Goal: Task Accomplishment & Management: Complete application form

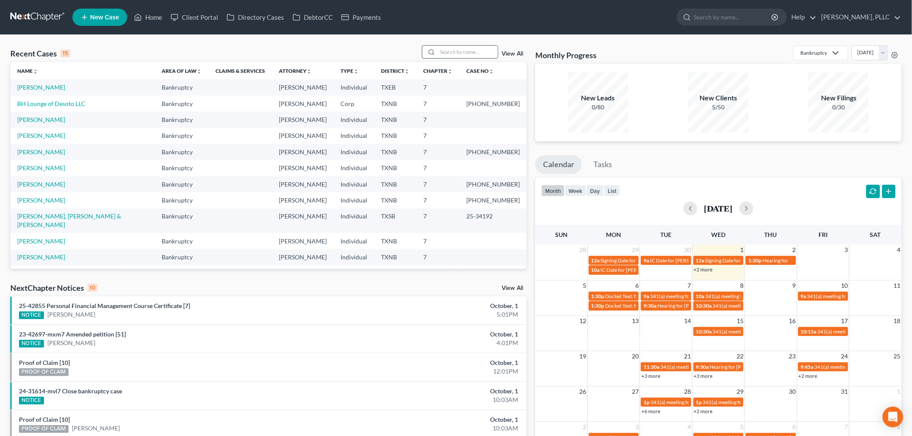
click at [474, 54] on input "search" at bounding box center [468, 52] width 60 height 13
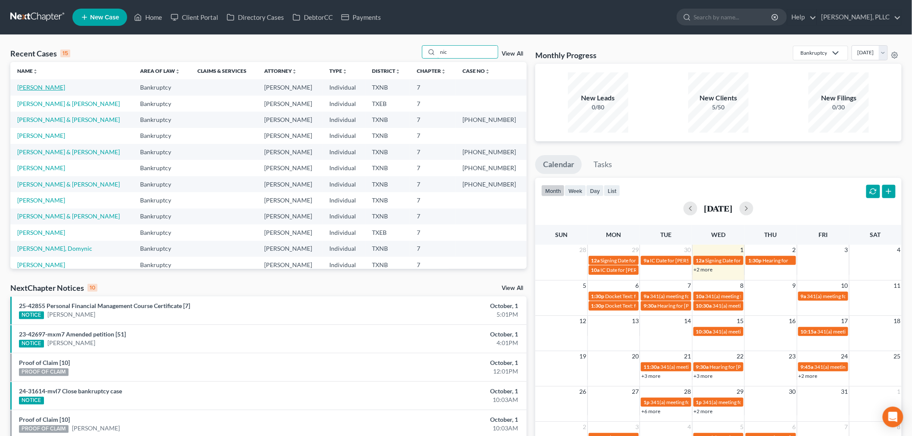
type input "nic"
click at [48, 88] on link "[PERSON_NAME]" at bounding box center [41, 87] width 48 height 7
select select "4"
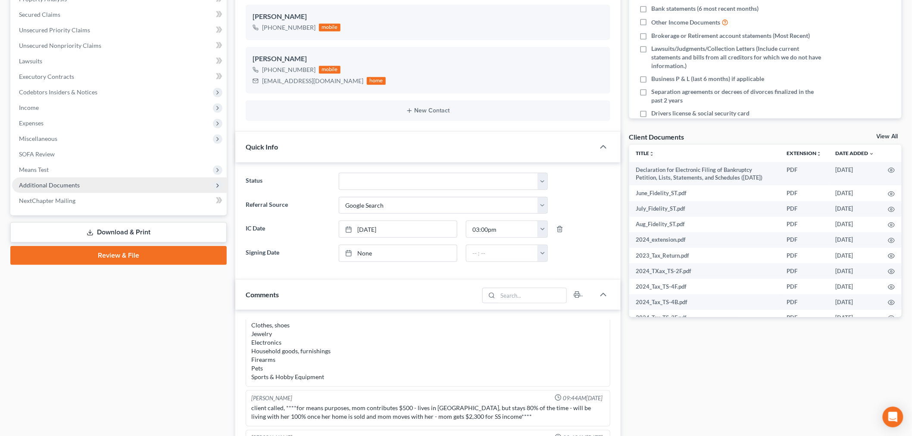
scroll to position [48, 0]
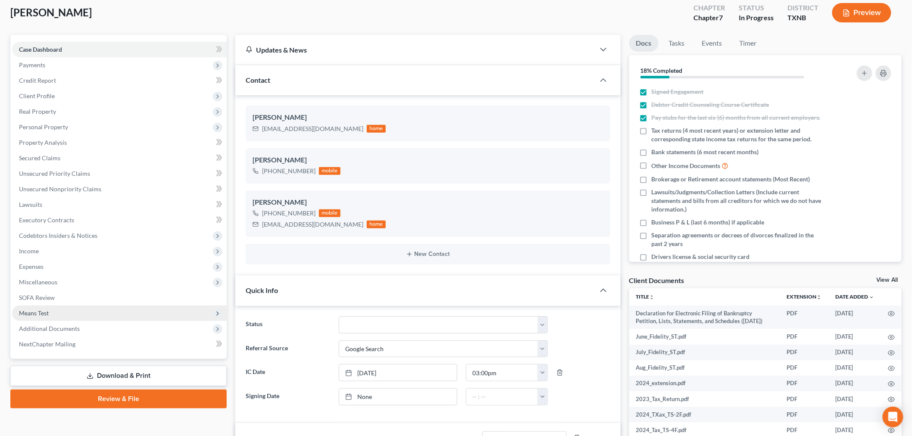
click at [62, 312] on span "Means Test" at bounding box center [119, 314] width 215 height 16
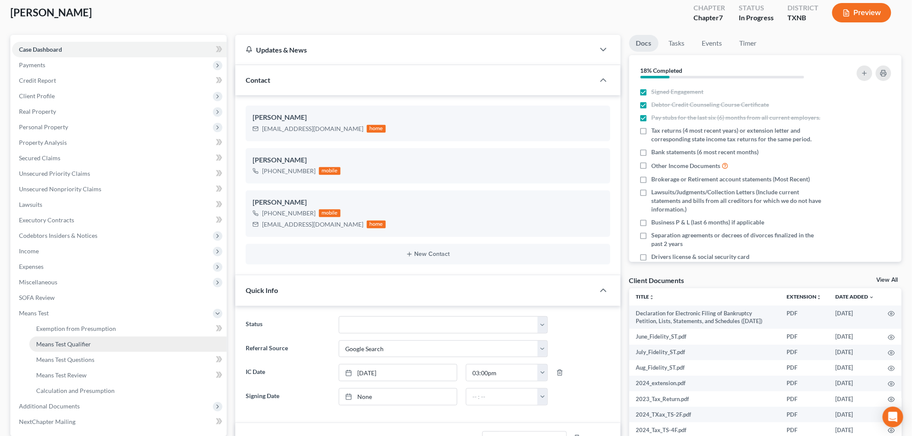
click at [68, 343] on span "Means Test Qualifier" at bounding box center [63, 344] width 55 height 7
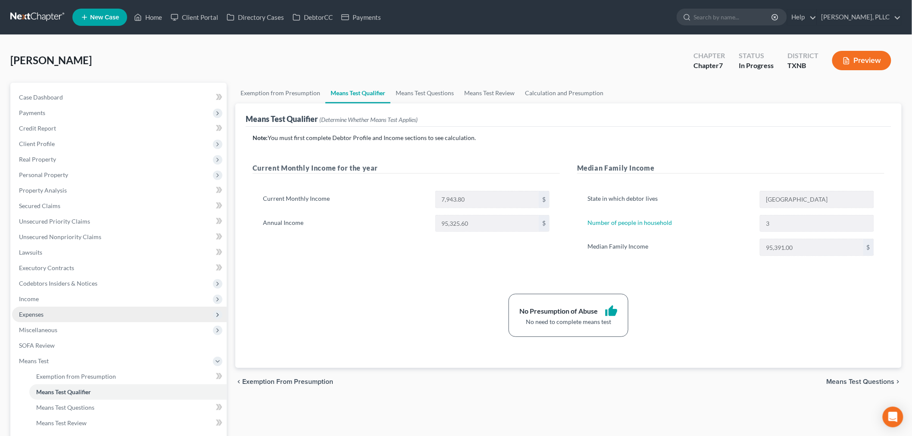
click at [48, 317] on span "Expenses" at bounding box center [119, 315] width 215 height 16
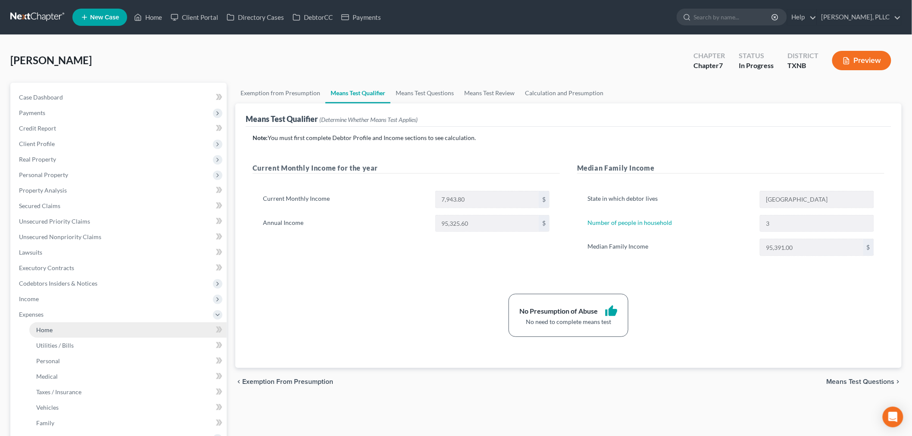
click at [47, 329] on span "Home" at bounding box center [44, 329] width 16 height 7
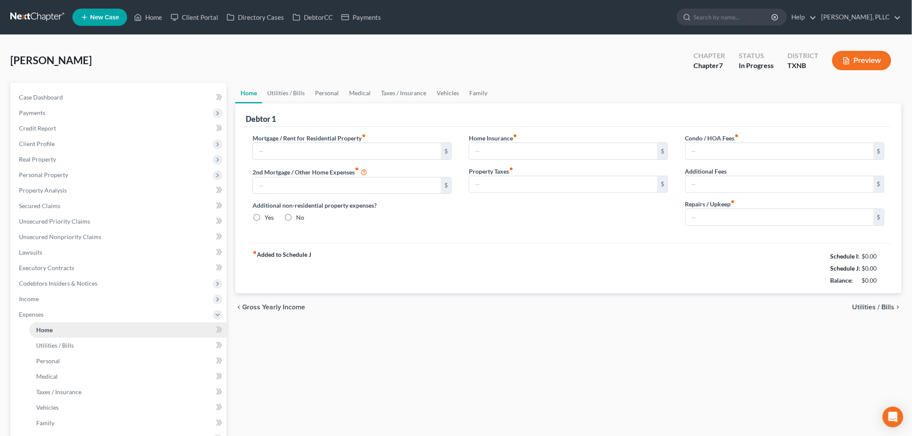
type input "2,195.00"
type input "0.00"
radio input "true"
type input "0.00"
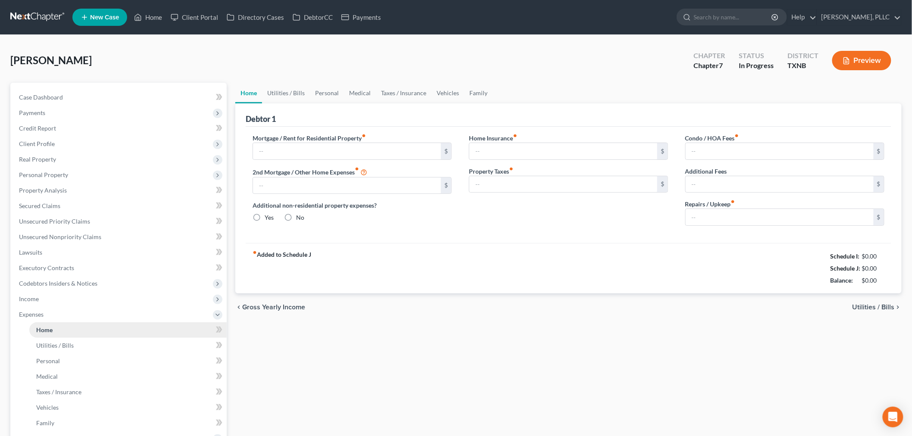
type input "0.00"
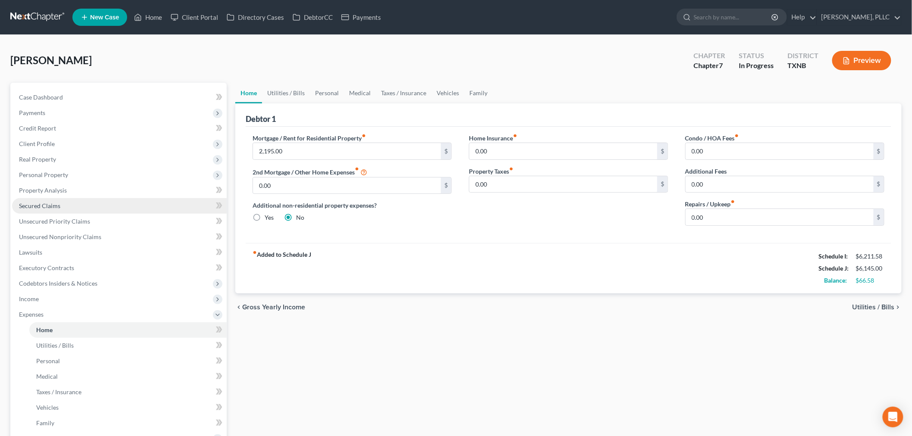
click at [47, 204] on span "Secured Claims" at bounding box center [39, 205] width 41 height 7
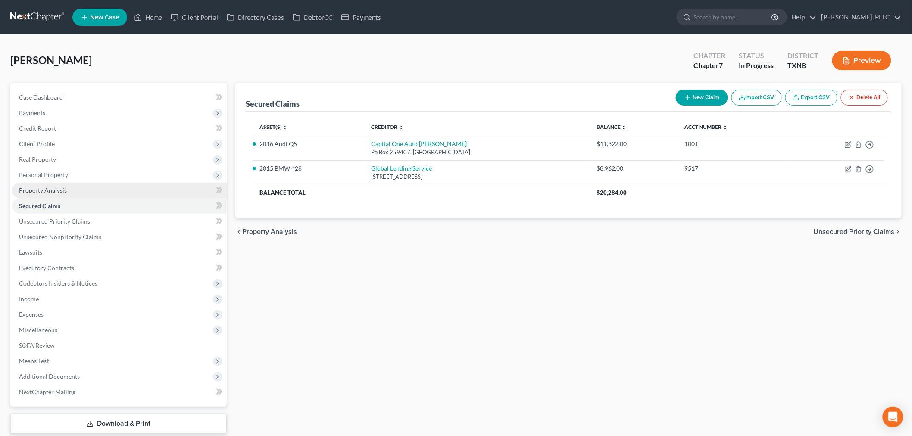
click at [45, 189] on span "Property Analysis" at bounding box center [43, 190] width 48 height 7
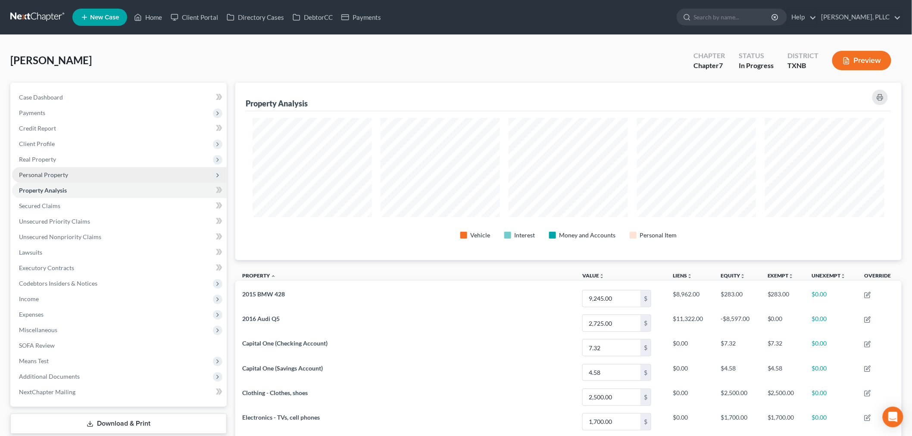
click at [48, 174] on span "Personal Property" at bounding box center [43, 174] width 49 height 7
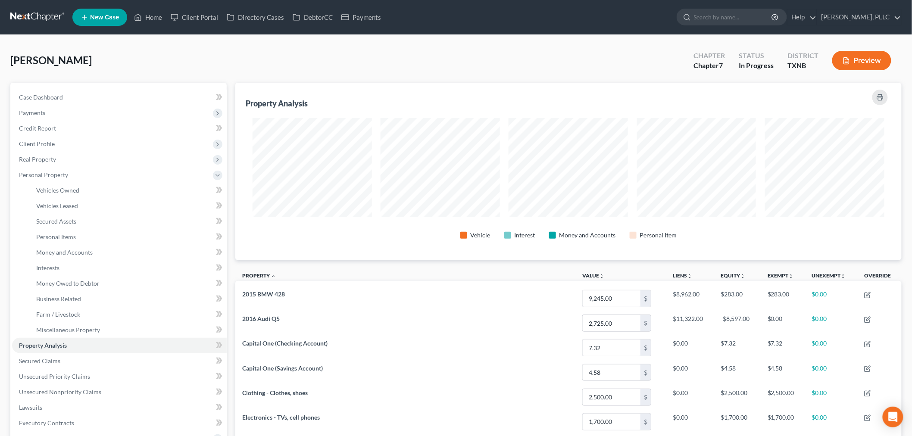
click at [451, 77] on div "Nichols, Yolanda Upgraded Chapter Chapter 7 Status In Progress District TXNB Pr…" at bounding box center [456, 64] width 892 height 38
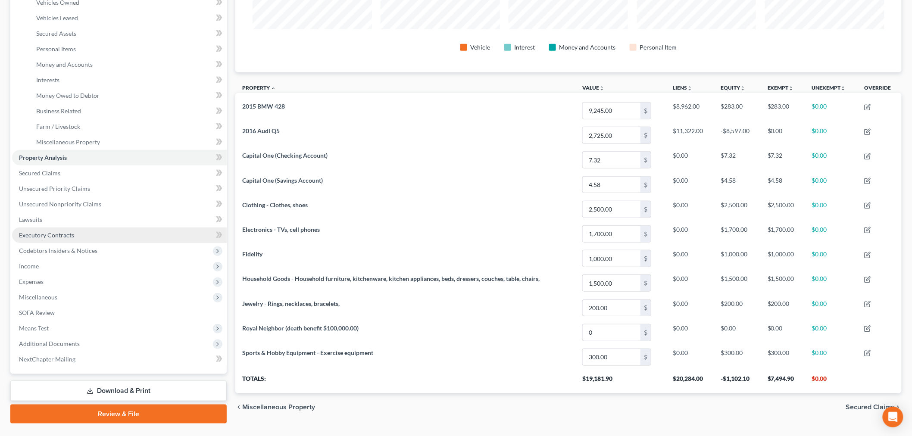
scroll to position [207, 0]
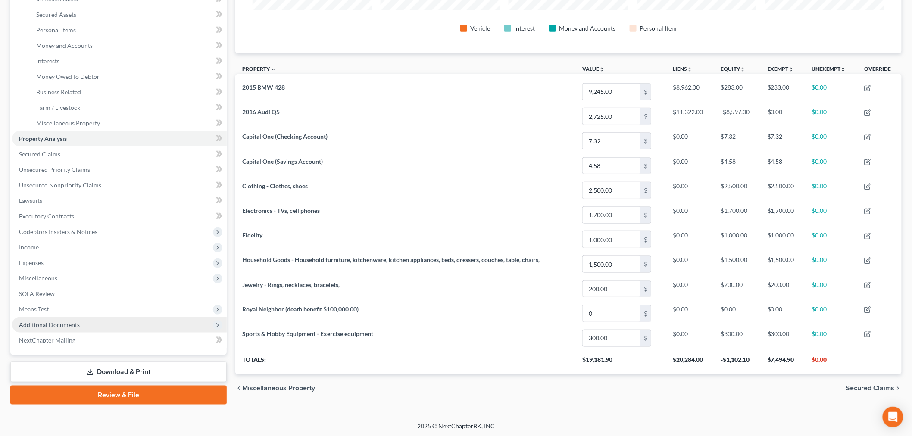
click at [75, 326] on span "Additional Documents" at bounding box center [49, 324] width 61 height 7
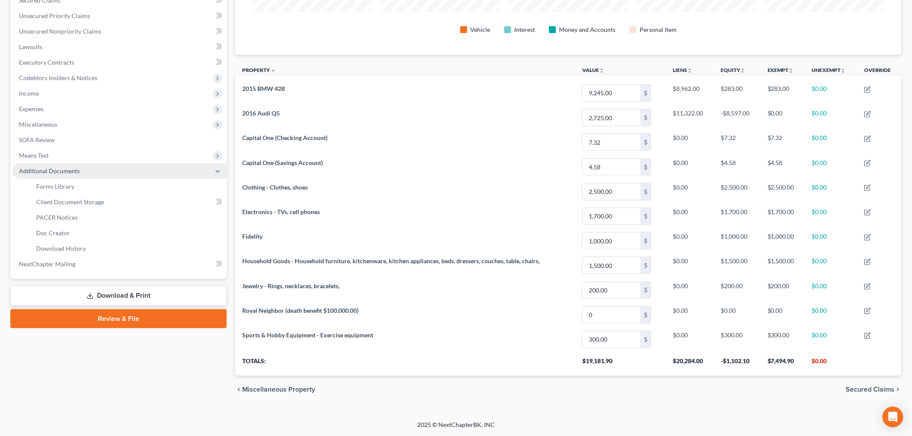
scroll to position [206, 0]
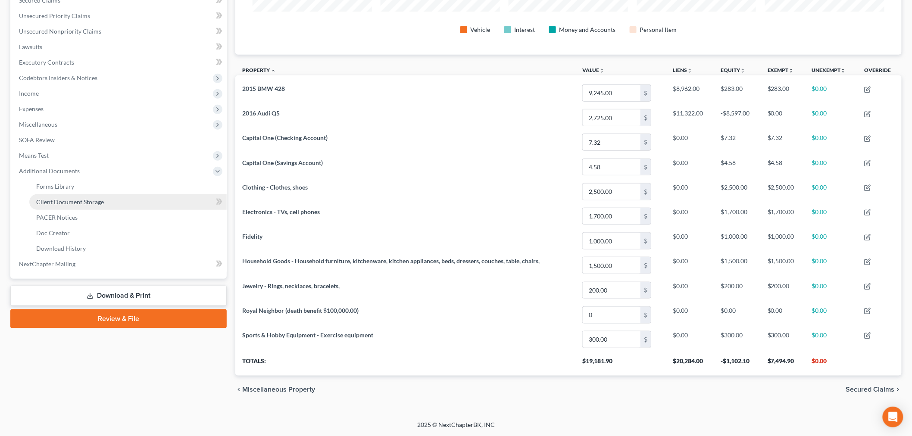
click at [73, 199] on span "Client Document Storage" at bounding box center [70, 201] width 68 height 7
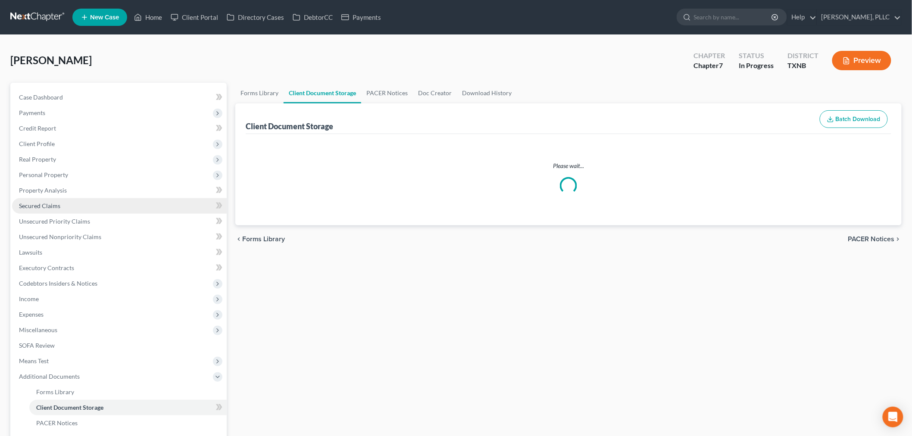
select select "6"
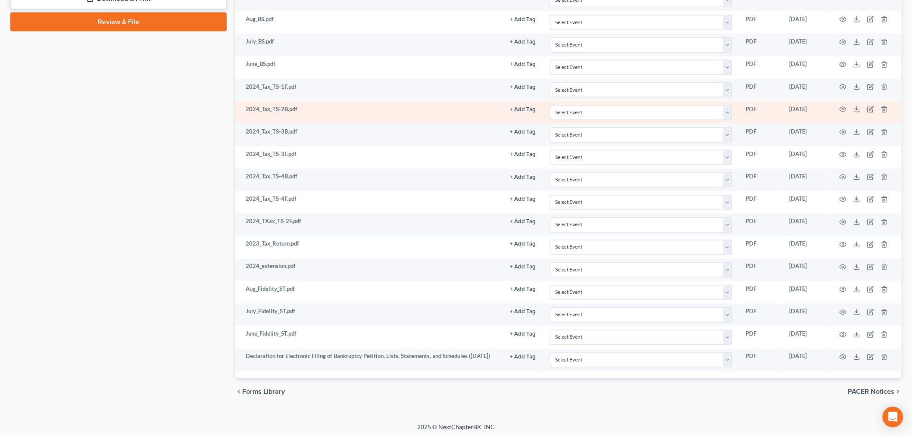
scroll to position [509, 0]
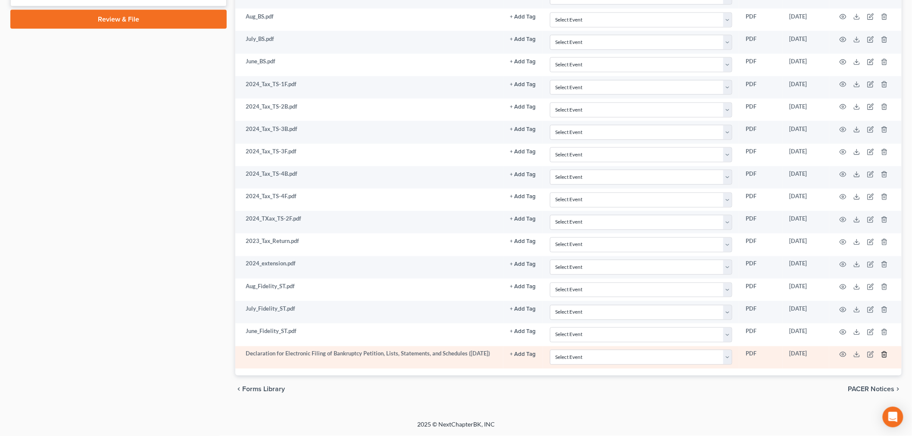
click at [885, 355] on line "button" at bounding box center [885, 355] width 0 height 2
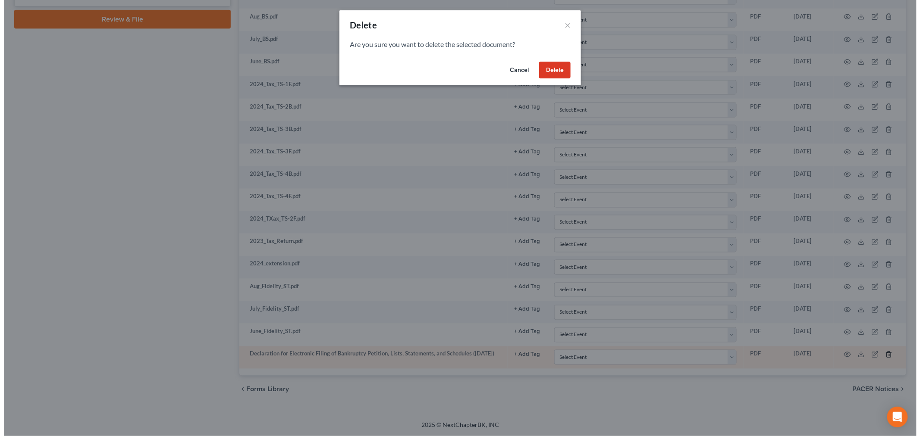
scroll to position [507, 0]
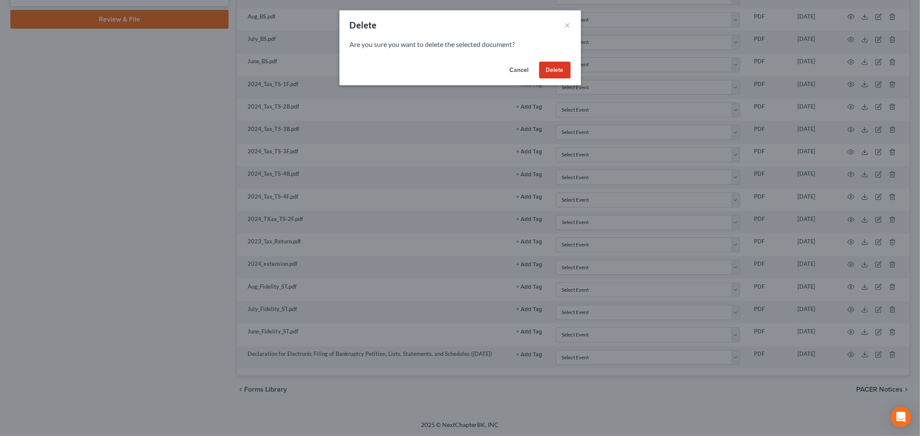
click at [550, 70] on button "Delete" at bounding box center [554, 70] width 31 height 17
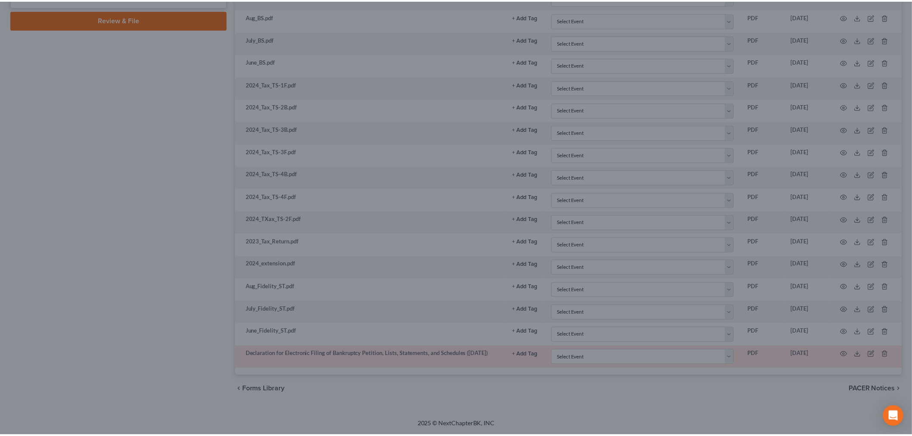
scroll to position [485, 0]
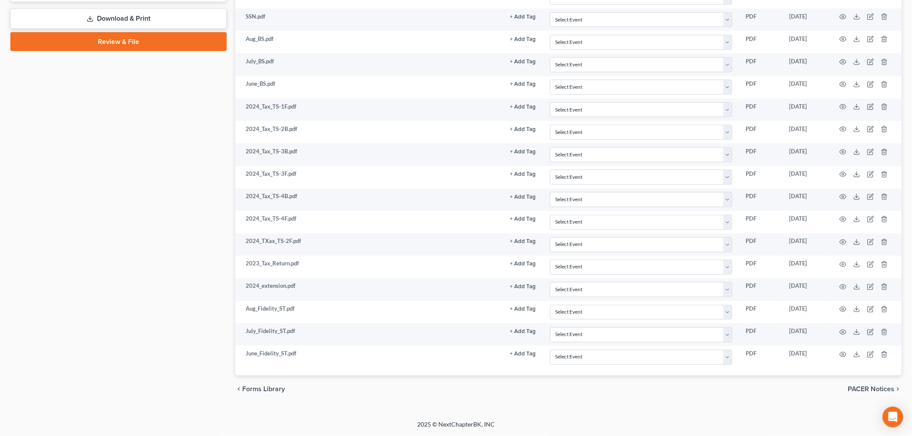
click at [150, 237] on div "Case Dashboard Payments Invoices Payments Payments Credit Report Client Profile" at bounding box center [118, 2] width 225 height 804
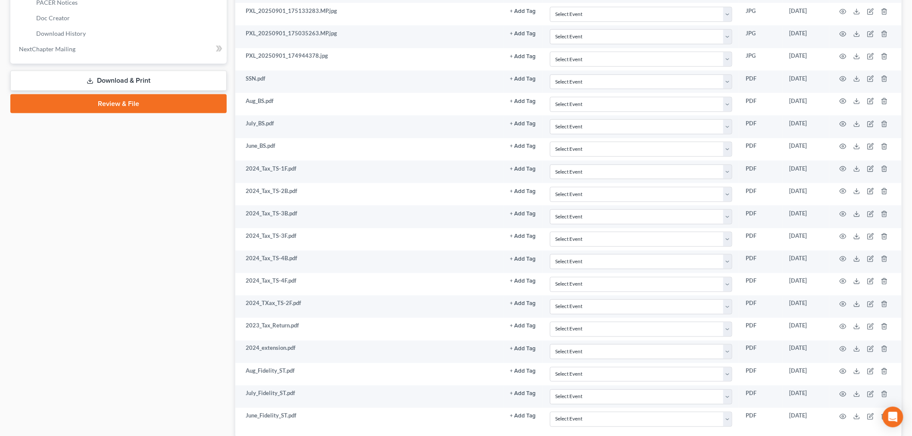
scroll to position [341, 0]
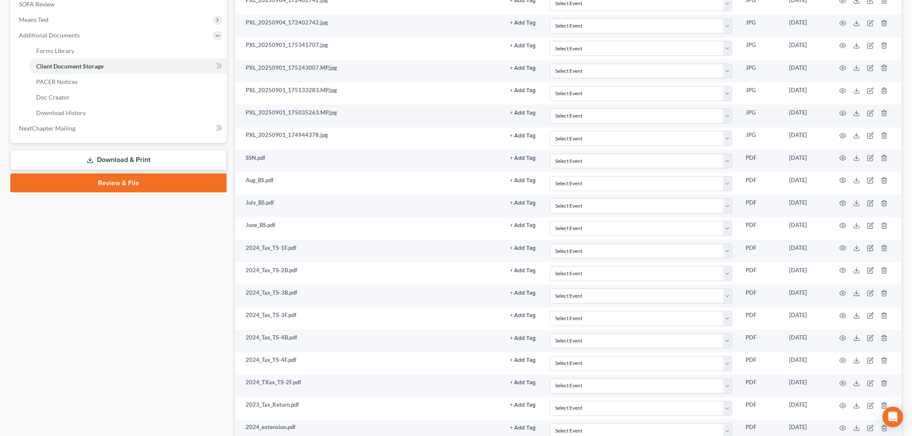
click at [149, 161] on link "Download & Print" at bounding box center [118, 160] width 216 height 20
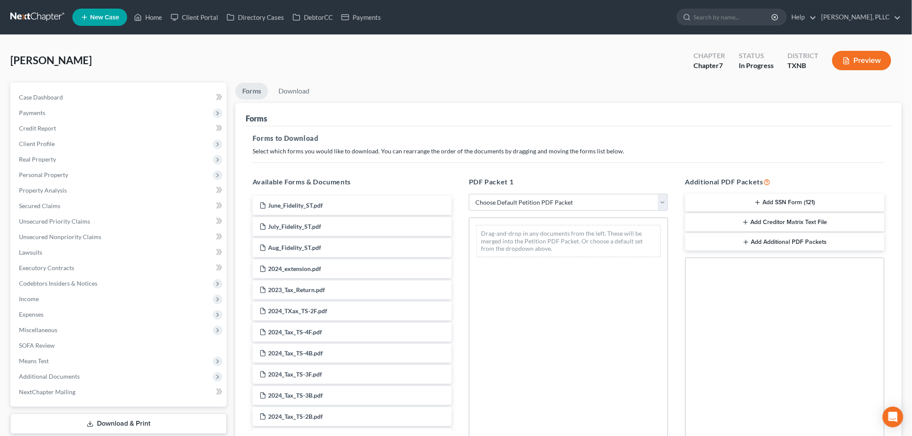
click at [754, 206] on button "Add SSN Form (121)" at bounding box center [785, 203] width 199 height 18
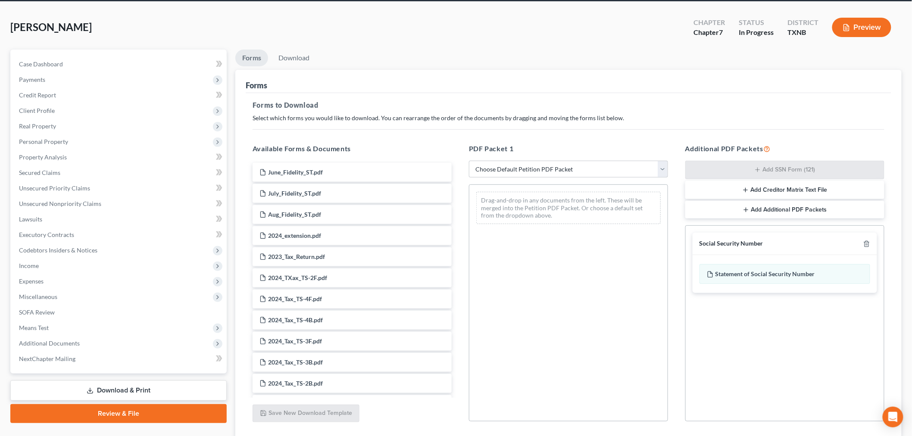
scroll to position [96, 0]
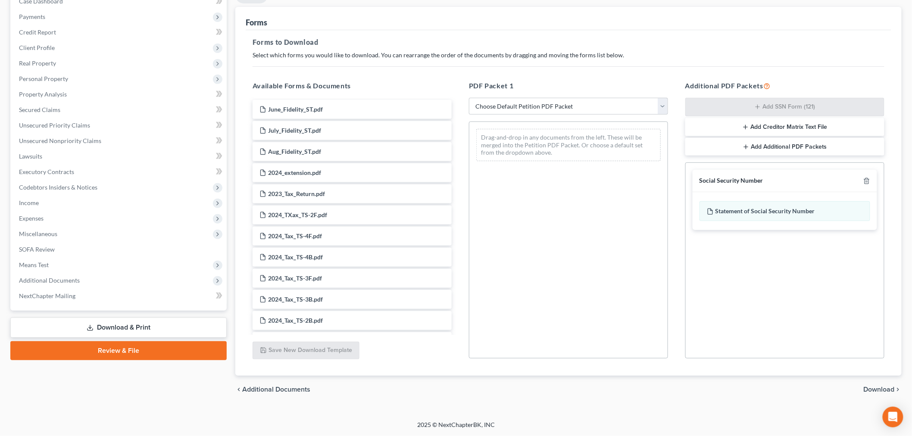
click at [867, 388] on span "Download" at bounding box center [879, 389] width 31 height 7
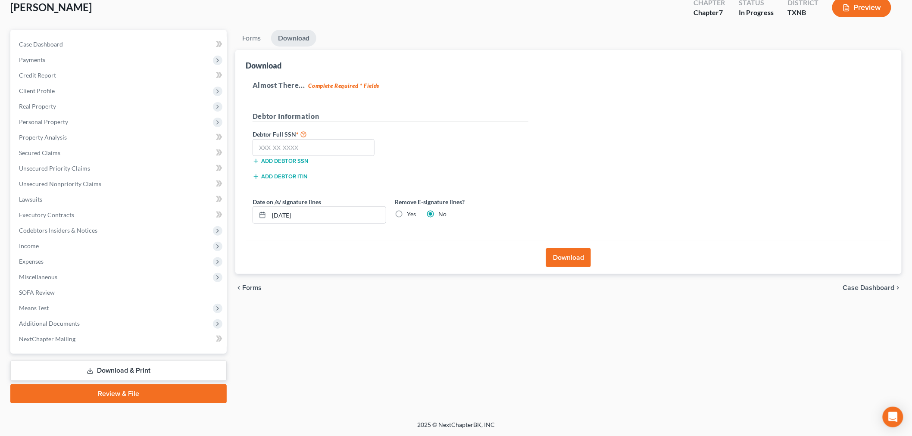
scroll to position [52, 0]
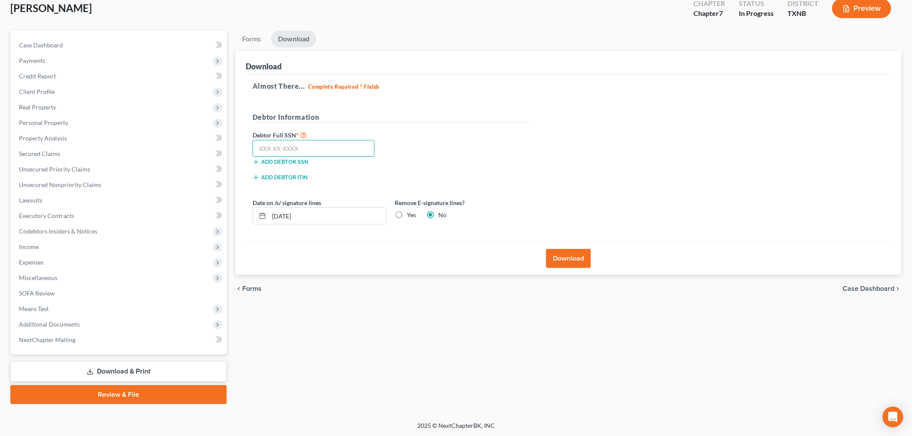
click at [338, 150] on input "text" at bounding box center [314, 148] width 122 height 17
type input "456-57-0778"
click at [567, 260] on button "Download" at bounding box center [568, 258] width 45 height 19
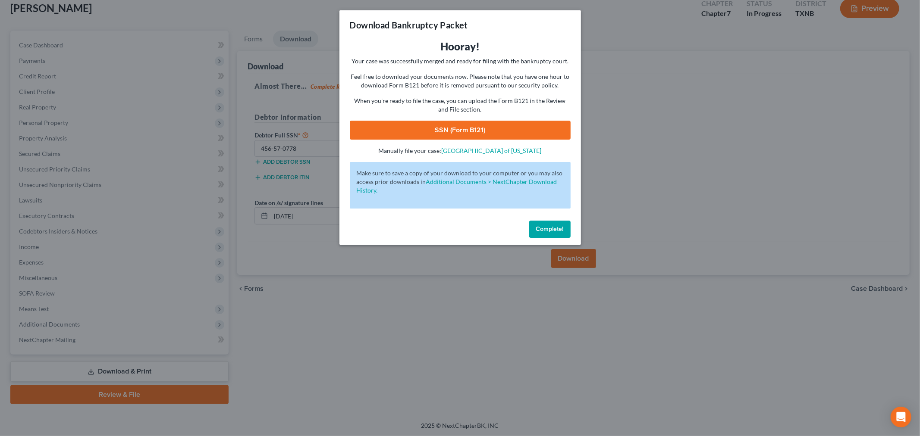
click at [506, 132] on link "SSN (Form B121)" at bounding box center [460, 130] width 221 height 19
click at [542, 225] on button "Complete!" at bounding box center [549, 229] width 41 height 17
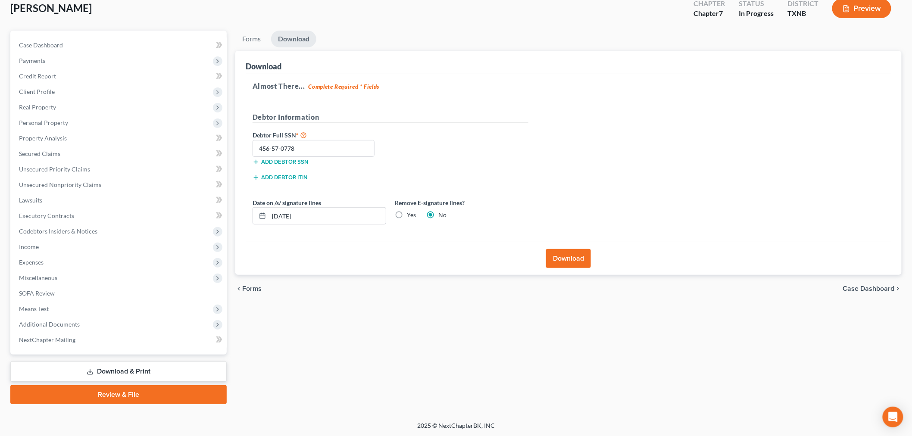
click at [146, 392] on link "Review & File" at bounding box center [118, 394] width 216 height 19
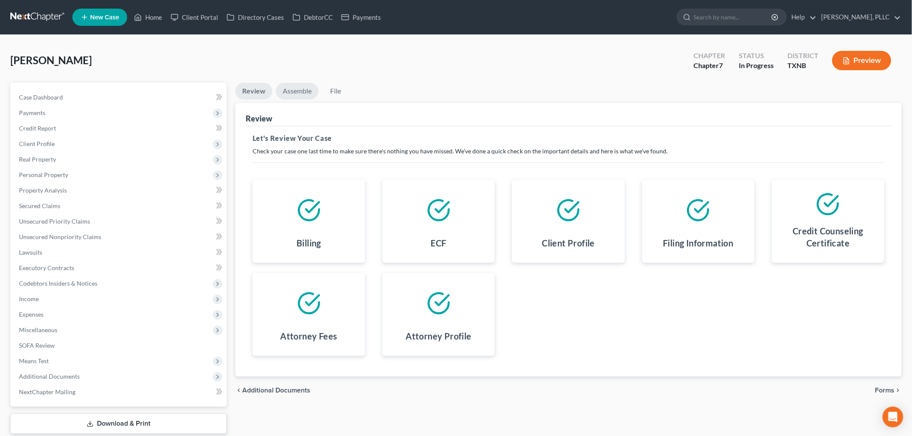
click at [296, 91] on link "Assemble" at bounding box center [297, 91] width 43 height 17
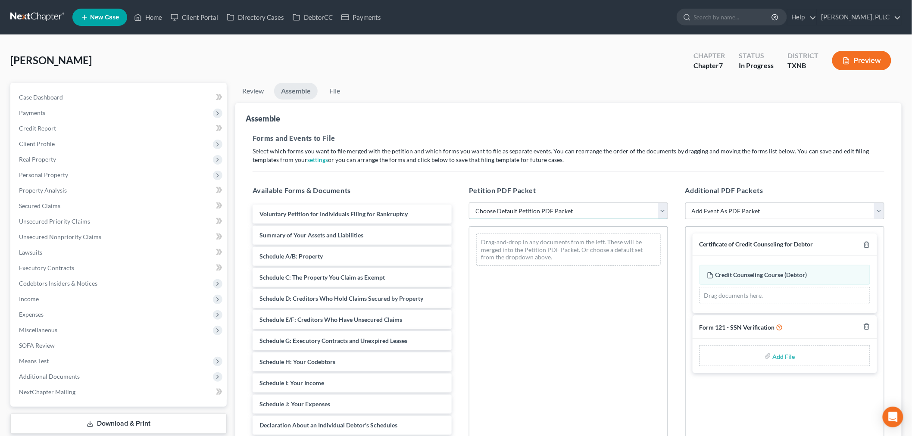
click at [509, 209] on select "Choose Default Petition PDF Packet Complete Bankruptcy Petition (all forms and …" at bounding box center [568, 211] width 199 height 17
select select "0"
click at [469, 203] on select "Choose Default Petition PDF Packet Complete Bankruptcy Petition (all forms and …" at bounding box center [568, 211] width 199 height 17
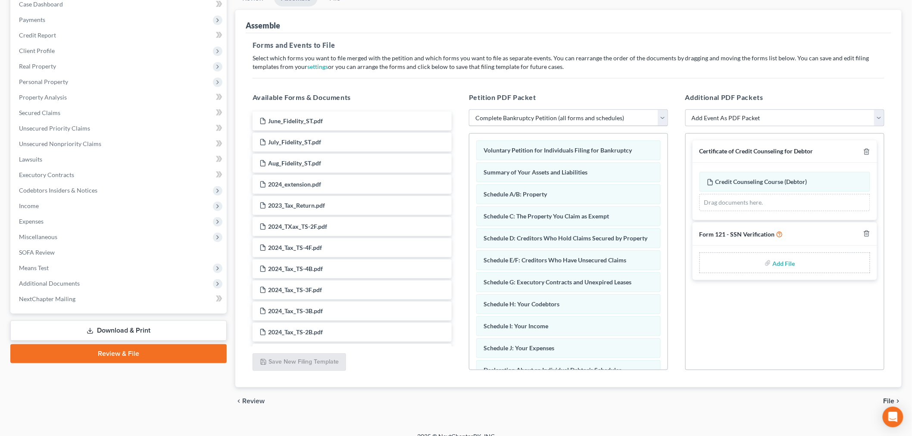
scroll to position [105, 0]
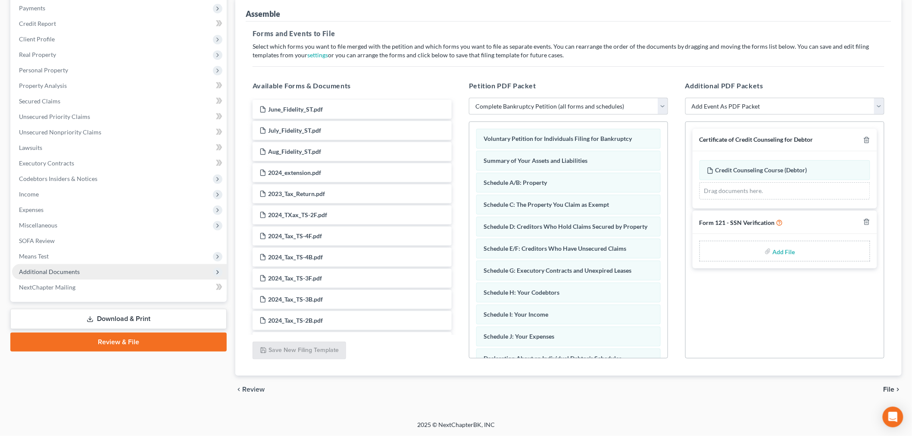
click at [39, 269] on span "Additional Documents" at bounding box center [49, 271] width 61 height 7
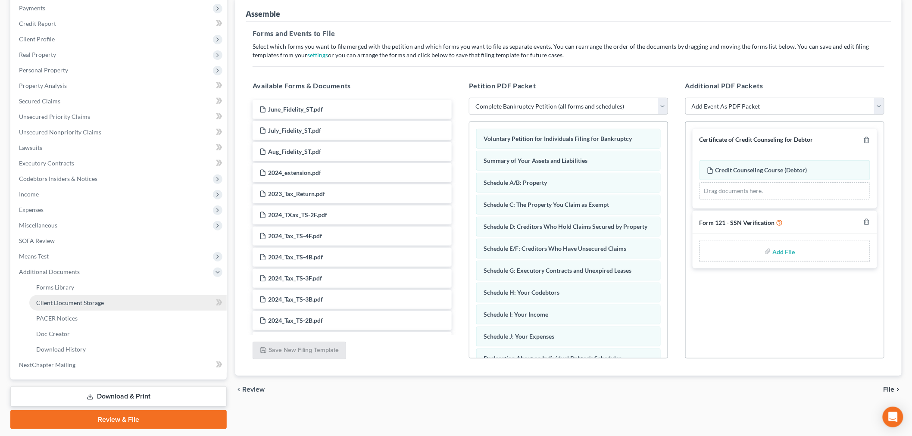
click at [59, 303] on span "Client Document Storage" at bounding box center [70, 302] width 68 height 7
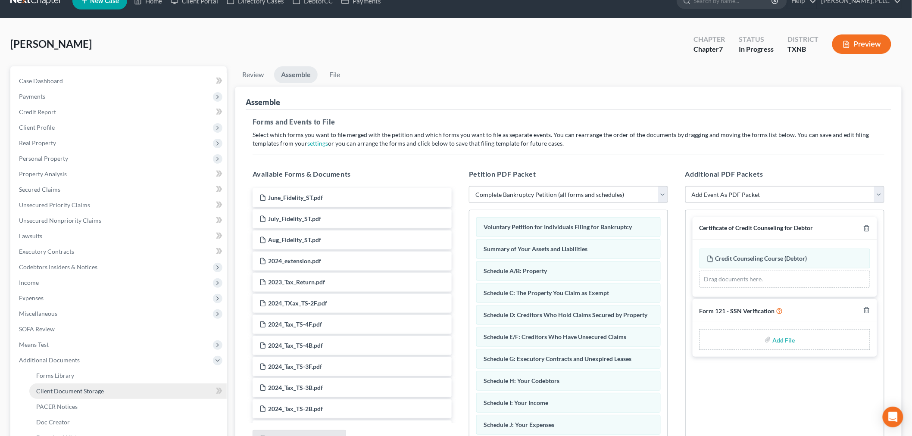
select select "6"
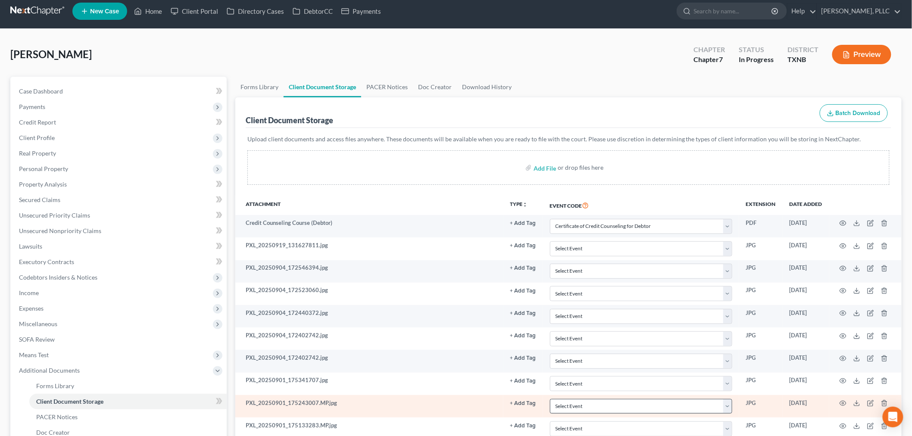
scroll to position [0, 0]
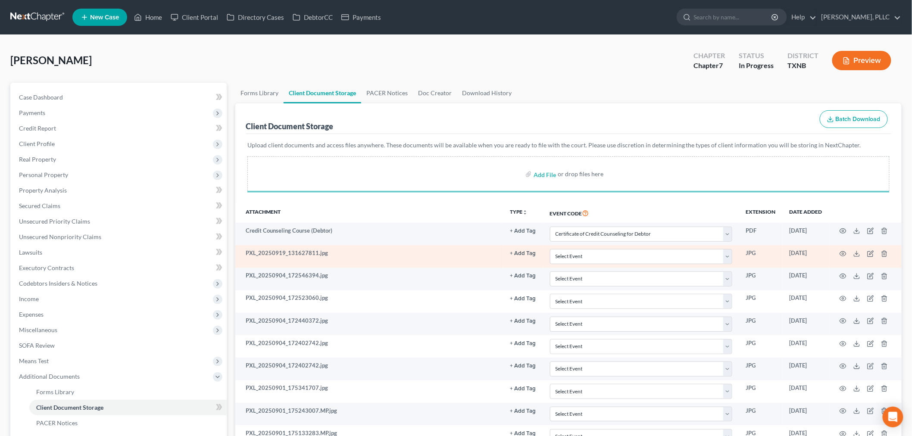
select select "6"
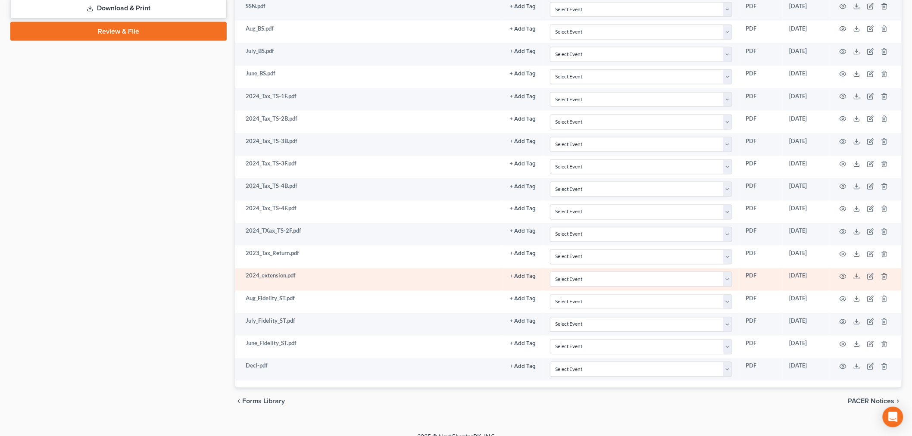
scroll to position [507, 0]
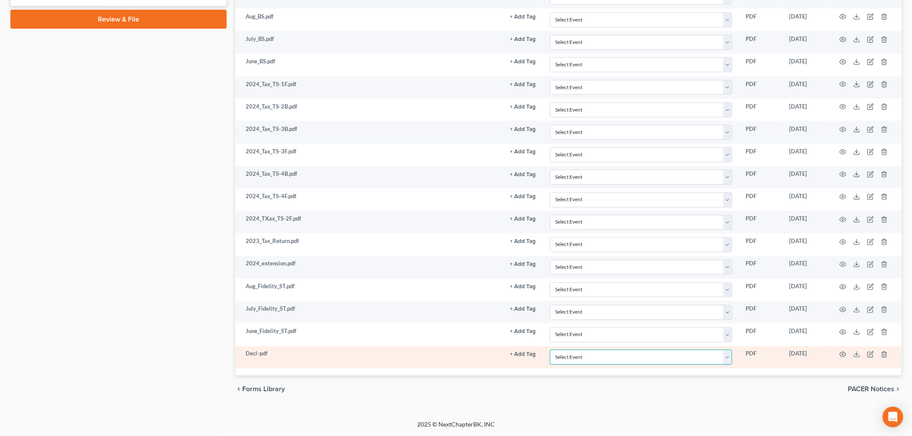
click at [704, 358] on select "Select Event 20 Largest unsecured creditors Amended petition Attachment to Volu…" at bounding box center [641, 357] width 182 height 15
select select "19"
click at [550, 350] on select "Select Event 20 Largest unsecured creditors Amended petition Attachment to Volu…" at bounding box center [641, 357] width 182 height 15
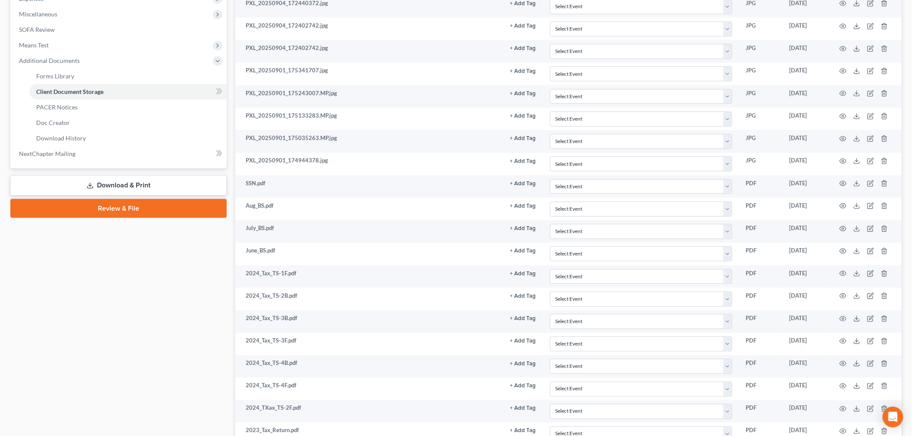
click at [94, 206] on link "Review & File" at bounding box center [118, 208] width 216 height 19
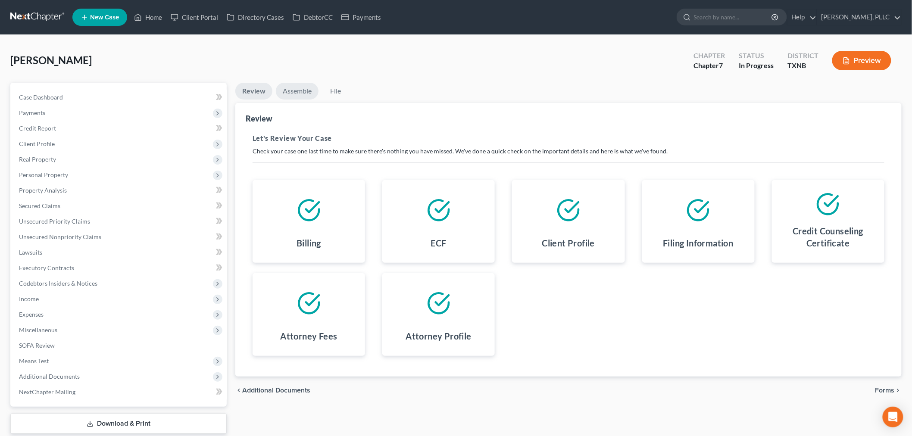
click at [301, 92] on link "Assemble" at bounding box center [297, 91] width 43 height 17
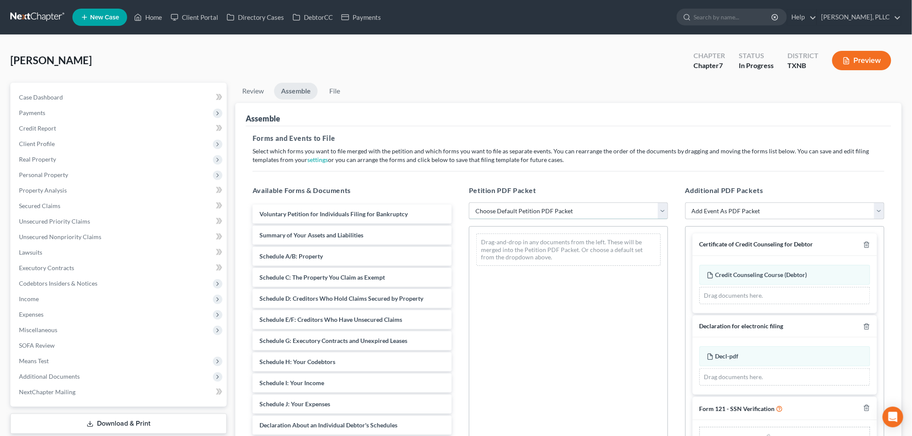
click at [502, 208] on select "Choose Default Petition PDF Packet Complete Bankruptcy Petition (all forms and …" at bounding box center [568, 211] width 199 height 17
select select "0"
click at [469, 203] on select "Choose Default Petition PDF Packet Complete Bankruptcy Petition (all forms and …" at bounding box center [568, 211] width 199 height 17
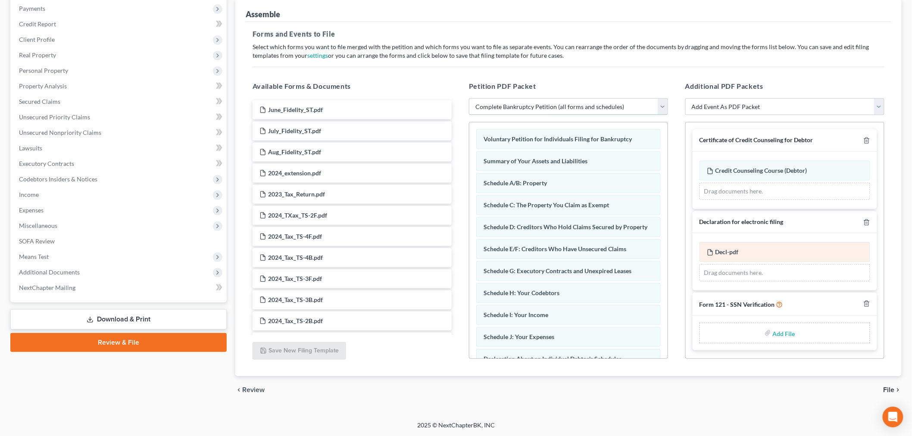
scroll to position [105, 0]
click at [779, 333] on input "file" at bounding box center [783, 333] width 21 height 16
type input "C:\fakepath\SSN Ver.pdf"
click at [892, 388] on span "File" at bounding box center [889, 389] width 11 height 7
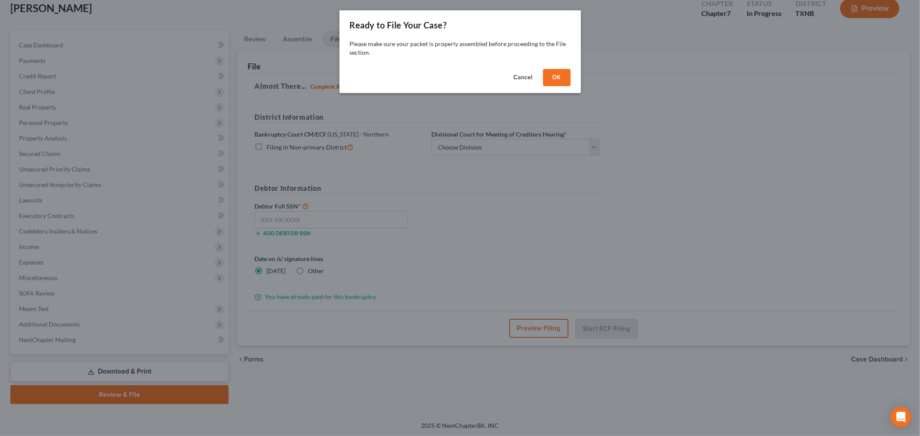
click at [557, 79] on button "OK" at bounding box center [557, 77] width 28 height 17
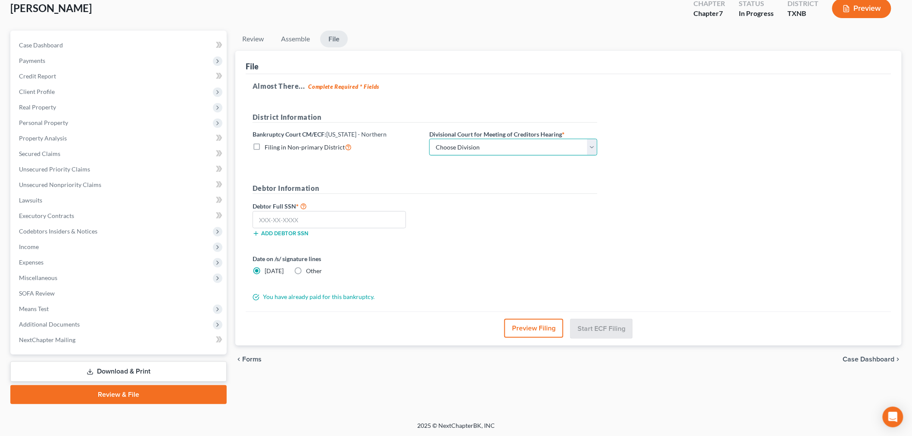
click at [554, 145] on select "Choose Division Abilene Amarillo Dallas Fort Worth Lubbock San Angelo Witchita …" at bounding box center [513, 147] width 168 height 17
select select "3"
click at [429, 139] on select "Choose Division Abilene Amarillo Dallas Fort Worth Lubbock San Angelo Witchita …" at bounding box center [513, 147] width 168 height 17
click at [364, 217] on input "text" at bounding box center [329, 219] width 153 height 17
type input "456-57-0778"
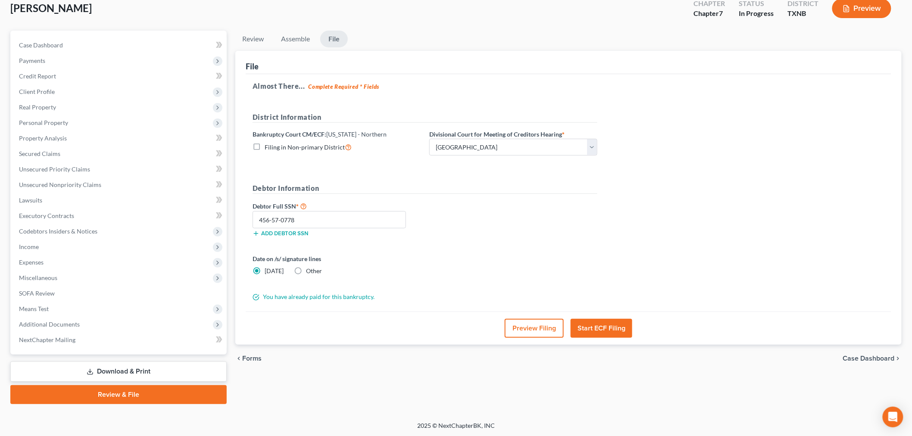
click at [589, 328] on button "Start ECF Filing" at bounding box center [602, 328] width 62 height 19
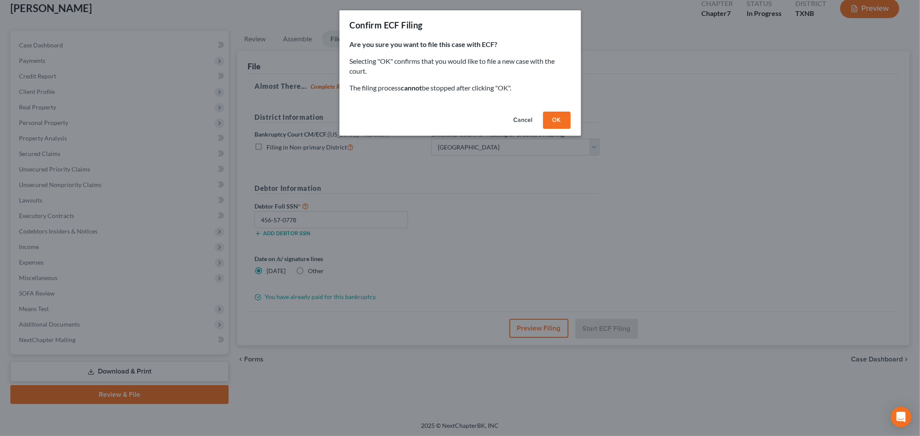
click at [557, 122] on button "OK" at bounding box center [557, 120] width 28 height 17
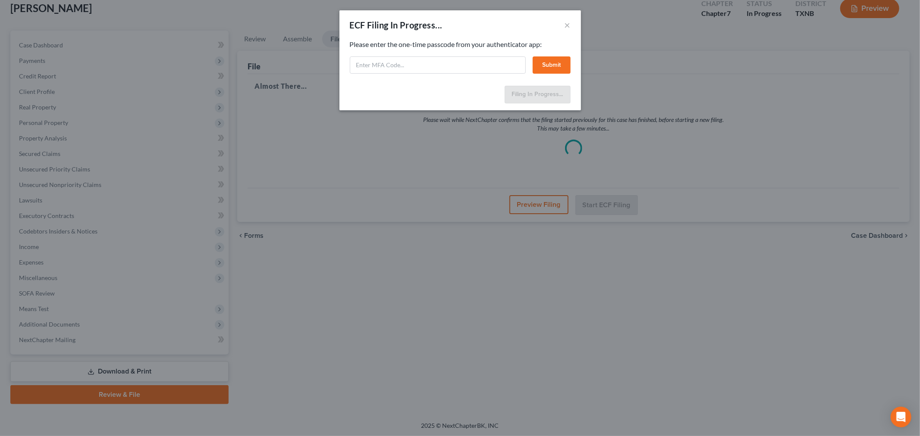
select select "3"
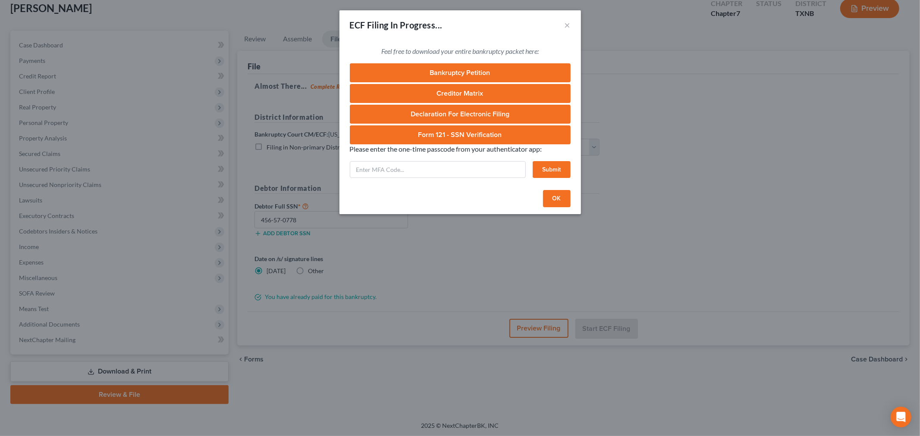
click at [559, 125] on link "Form 121 - SSN Verification" at bounding box center [460, 134] width 221 height 19
click at [506, 166] on input "text" at bounding box center [438, 169] width 176 height 17
paste input "596657"
type input "596657"
click at [559, 169] on button "Submit" at bounding box center [551, 169] width 38 height 17
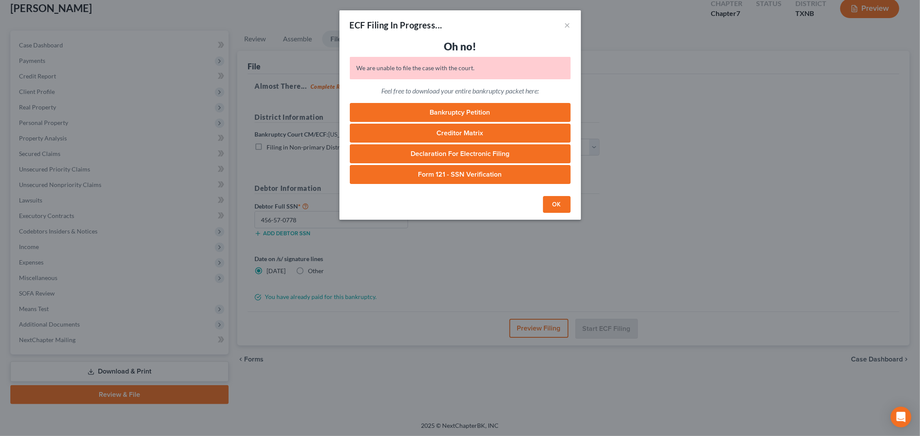
click at [554, 204] on button "OK" at bounding box center [557, 204] width 28 height 17
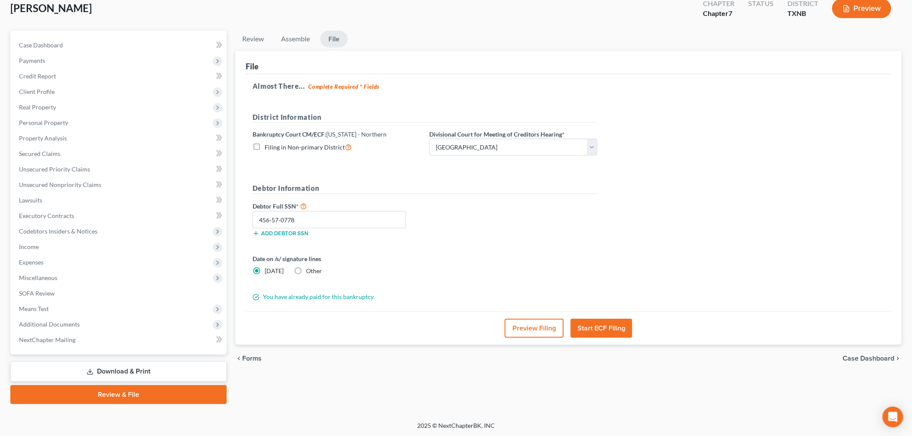
click at [593, 328] on button "Start ECF Filing" at bounding box center [602, 328] width 62 height 19
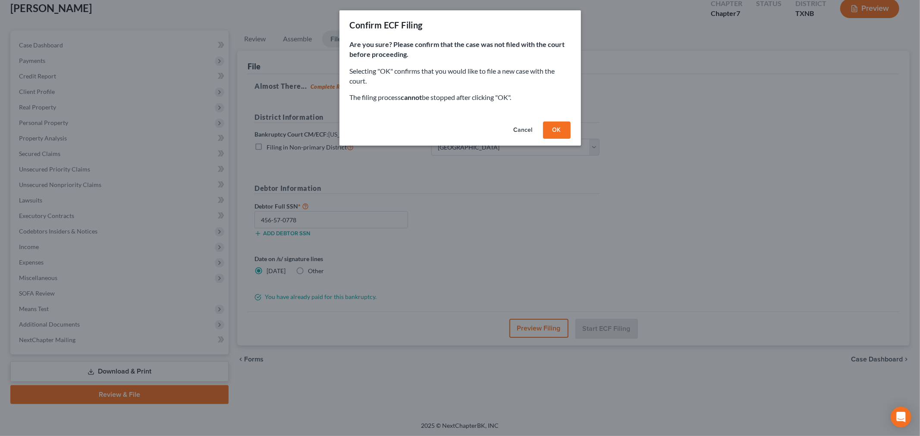
click at [555, 130] on button "OK" at bounding box center [557, 130] width 28 height 17
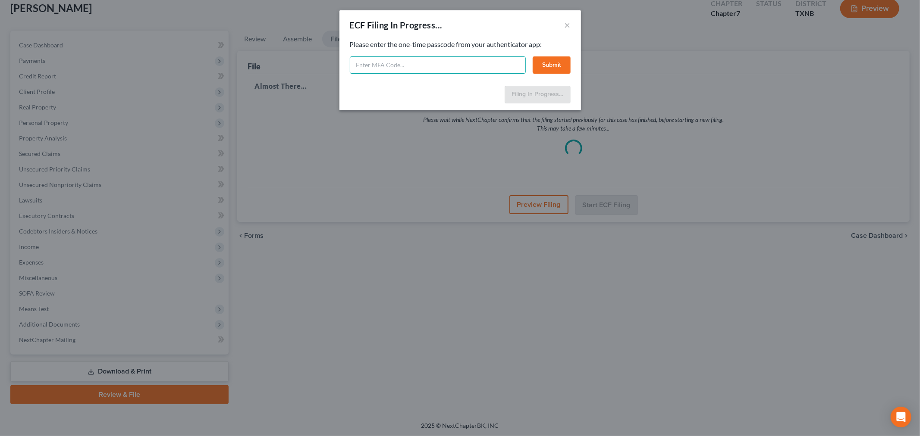
click at [407, 67] on input "text" at bounding box center [438, 64] width 176 height 17
paste input "873131"
type input "873131"
click at [546, 70] on button "Submit" at bounding box center [551, 64] width 38 height 17
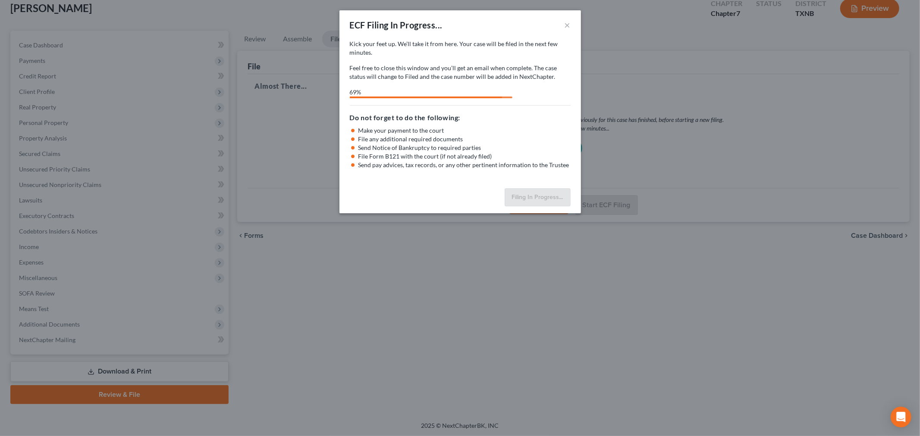
click at [680, 77] on div "ECF Filing In Progress... × Kick your feet up. We’ll take it from here. Your ca…" at bounding box center [460, 218] width 920 height 436
select select "3"
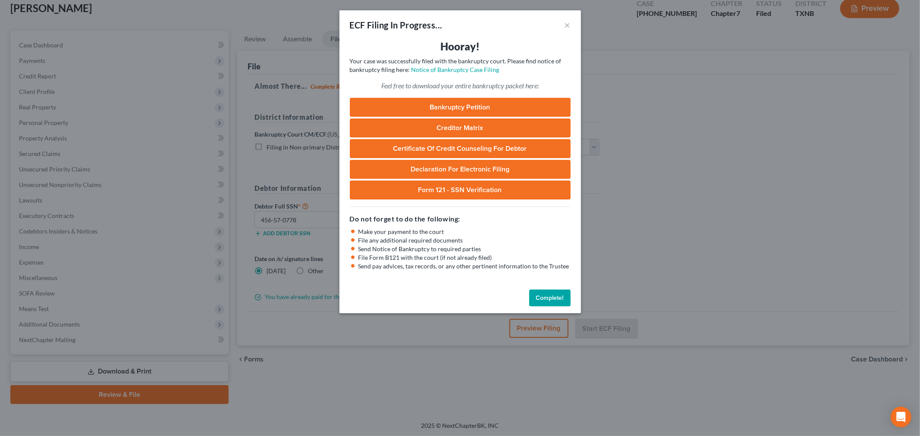
click at [546, 298] on button "Complete!" at bounding box center [549, 298] width 41 height 17
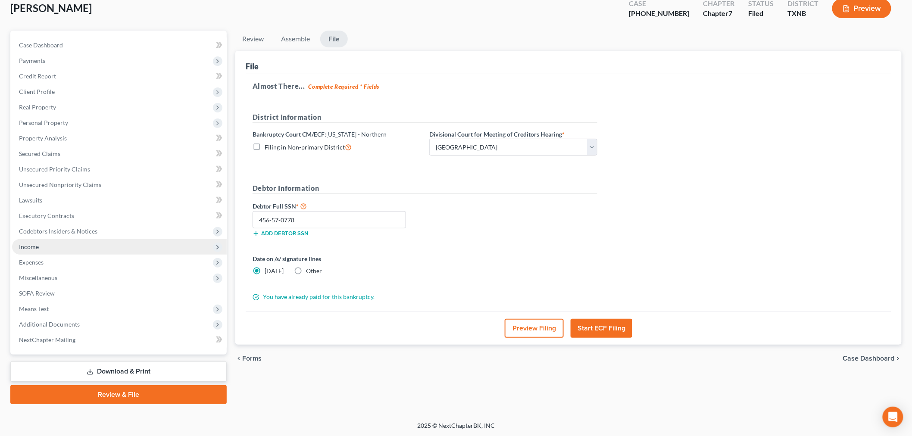
click at [53, 246] on span "Income" at bounding box center [119, 247] width 215 height 16
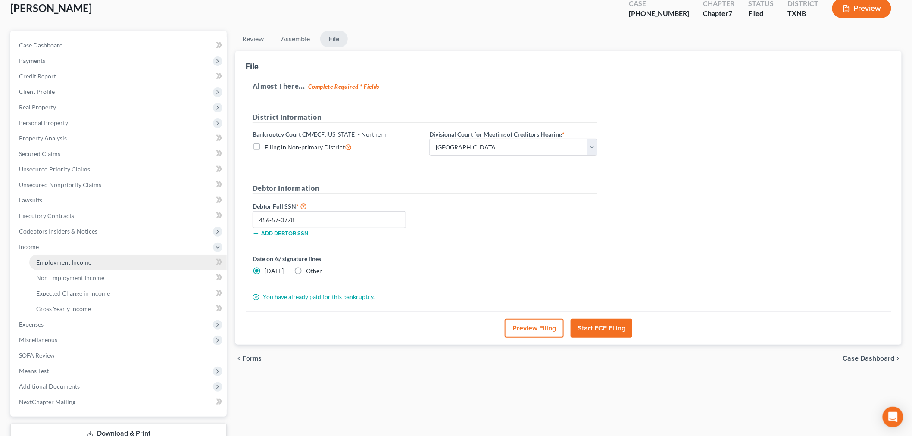
click at [58, 260] on span "Employment Income" at bounding box center [63, 262] width 55 height 7
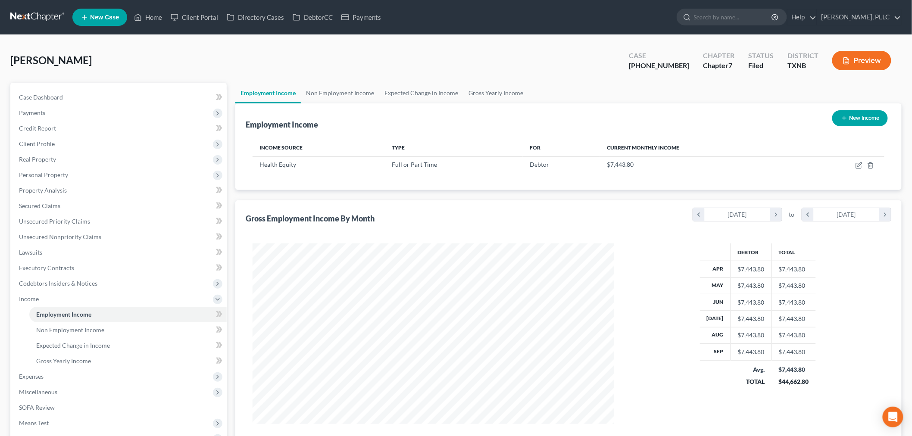
scroll to position [180, 379]
click at [357, 96] on link "Non Employment Income" at bounding box center [340, 93] width 78 height 21
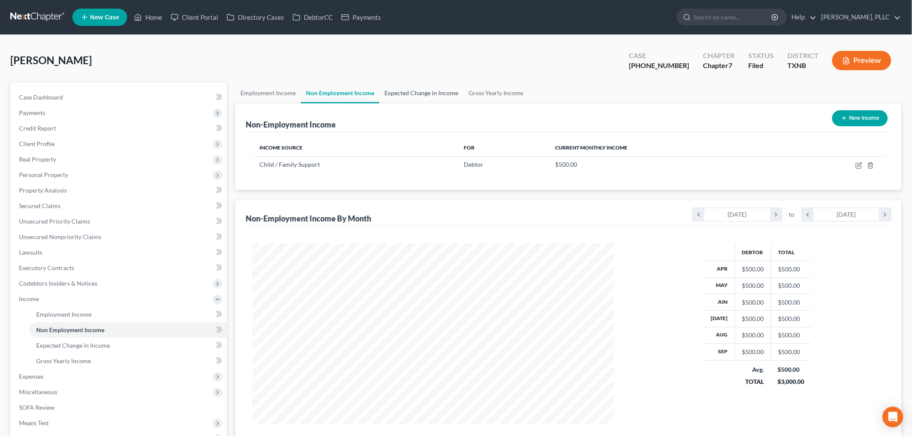
scroll to position [180, 379]
click at [442, 94] on link "Expected Change in Income" at bounding box center [421, 93] width 84 height 21
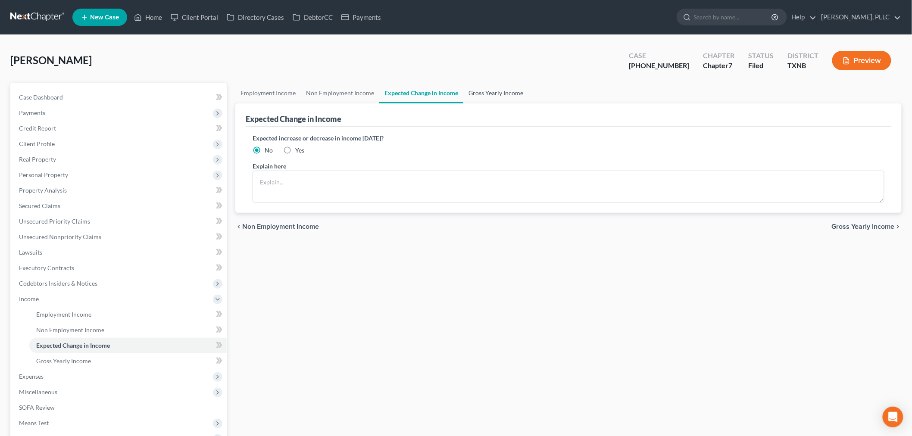
click at [495, 93] on link "Gross Yearly Income" at bounding box center [496, 93] width 65 height 21
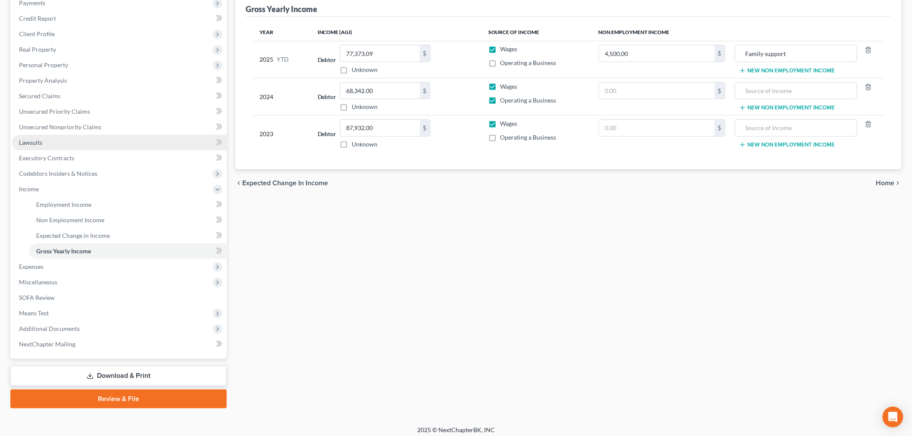
scroll to position [114, 0]
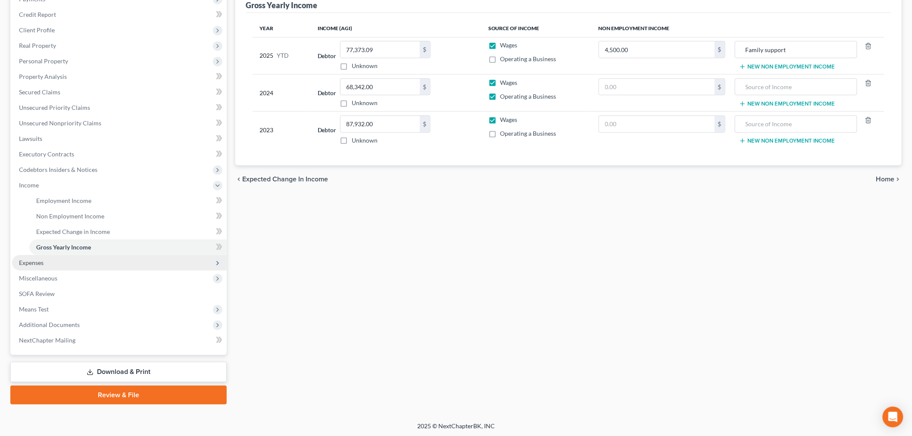
click at [68, 265] on span "Expenses" at bounding box center [119, 263] width 215 height 16
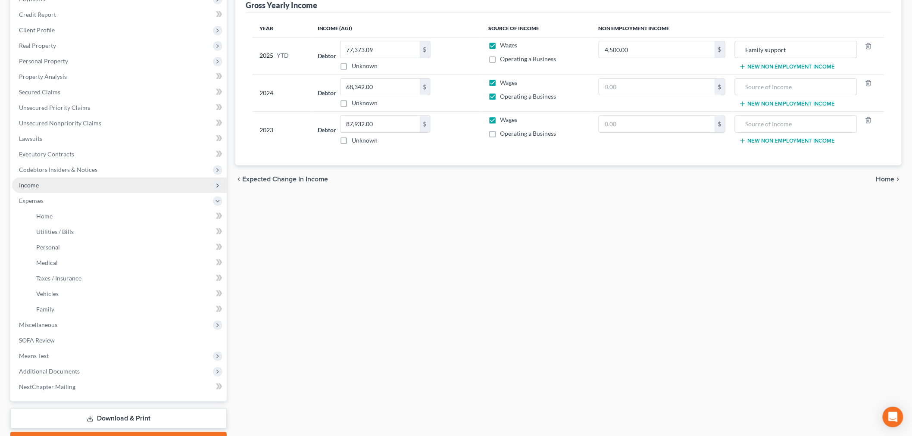
click at [66, 185] on span "Income" at bounding box center [119, 186] width 215 height 16
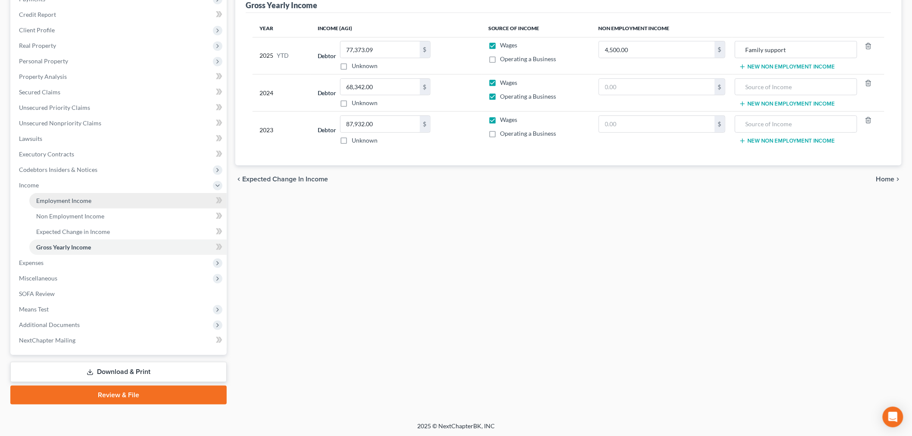
click at [66, 199] on span "Employment Income" at bounding box center [63, 200] width 55 height 7
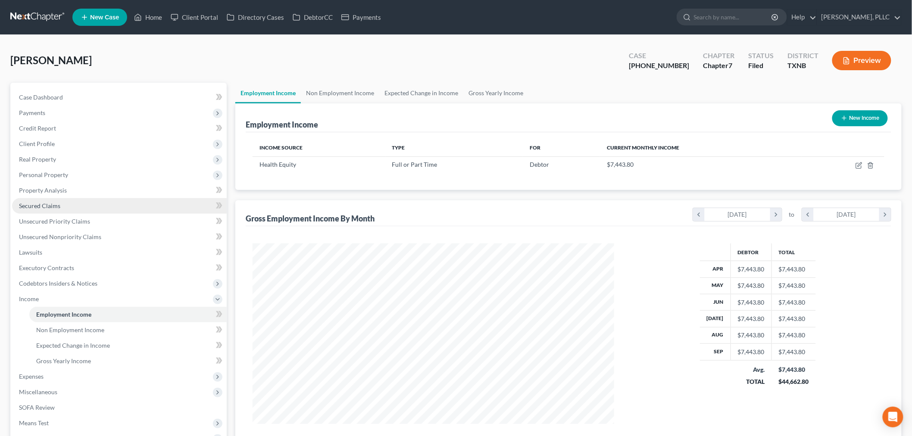
scroll to position [180, 379]
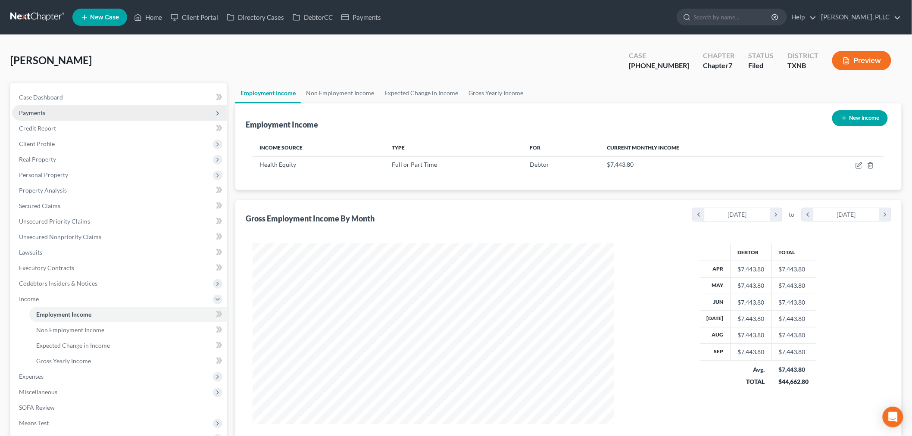
click at [38, 113] on span "Payments" at bounding box center [32, 112] width 26 height 7
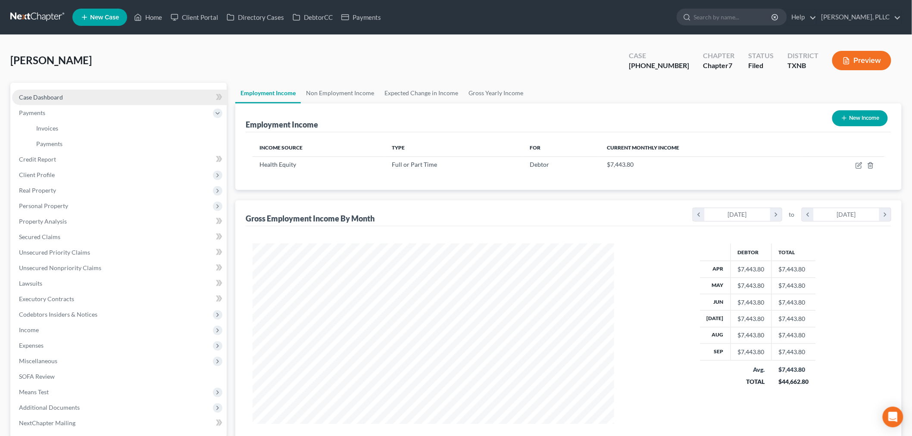
click at [54, 95] on span "Case Dashboard" at bounding box center [41, 97] width 44 height 7
select select "4"
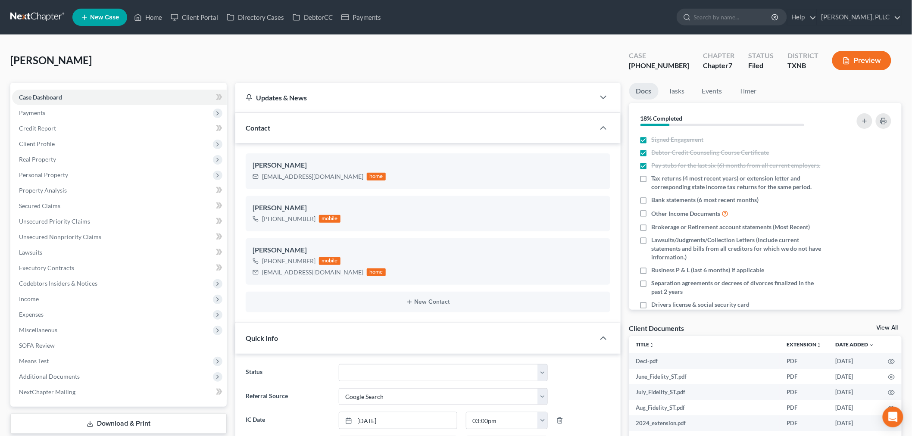
click at [394, 67] on div "Nichols, Yolanda Upgraded Case 25-43793-7 Chapter Chapter 7 Status Filed Distri…" at bounding box center [456, 64] width 892 height 38
click at [150, 16] on link "Home" at bounding box center [148, 17] width 37 height 16
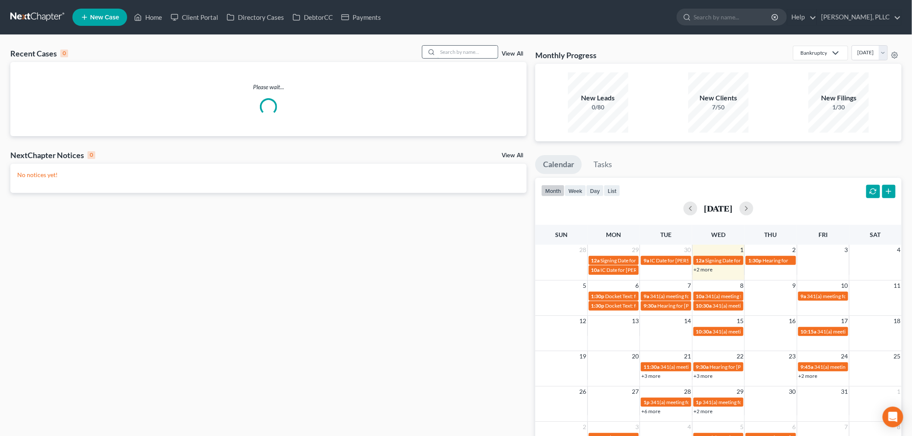
click at [467, 54] on input "search" at bounding box center [468, 52] width 60 height 13
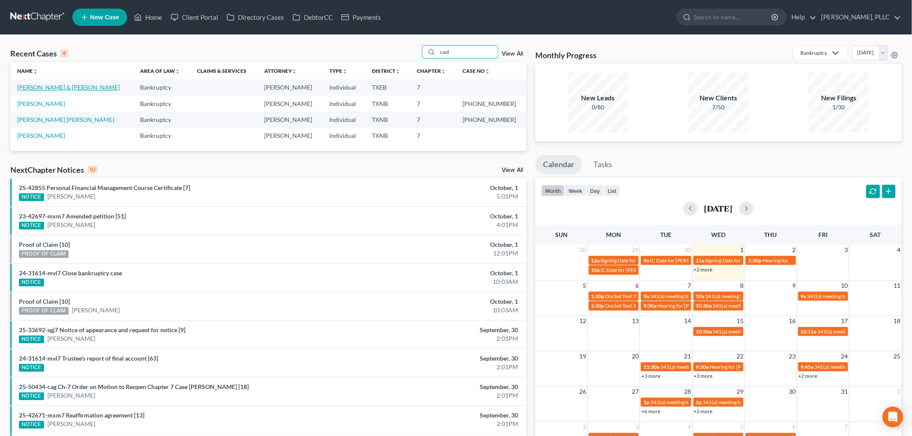
type input "cast"
click at [73, 88] on link "[PERSON_NAME] & [PERSON_NAME]" at bounding box center [68, 87] width 103 height 7
select select "4"
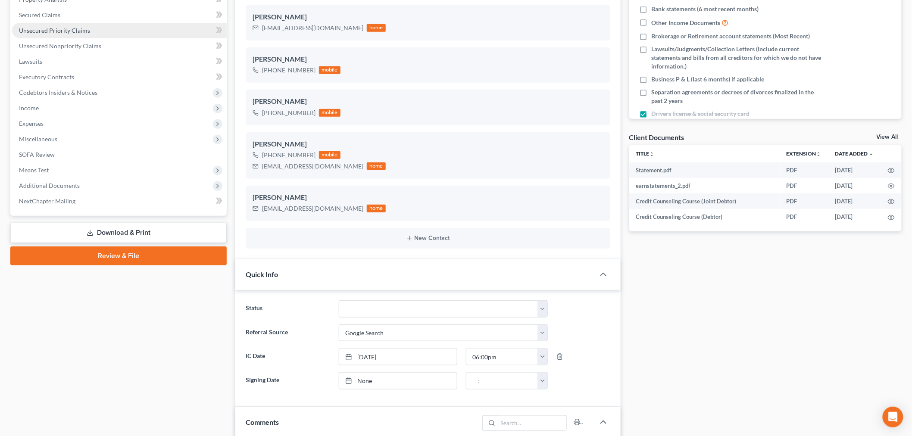
scroll to position [191, 0]
click at [156, 354] on div "Case Dashboard Payments Invoices Payments Payments Credit Report Client Profile" at bounding box center [118, 381] width 225 height 980
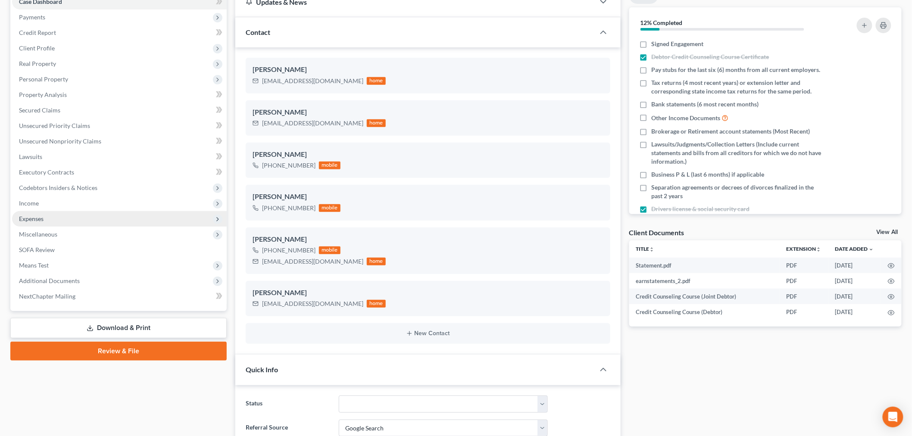
scroll to position [48, 0]
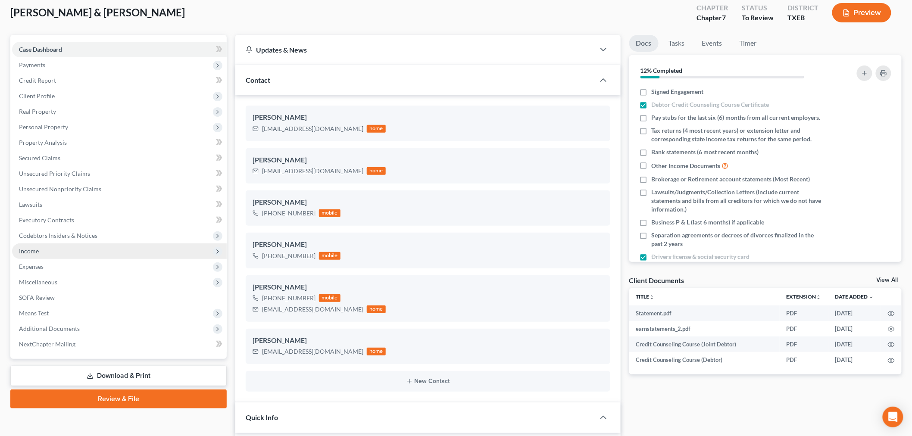
click at [43, 251] on span "Income" at bounding box center [119, 252] width 215 height 16
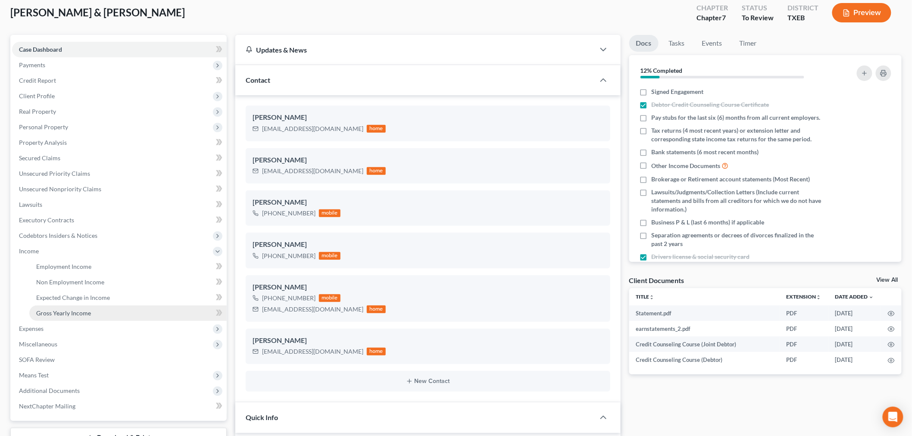
click at [71, 312] on span "Gross Yearly Income" at bounding box center [63, 313] width 55 height 7
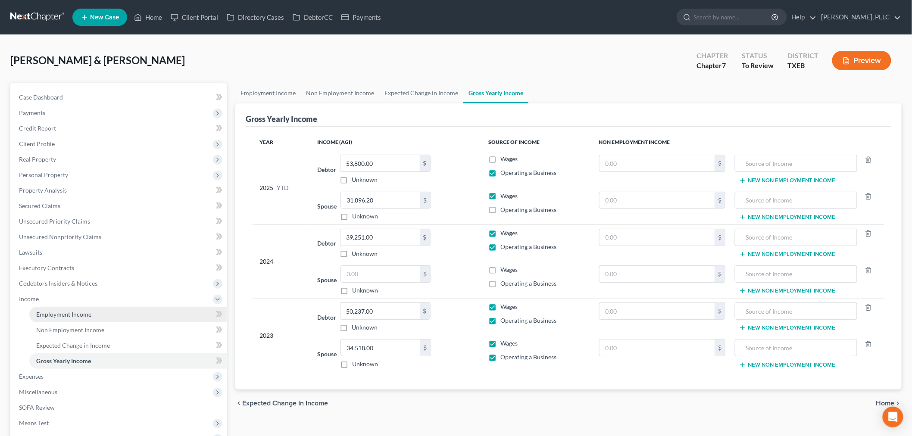
click at [63, 315] on span "Employment Income" at bounding box center [63, 314] width 55 height 7
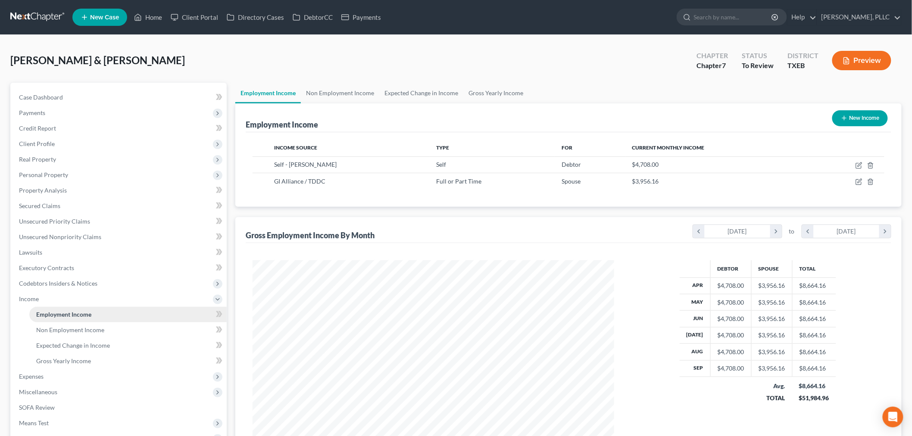
scroll to position [180, 379]
click at [63, 191] on span "Property Analysis" at bounding box center [43, 190] width 48 height 7
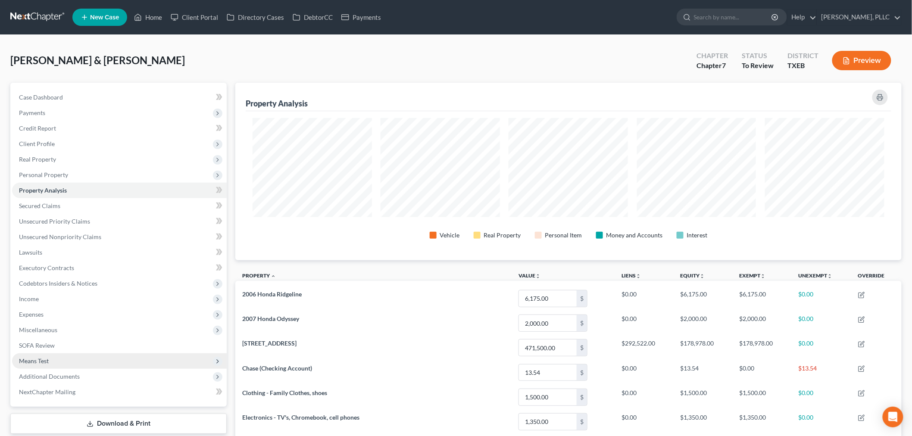
click at [59, 358] on span "Means Test" at bounding box center [119, 362] width 215 height 16
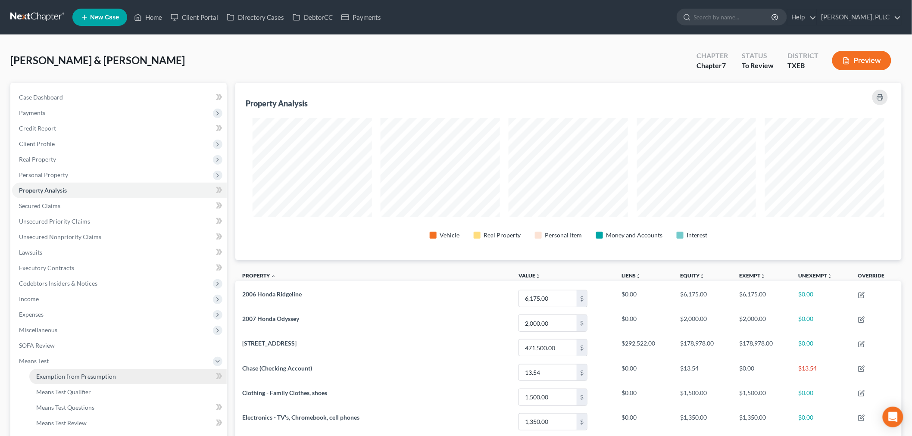
click at [66, 374] on span "Exemption from Presumption" at bounding box center [76, 376] width 80 height 7
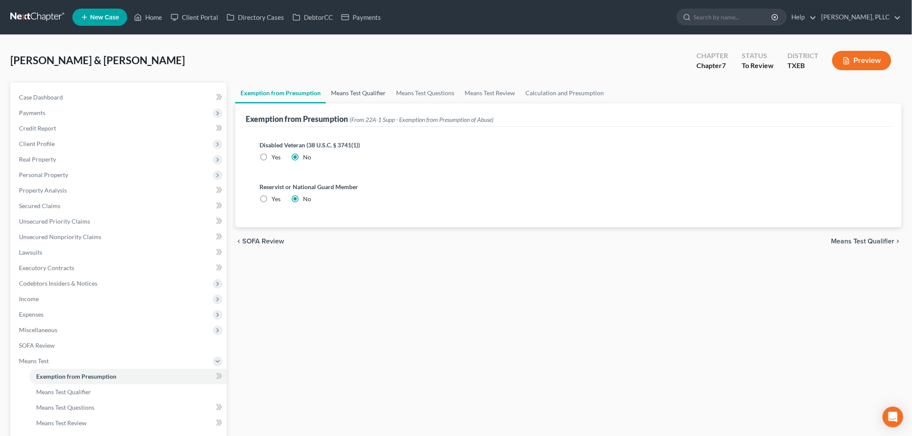
click at [359, 92] on link "Means Test Qualifier" at bounding box center [358, 93] width 65 height 21
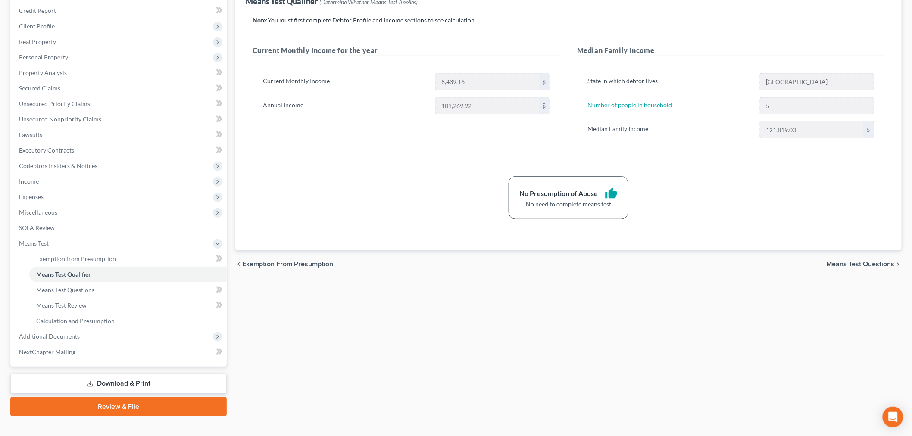
scroll to position [130, 0]
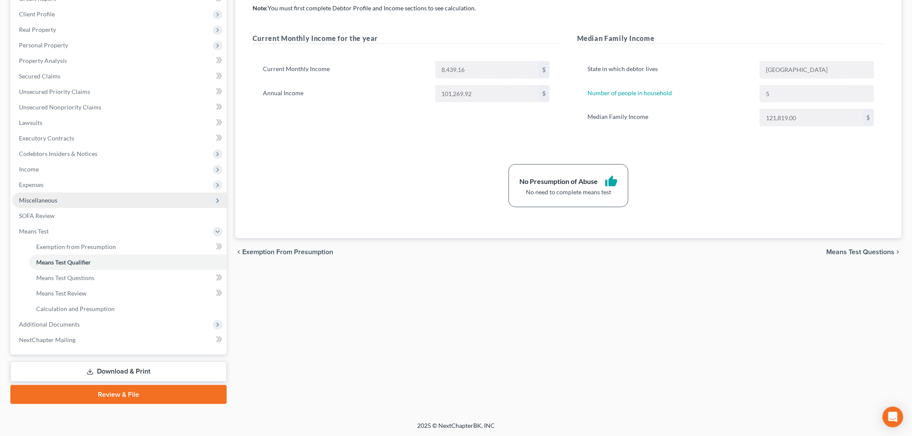
click at [50, 198] on span "Miscellaneous" at bounding box center [38, 200] width 38 height 7
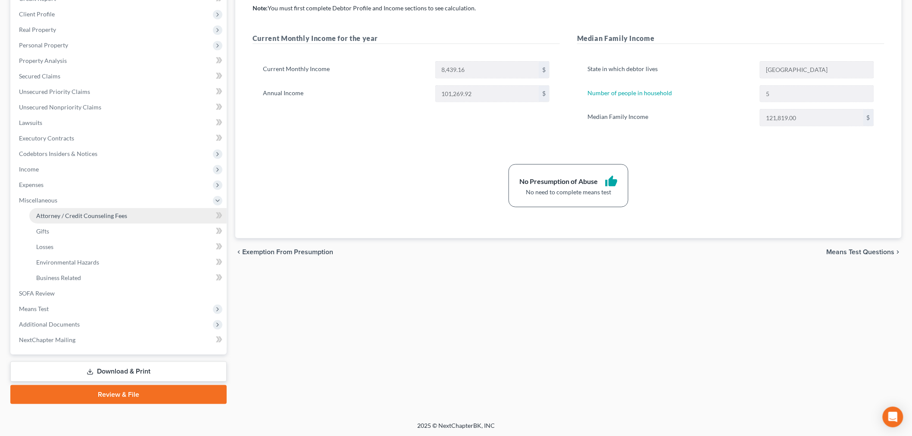
click at [61, 214] on span "Attorney / Credit Counseling Fees" at bounding box center [81, 215] width 91 height 7
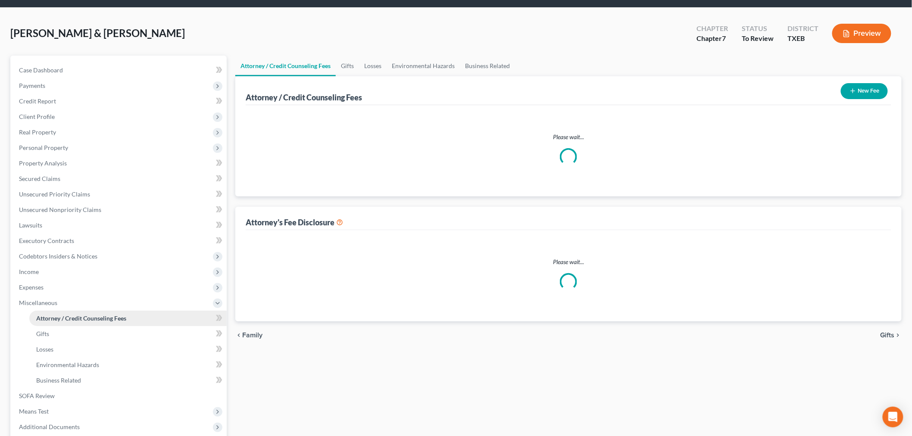
select select "0"
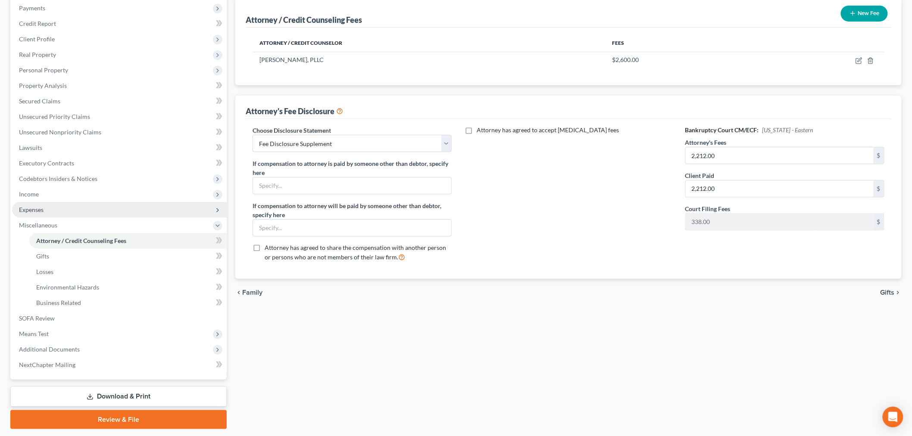
scroll to position [130, 0]
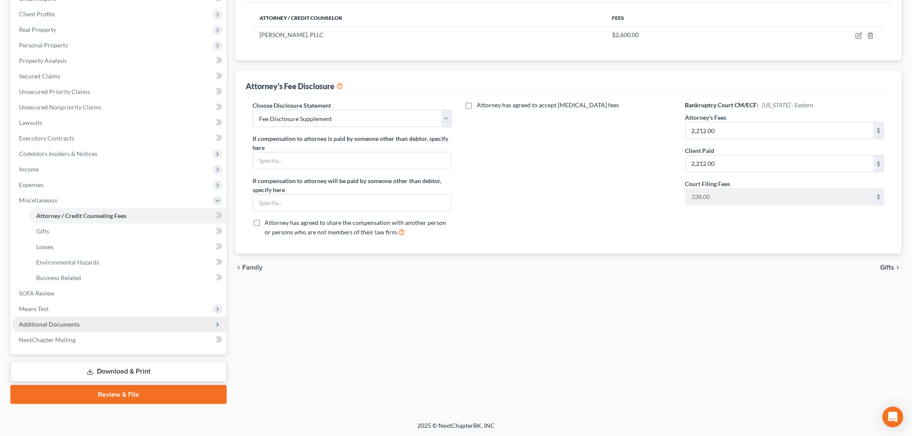
click at [60, 325] on span "Additional Documents" at bounding box center [49, 324] width 61 height 7
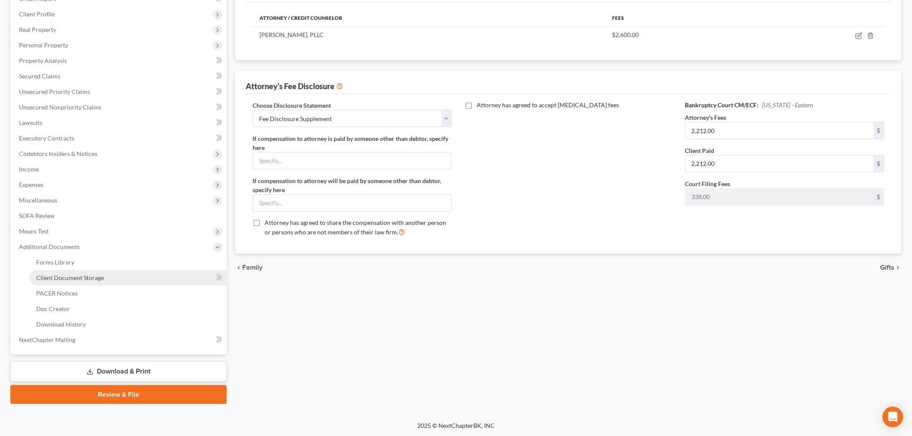
click at [86, 278] on span "Client Document Storage" at bounding box center [70, 277] width 68 height 7
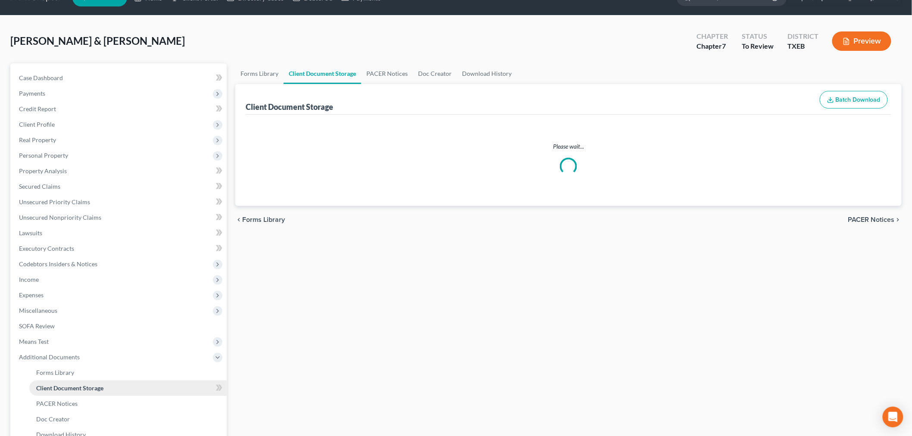
select select "10"
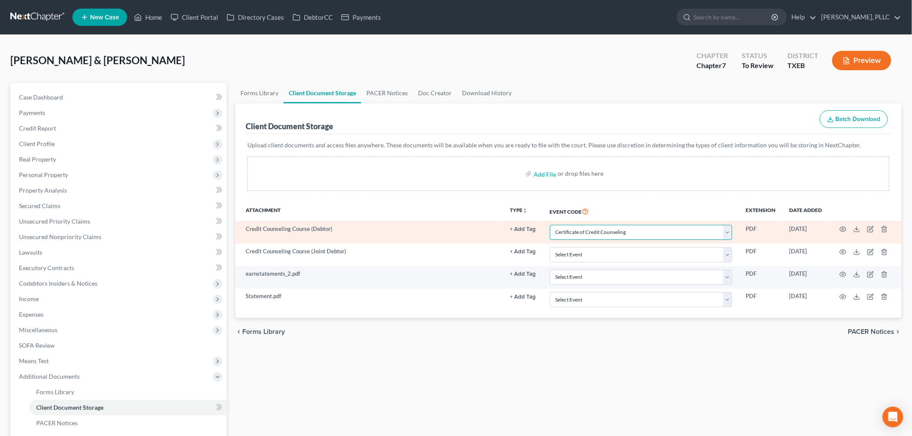
click at [730, 234] on select "Select Event 20 Largest Unsecured Creditors Amended (CONVERSION) Schedules and …" at bounding box center [641, 232] width 182 height 15
click at [550, 225] on select "Select Event 20 Largest Unsecured Creditors Amended (CONVERSION) Schedules and …" at bounding box center [641, 232] width 182 height 15
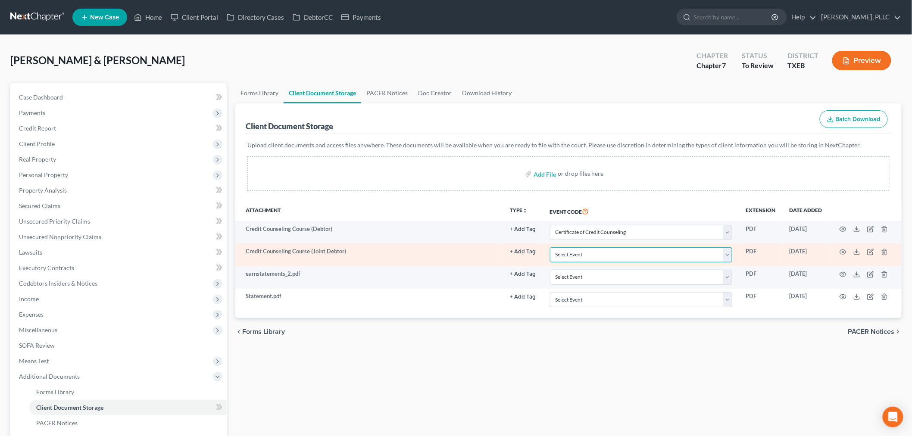
click at [621, 254] on select "Select Event 20 Largest Unsecured Creditors Amended (CONVERSION) Schedules and …" at bounding box center [641, 254] width 182 height 15
select select "10"
click at [550, 247] on select "Select Event 20 Largest Unsecured Creditors Amended (CONVERSION) Schedules and …" at bounding box center [641, 254] width 182 height 15
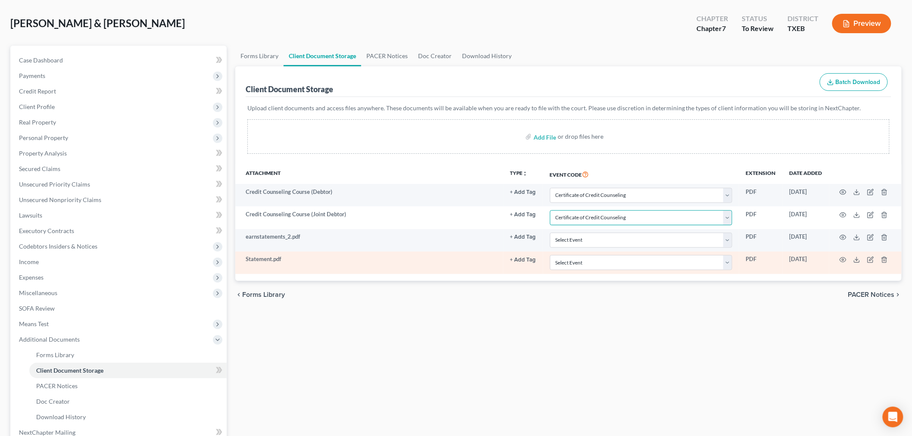
scroll to position [130, 0]
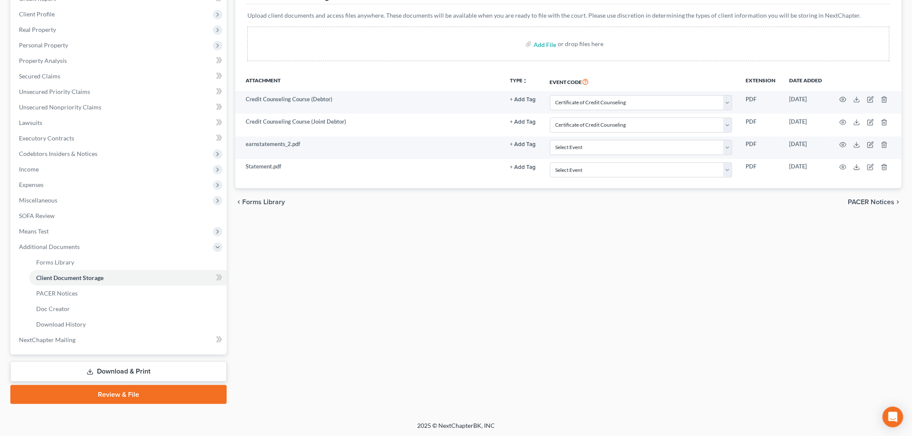
click at [177, 393] on link "Review & File" at bounding box center [118, 394] width 216 height 19
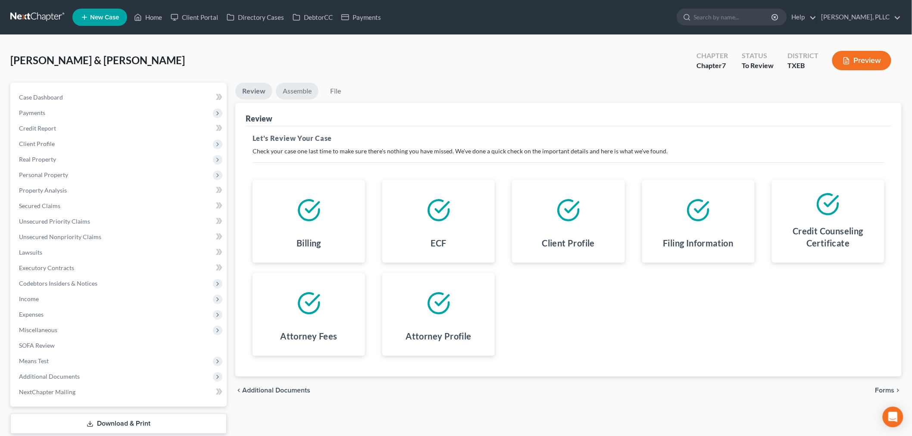
click at [301, 92] on link "Assemble" at bounding box center [297, 91] width 43 height 17
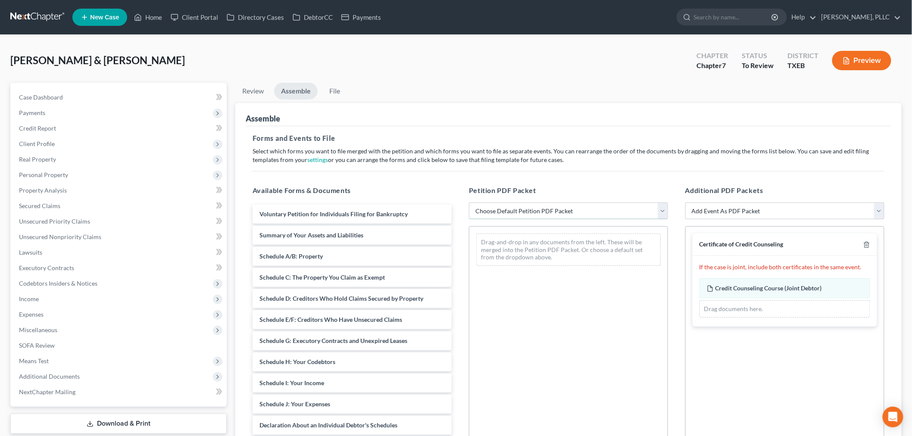
click at [568, 210] on select "Choose Default Petition PDF Packet Emergency Filing (Voluntary Petition and Cre…" at bounding box center [568, 211] width 199 height 17
select select "1"
click at [469, 203] on select "Choose Default Petition PDF Packet Emergency Filing (Voluntary Petition and Cre…" at bounding box center [568, 211] width 199 height 17
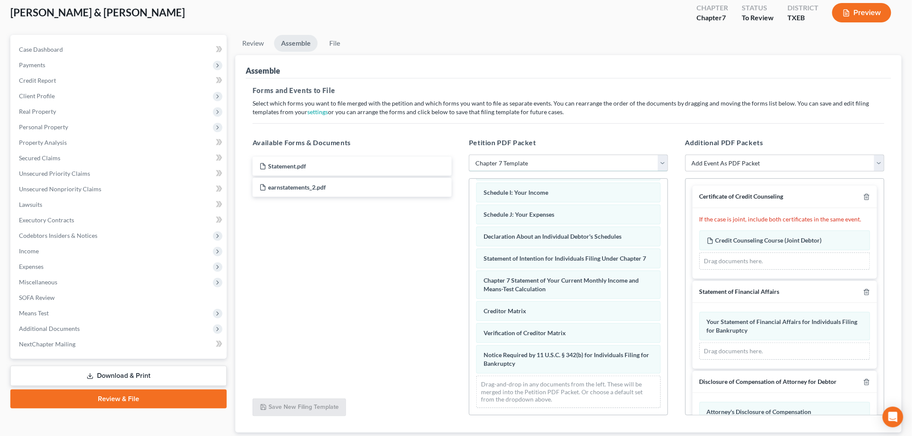
scroll to position [42, 0]
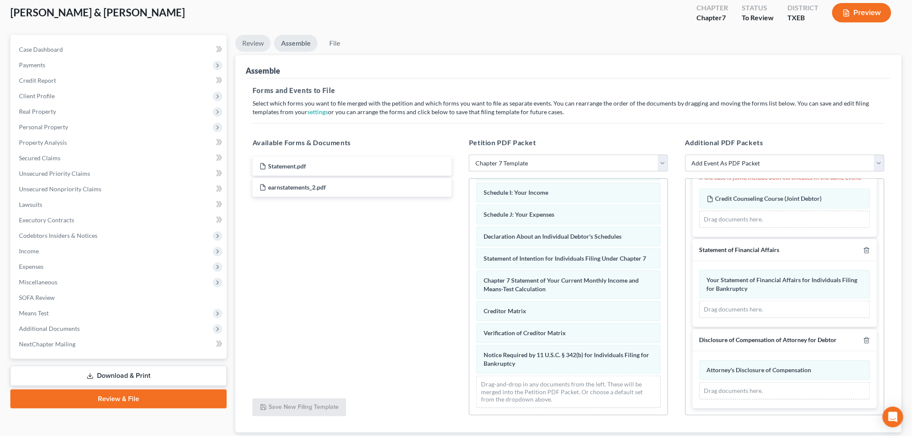
click at [261, 41] on link "Review" at bounding box center [252, 43] width 35 height 17
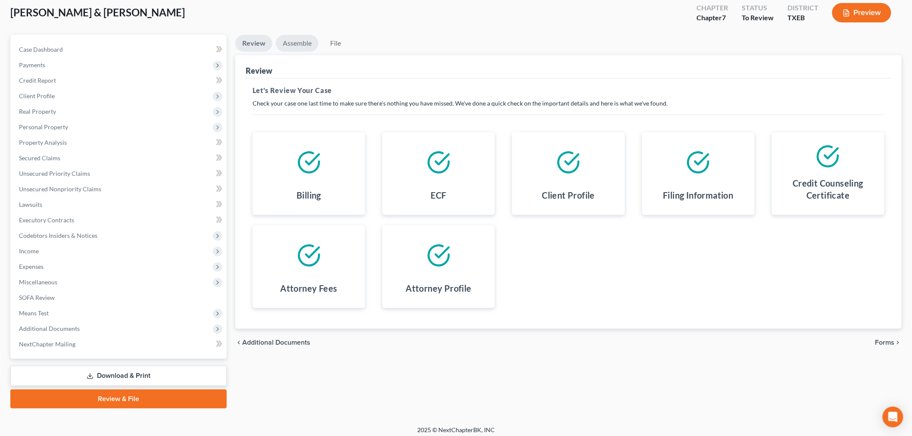
click at [302, 41] on link "Assemble" at bounding box center [297, 43] width 43 height 17
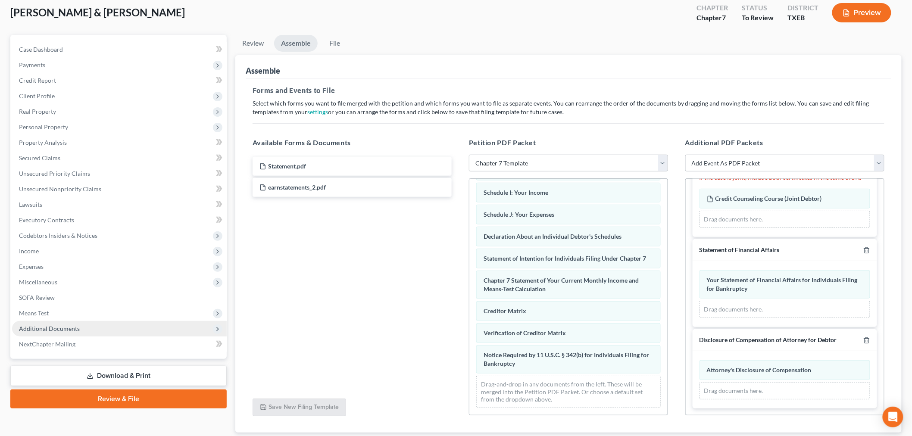
click at [49, 324] on span "Additional Documents" at bounding box center [119, 329] width 215 height 16
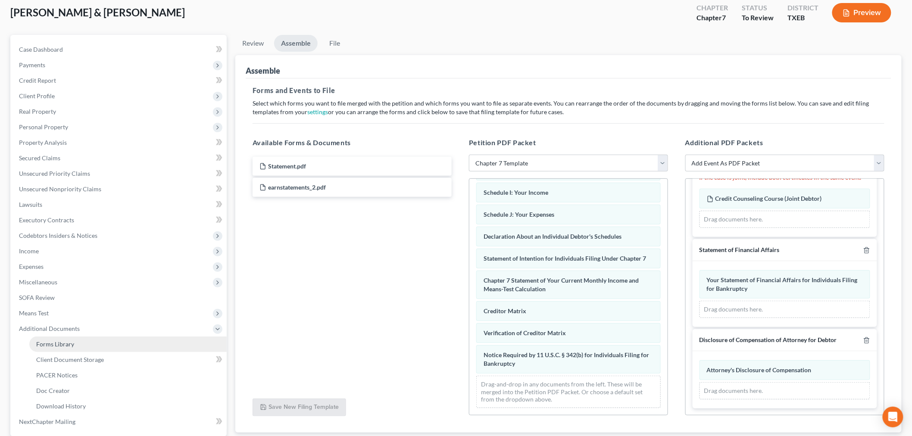
click at [54, 344] on span "Forms Library" at bounding box center [55, 344] width 38 height 7
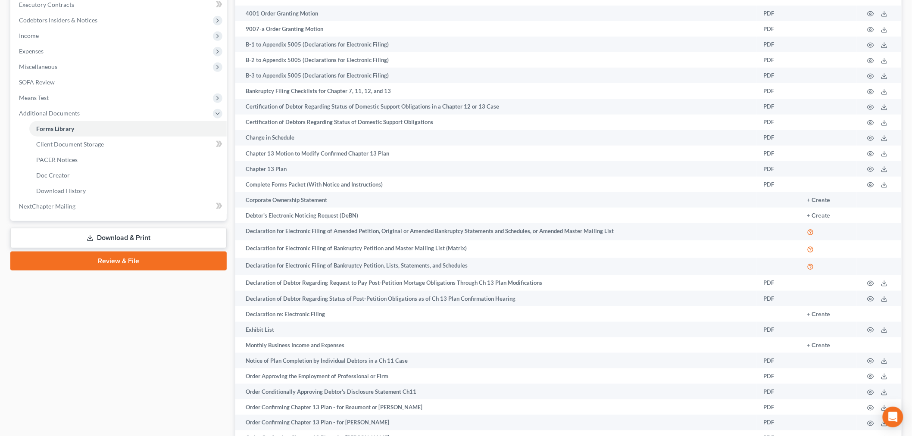
scroll to position [287, 0]
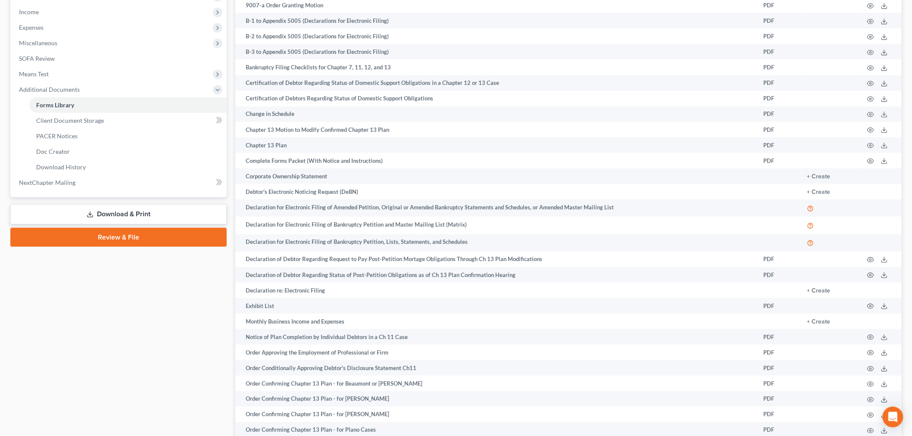
click at [131, 238] on link "Review & File" at bounding box center [118, 237] width 216 height 19
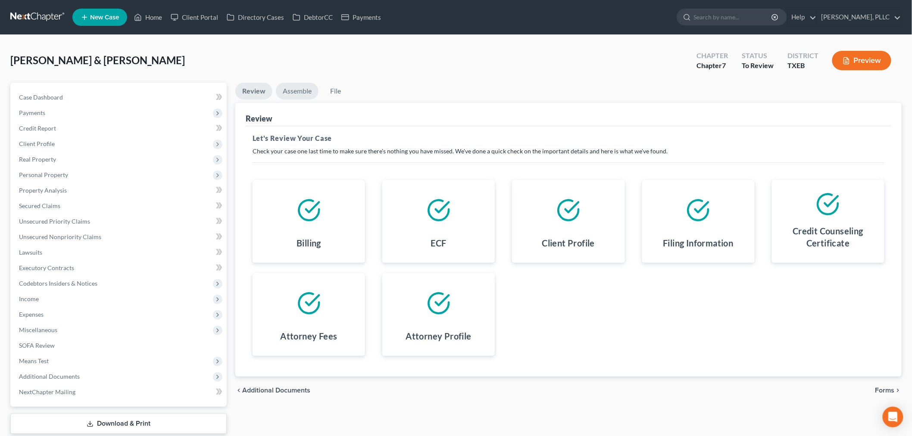
click at [293, 87] on link "Assemble" at bounding box center [297, 91] width 43 height 17
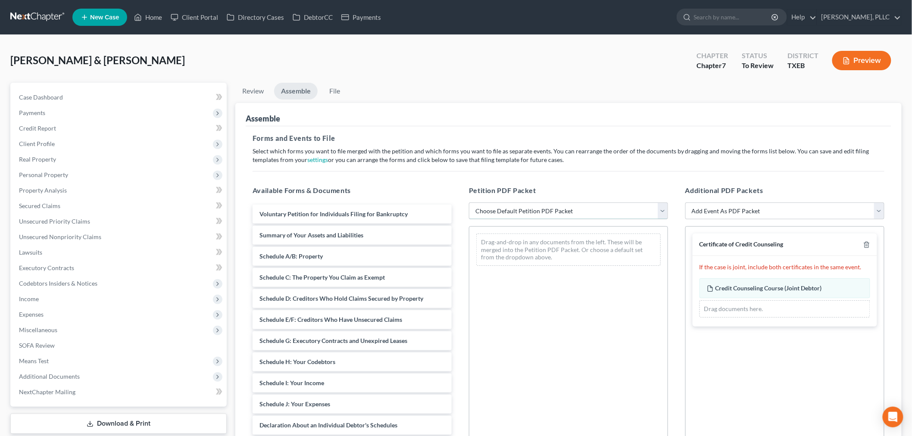
click at [664, 210] on select "Choose Default Petition PDF Packet Emergency Filing (Voluntary Petition and Cre…" at bounding box center [568, 211] width 199 height 17
select select "1"
click at [469, 203] on select "Choose Default Petition PDF Packet Emergency Filing (Voluntary Petition and Cre…" at bounding box center [568, 211] width 199 height 17
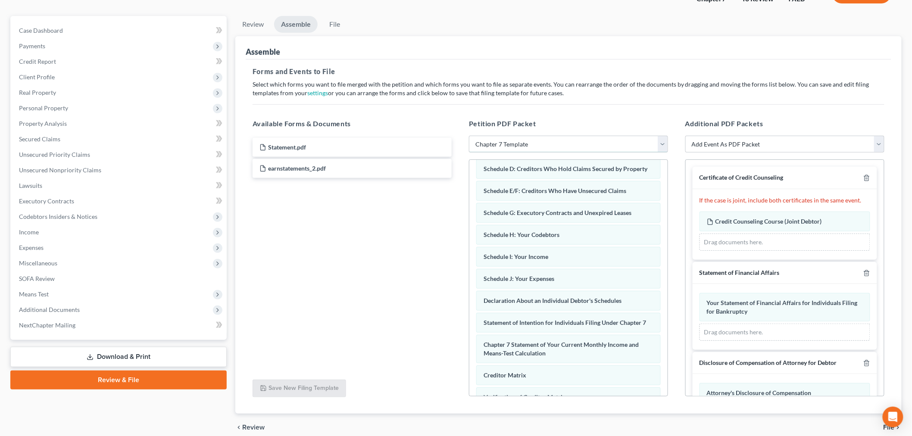
scroll to position [105, 0]
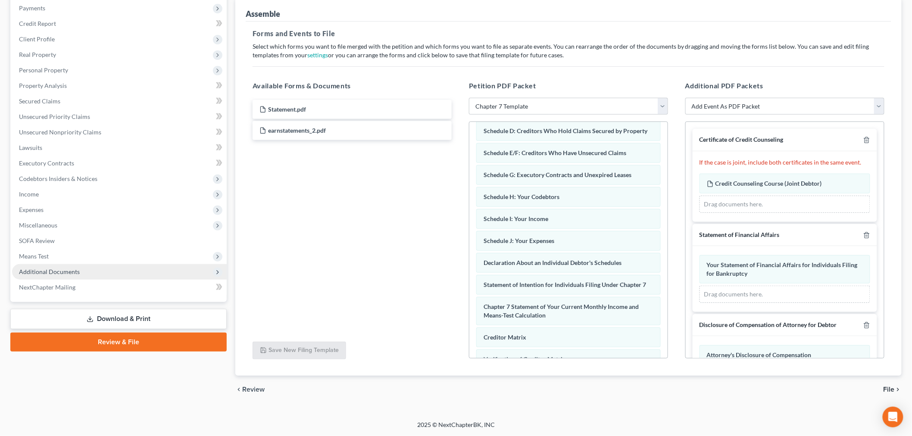
click at [50, 269] on span "Additional Documents" at bounding box center [49, 271] width 61 height 7
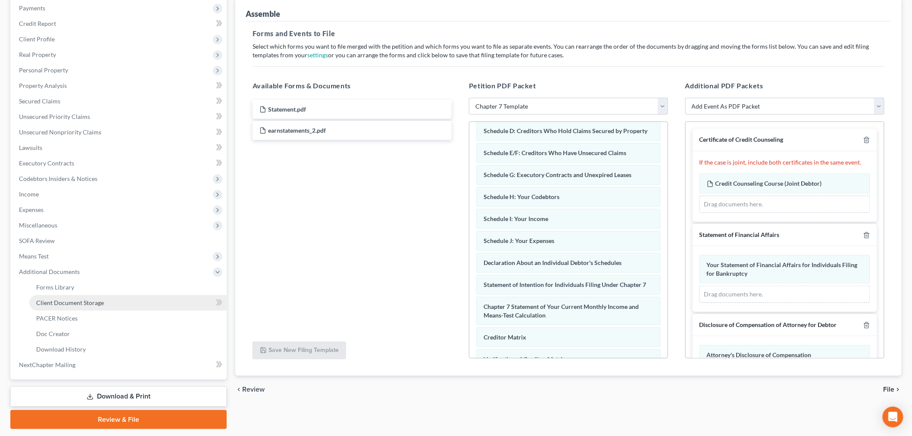
click at [56, 300] on span "Client Document Storage" at bounding box center [70, 302] width 68 height 7
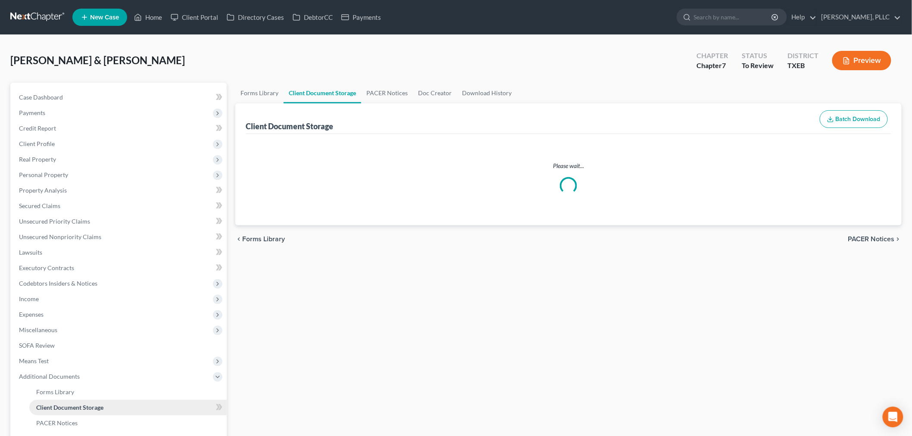
select select "10"
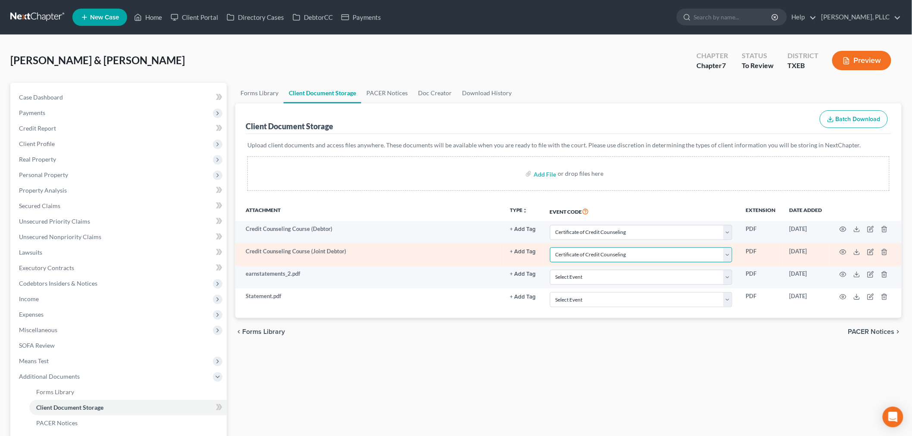
click at [730, 257] on select "Select Event 20 Largest Unsecured Creditors Amended (CONVERSION) Schedules and …" at bounding box center [641, 254] width 182 height 15
click at [550, 247] on select "Select Event 20 Largest Unsecured Creditors Amended (CONVERSION) Schedules and …" at bounding box center [641, 254] width 182 height 15
click at [846, 251] on icon "button" at bounding box center [843, 252] width 7 height 7
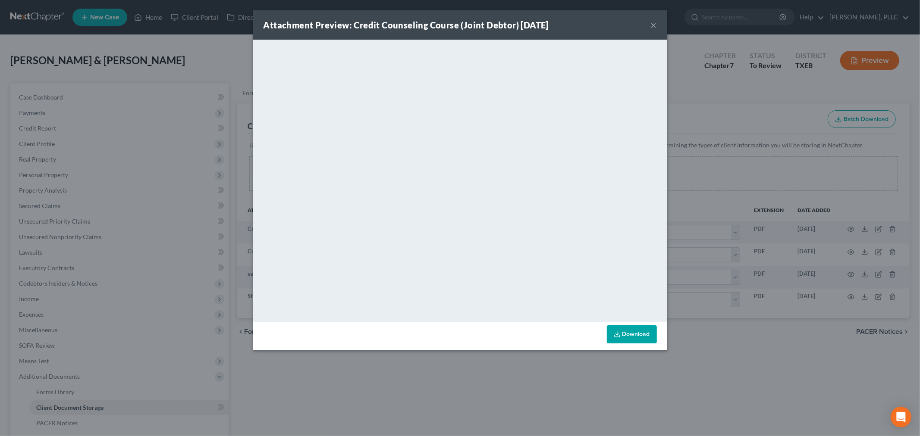
click at [653, 25] on button "×" at bounding box center [654, 25] width 6 height 10
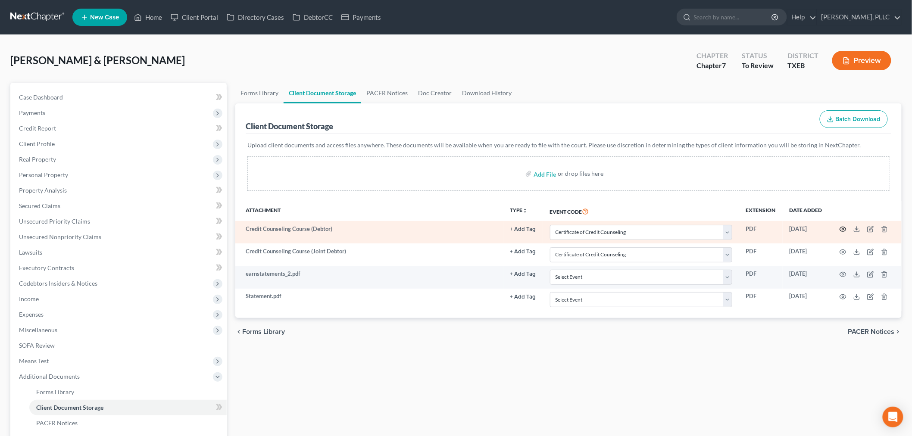
click at [843, 229] on circle "button" at bounding box center [844, 230] width 2 height 2
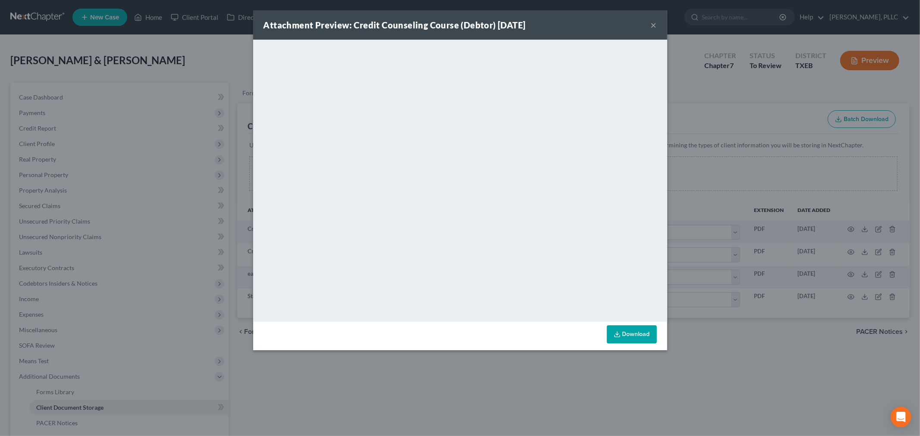
click at [652, 28] on button "×" at bounding box center [654, 25] width 6 height 10
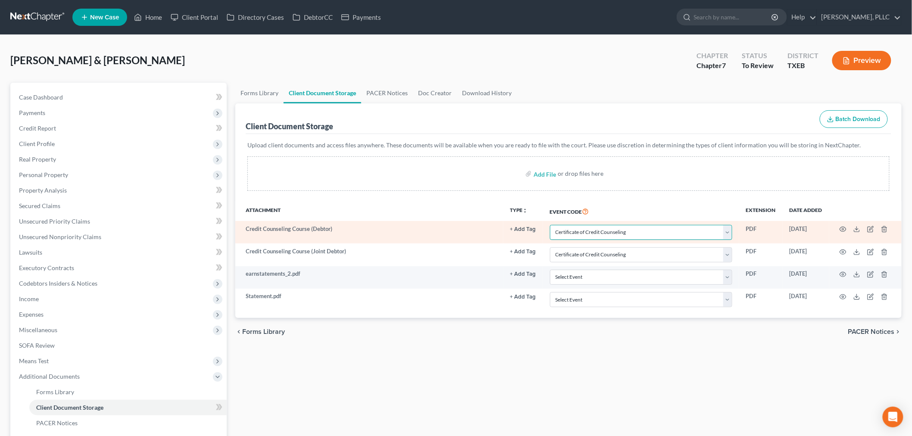
click at [727, 233] on select "Select Event 20 Largest Unsecured Creditors Amended (CONVERSION) Schedules and …" at bounding box center [641, 232] width 182 height 15
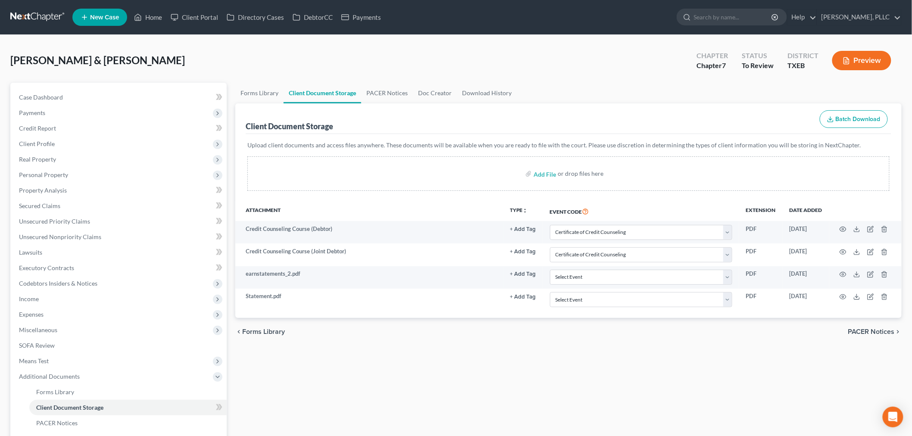
click at [477, 205] on th "Attachment" at bounding box center [369, 211] width 268 height 20
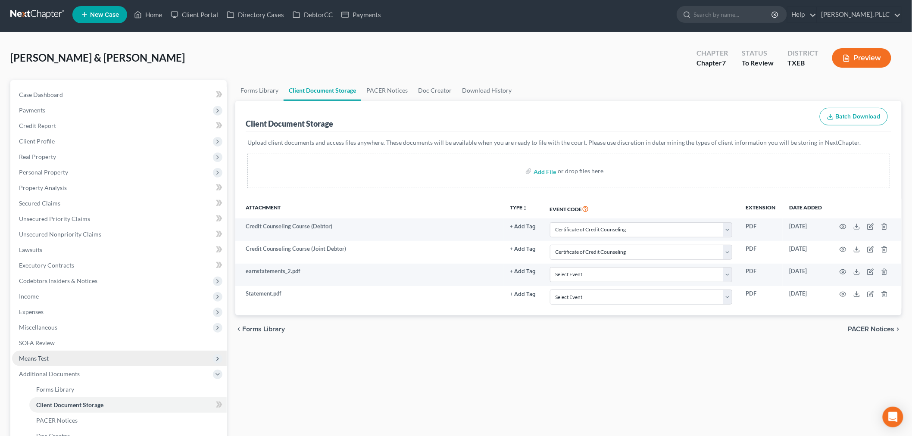
scroll to position [130, 0]
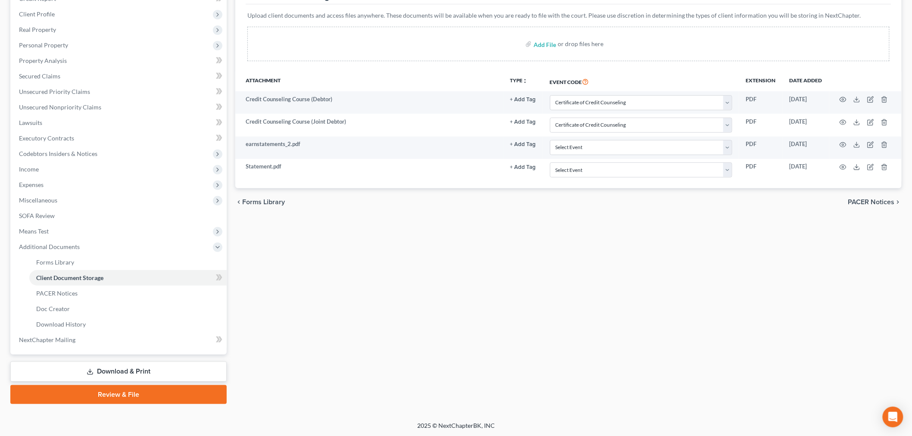
click at [132, 394] on link "Review & File" at bounding box center [118, 394] width 216 height 19
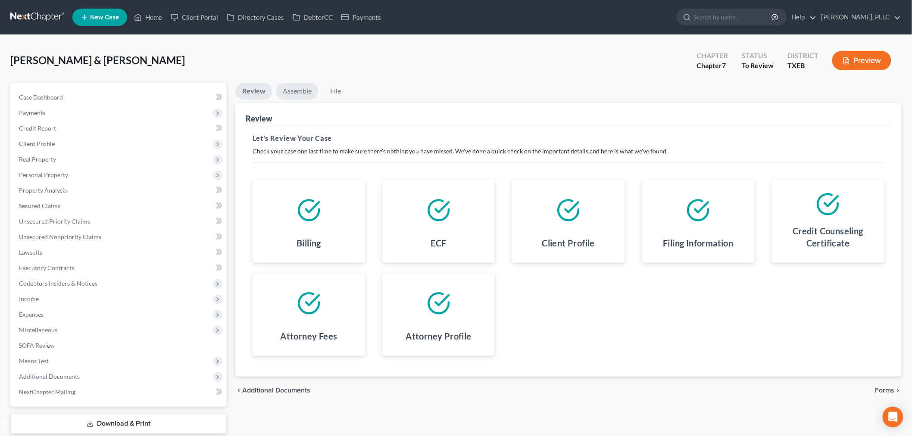
click at [303, 91] on link "Assemble" at bounding box center [297, 91] width 43 height 17
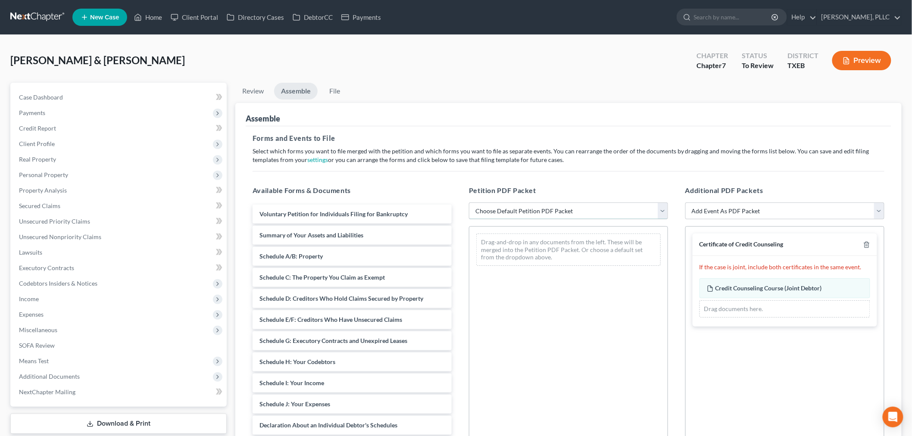
click at [581, 215] on select "Choose Default Petition PDF Packet Emergency Filing (Voluntary Petition and Cre…" at bounding box center [568, 211] width 199 height 17
select select "1"
click at [469, 203] on select "Choose Default Petition PDF Packet Emergency Filing (Voluntary Petition and Cre…" at bounding box center [568, 211] width 199 height 17
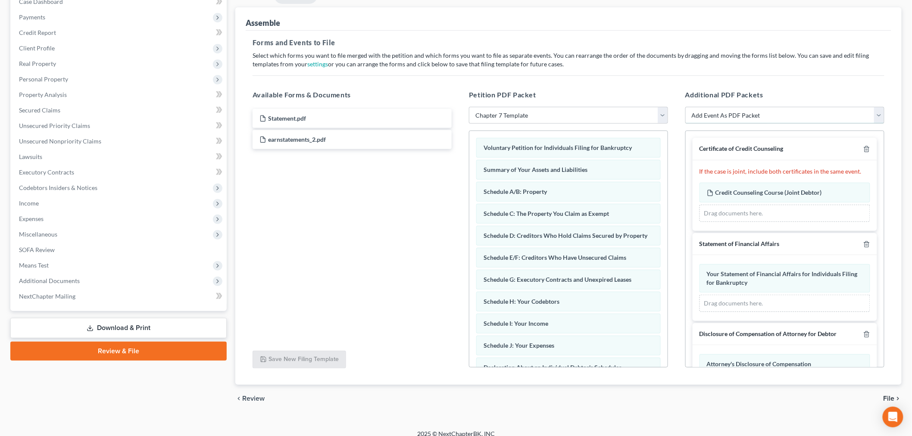
click at [881, 116] on select "Add Event As PDF Packet 20 Largest Unsecured Creditors Amended (CONVERSION) Sch…" at bounding box center [785, 115] width 199 height 17
select select "10"
click at [686, 107] on select "Add Event As PDF Packet 20 Largest Unsecured Creditors Amended (CONVERSION) Sch…" at bounding box center [785, 115] width 199 height 17
select select
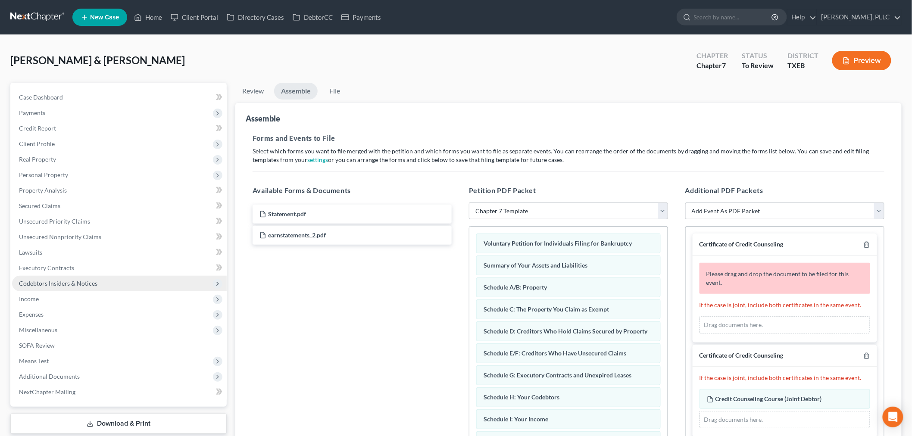
click at [57, 287] on span "Codebtors Insiders & Notices" at bounding box center [119, 284] width 215 height 16
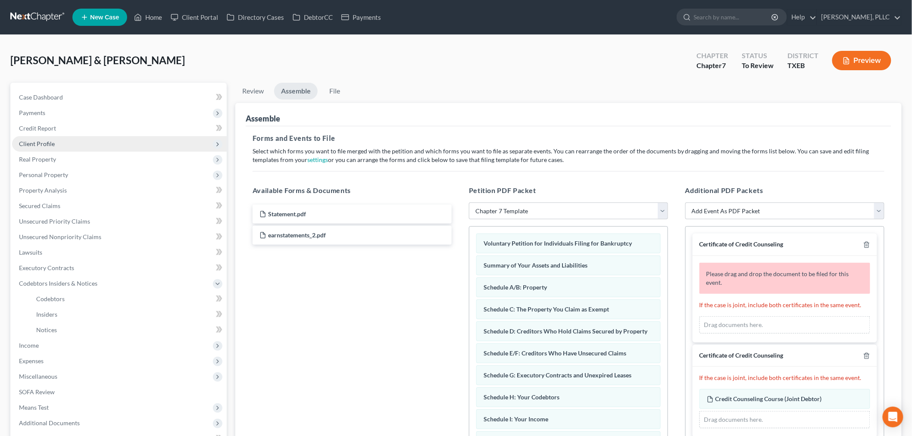
click at [41, 140] on span "Client Profile" at bounding box center [37, 143] width 36 height 7
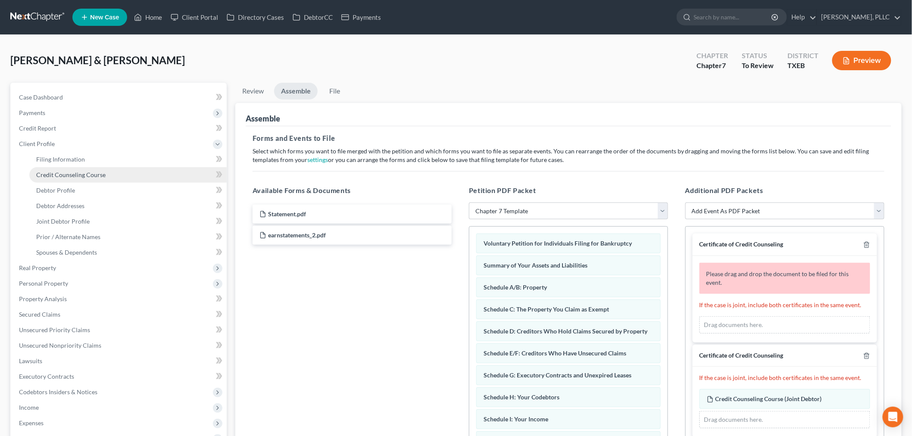
click at [65, 174] on span "Credit Counseling Course" at bounding box center [70, 174] width 69 height 7
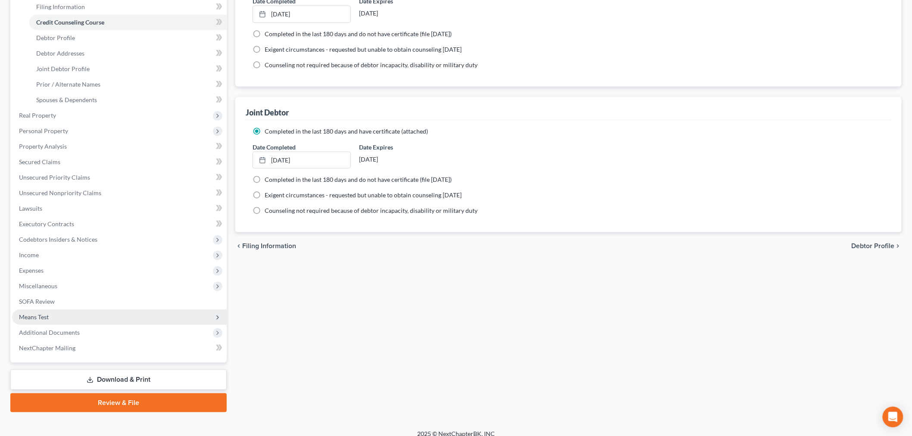
scroll to position [160, 0]
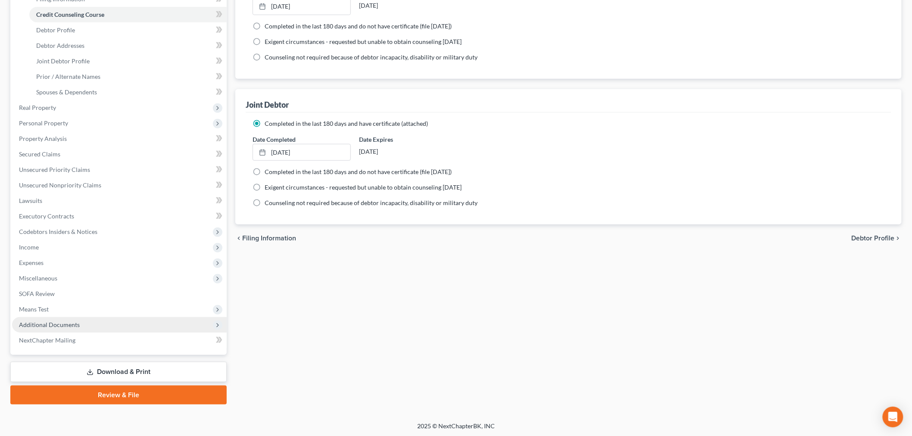
click at [71, 325] on span "Additional Documents" at bounding box center [49, 324] width 61 height 7
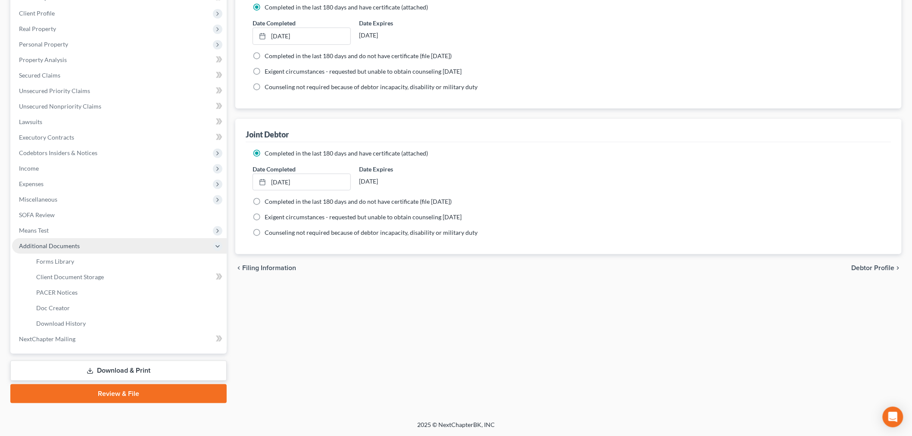
scroll to position [130, 0]
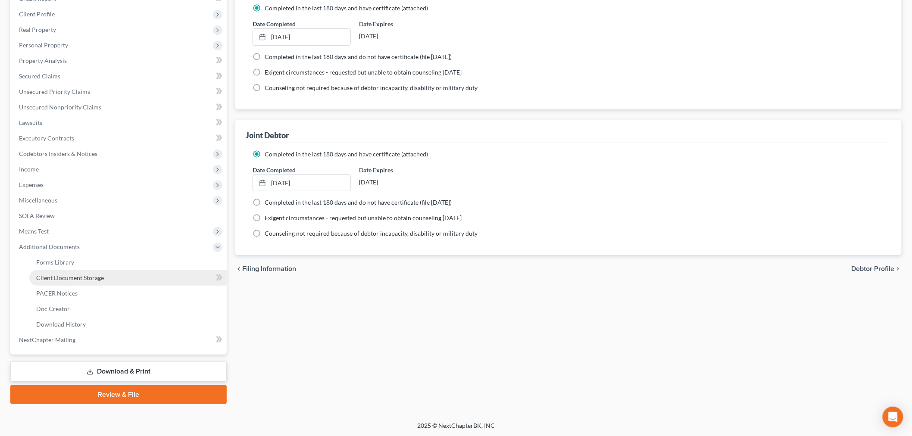
click at [67, 279] on span "Client Document Storage" at bounding box center [70, 277] width 68 height 7
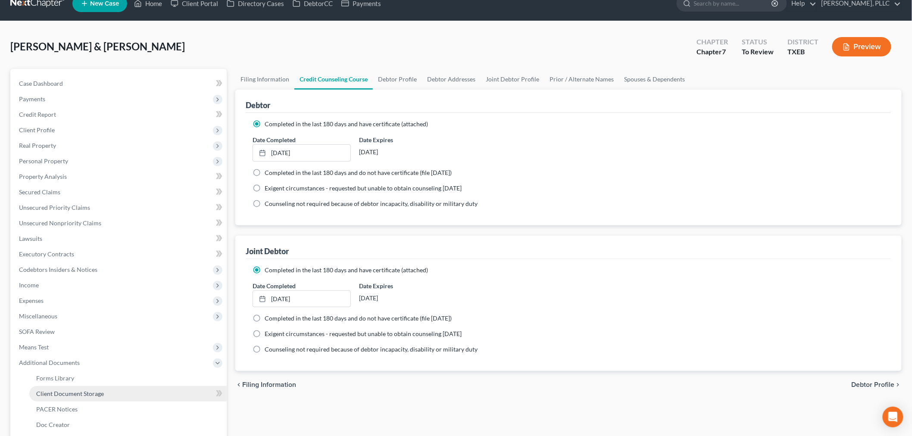
select select "10"
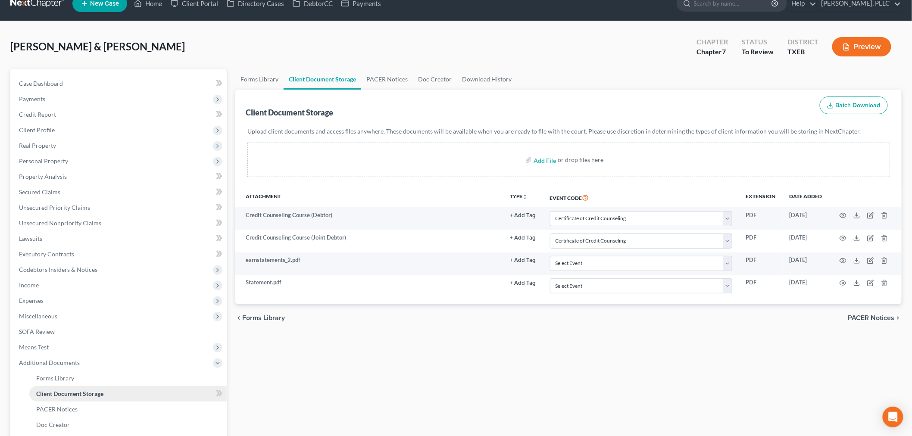
scroll to position [0, 0]
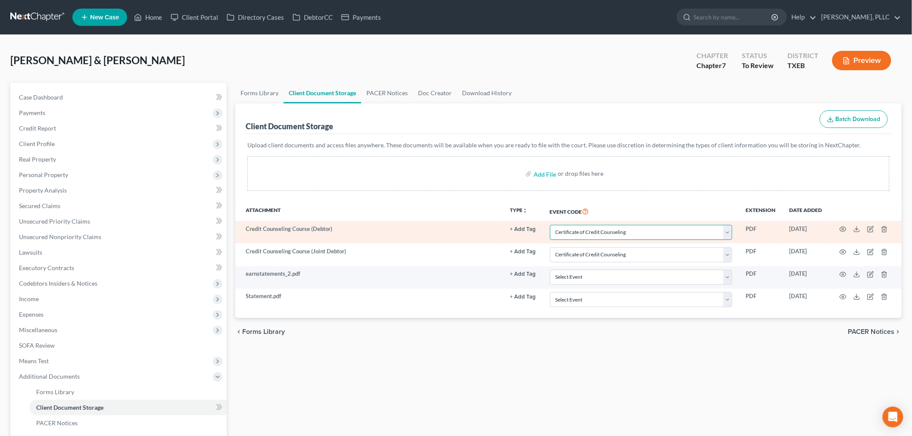
click at [730, 230] on select "Select Event 20 Largest Unsecured Creditors Amended (CONVERSION) Schedules and …" at bounding box center [641, 232] width 182 height 15
click at [550, 225] on select "Select Event 20 Largest Unsecured Creditors Amended (CONVERSION) Schedules and …" at bounding box center [641, 232] width 182 height 15
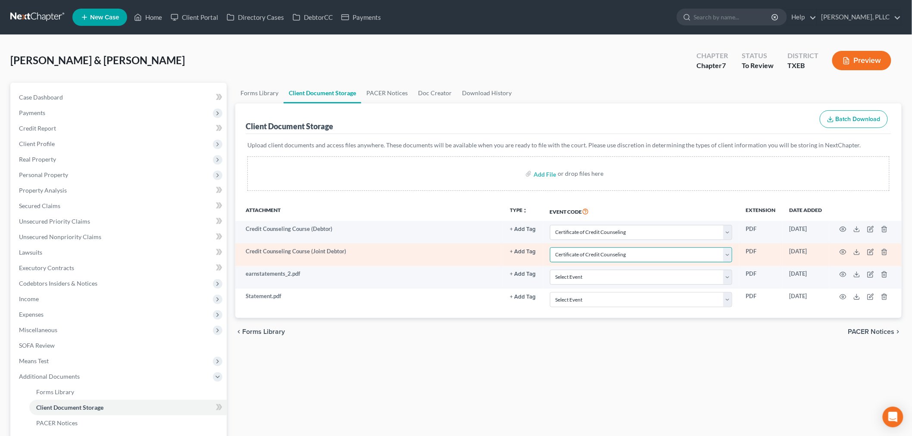
click at [675, 255] on select "Select Event 20 Largest Unsecured Creditors Amended (CONVERSION) Schedules and …" at bounding box center [641, 254] width 182 height 15
click at [550, 247] on select "Select Event 20 Largest Unsecured Creditors Amended (CONVERSION) Schedules and …" at bounding box center [641, 254] width 182 height 15
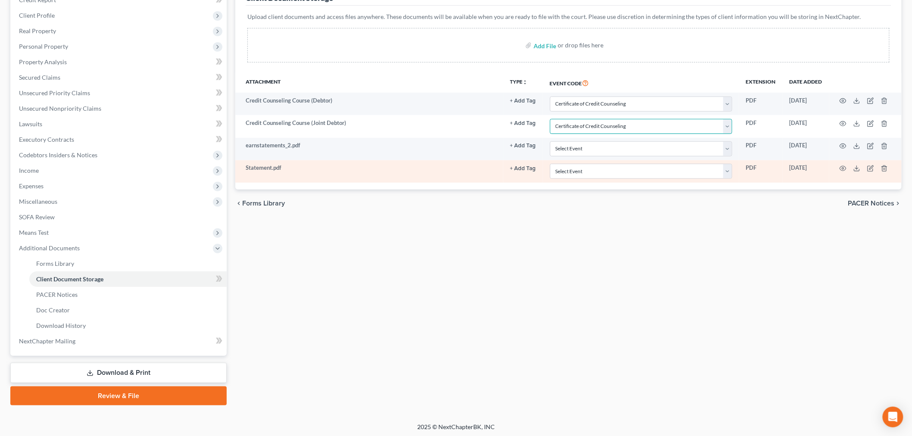
scroll to position [130, 0]
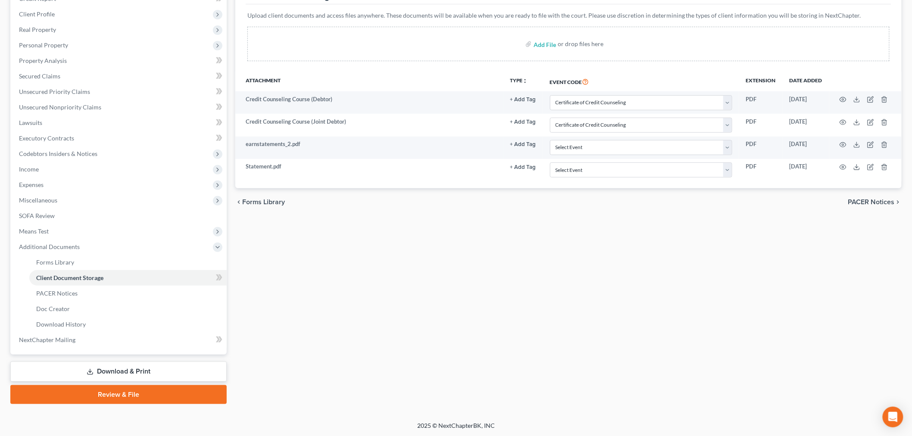
click at [151, 394] on link "Review & File" at bounding box center [118, 394] width 216 height 19
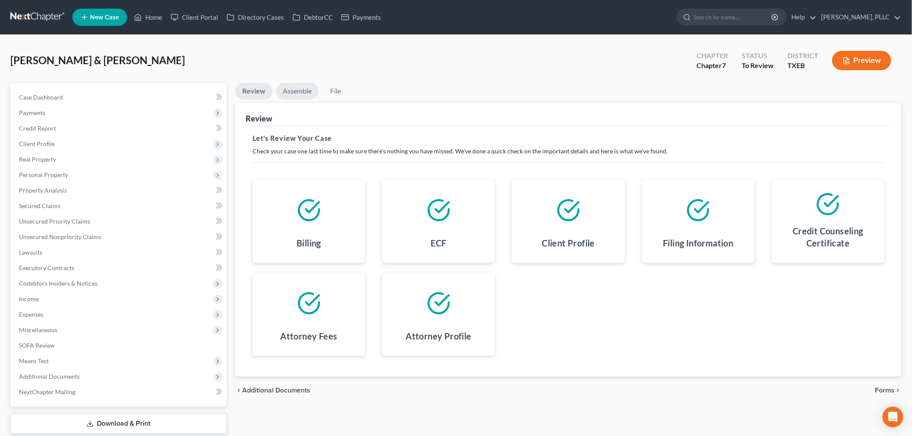
click at [302, 93] on link "Assemble" at bounding box center [297, 91] width 43 height 17
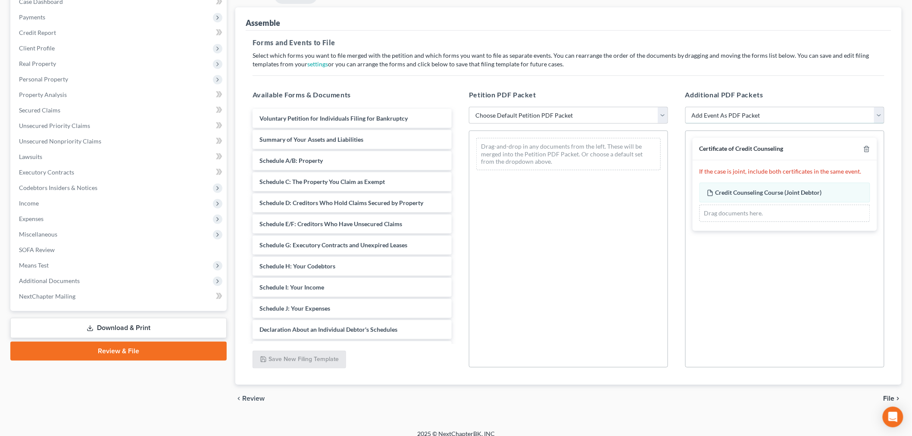
click at [877, 114] on select "Add Event As PDF Packet 20 Largest Unsecured Creditors Amended (CONVERSION) Sch…" at bounding box center [785, 115] width 199 height 17
select select "10"
click at [686, 107] on select "Add Event As PDF Packet 20 Largest Unsecured Creditors Amended (CONVERSION) Sch…" at bounding box center [785, 115] width 199 height 17
select select
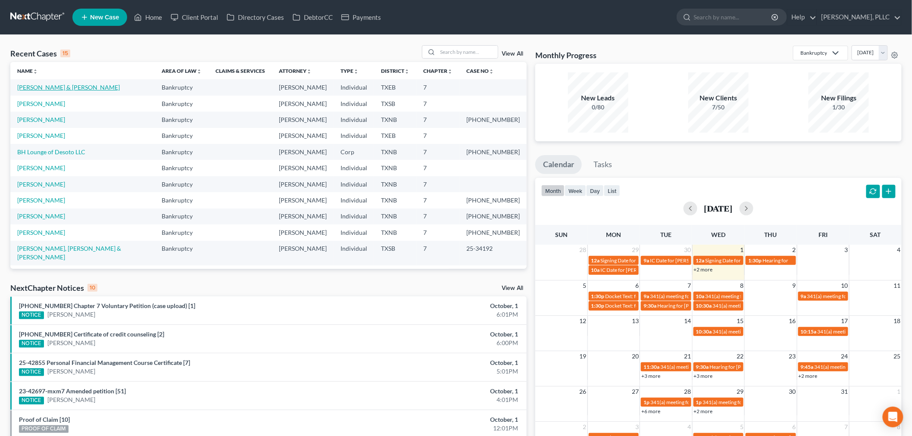
click at [68, 88] on link "[PERSON_NAME] & [PERSON_NAME]" at bounding box center [68, 87] width 103 height 7
select select "4"
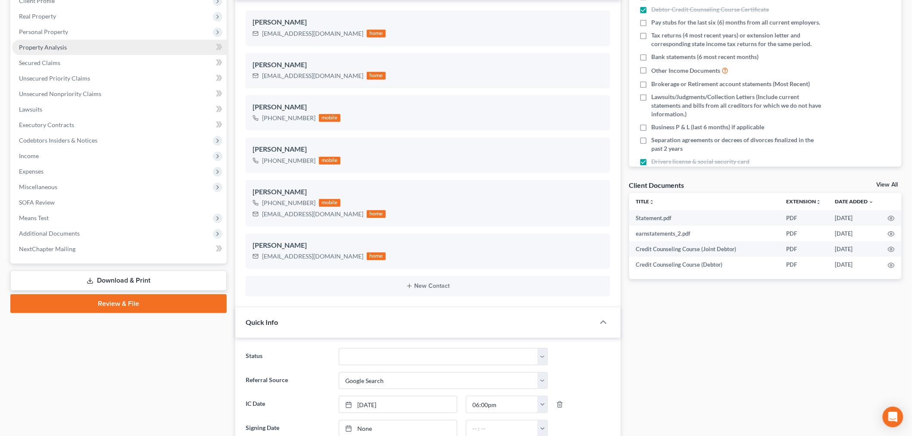
scroll to position [144, 0]
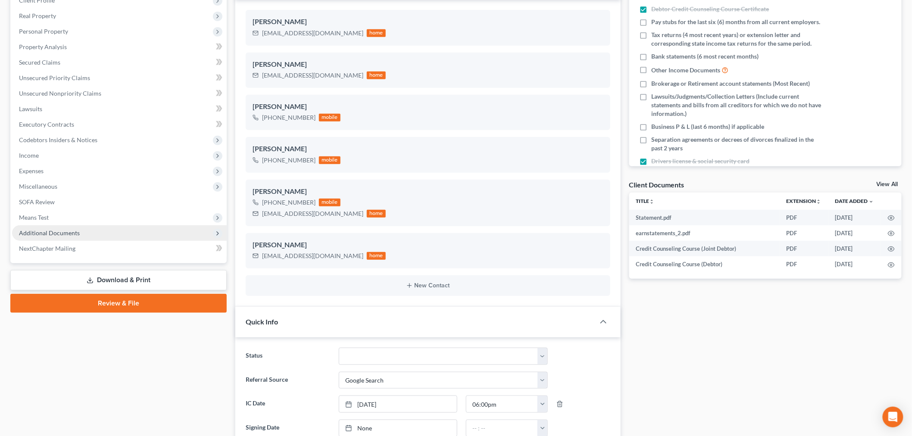
click at [77, 232] on span "Additional Documents" at bounding box center [49, 232] width 61 height 7
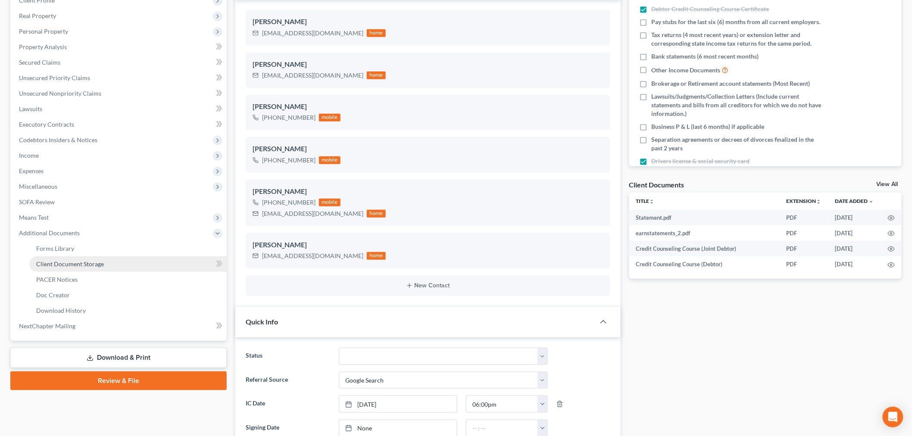
click at [83, 264] on span "Client Document Storage" at bounding box center [70, 263] width 68 height 7
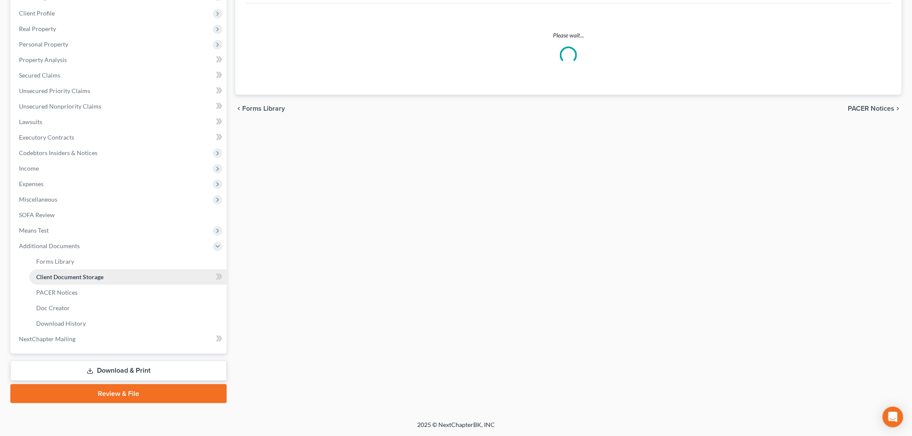
scroll to position [27, 0]
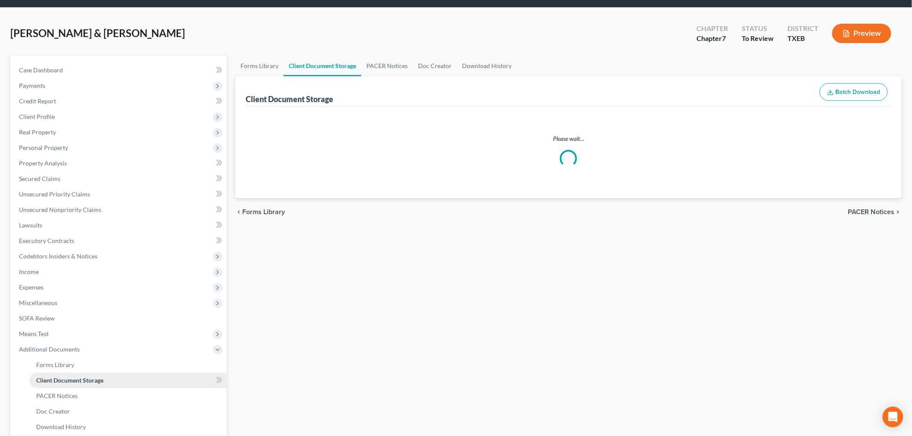
select select "10"
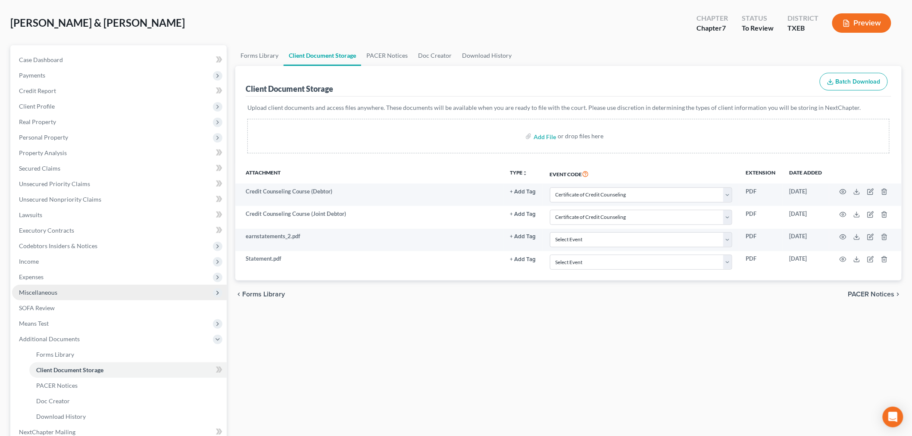
scroll to position [130, 0]
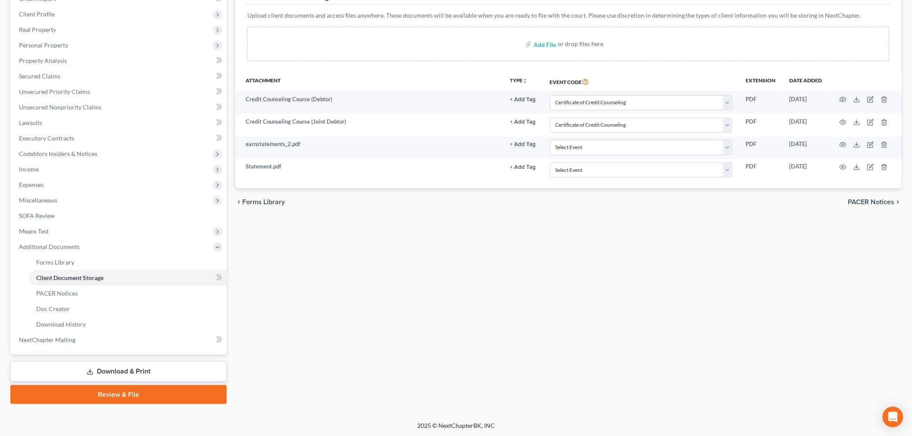
click at [150, 393] on link "Review & File" at bounding box center [118, 394] width 216 height 19
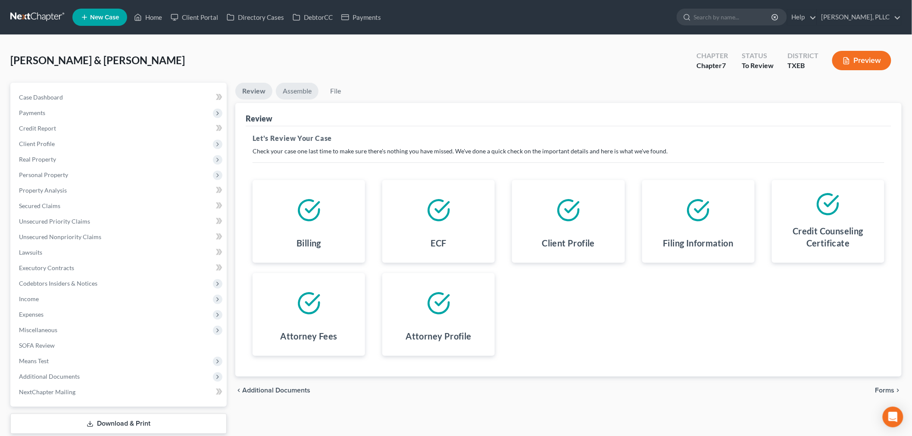
click at [288, 93] on link "Assemble" at bounding box center [297, 91] width 43 height 17
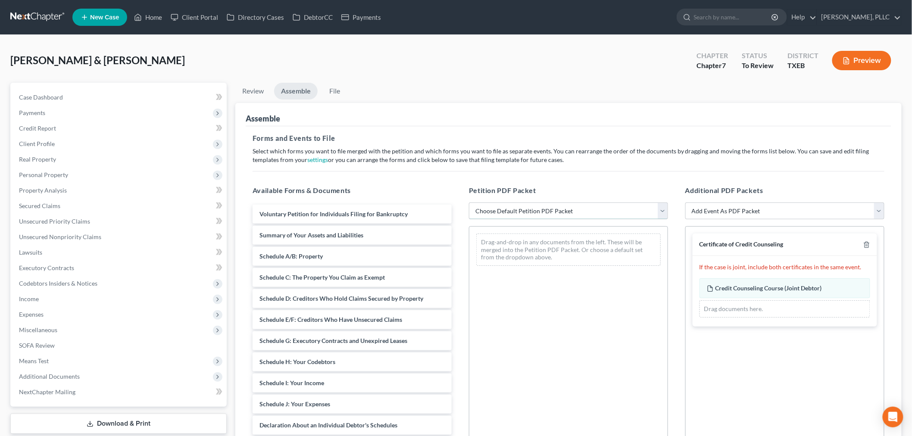
click at [627, 210] on select "Choose Default Petition PDF Packet Emergency Filing (Voluntary Petition and Cre…" at bounding box center [568, 211] width 199 height 17
select select "1"
click at [469, 203] on select "Choose Default Petition PDF Packet Emergency Filing (Voluntary Petition and Cre…" at bounding box center [568, 211] width 199 height 17
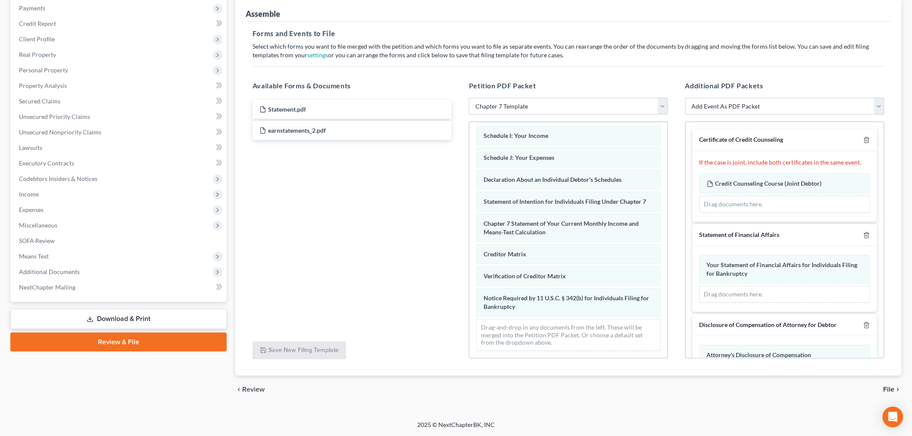
click at [691, 410] on div "Castillo, Adrian & Cervantes, Monica Upgraded Chapter Chapter 7 Status To Revie…" at bounding box center [456, 175] width 912 height 491
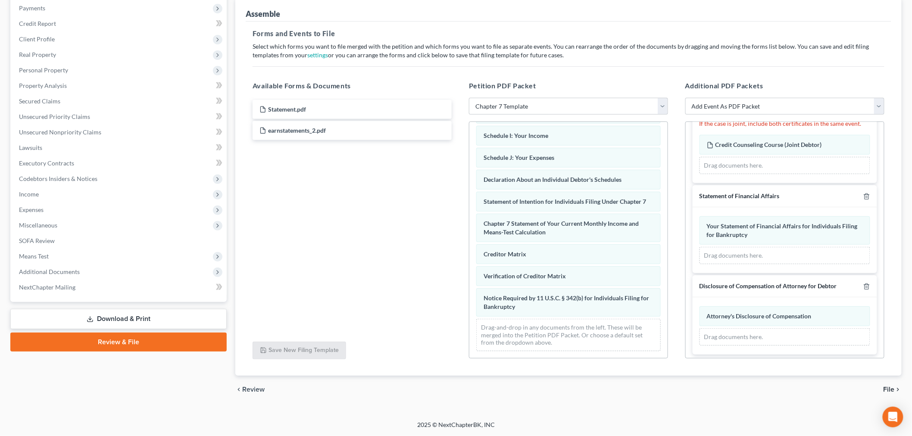
scroll to position [42, 0]
click at [778, 400] on div "chevron_left Review File chevron_right" at bounding box center [568, 390] width 667 height 28
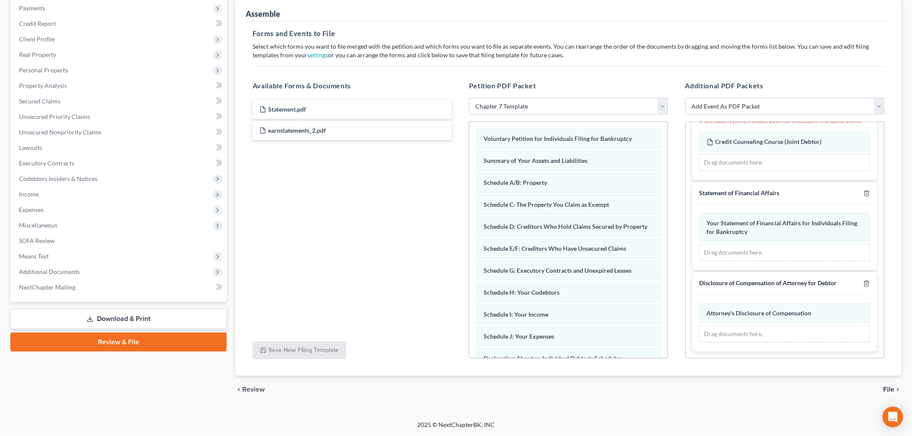
click at [425, 383] on div "chevron_left Review File chevron_right" at bounding box center [568, 390] width 667 height 28
click at [41, 192] on span "Income" at bounding box center [119, 195] width 215 height 16
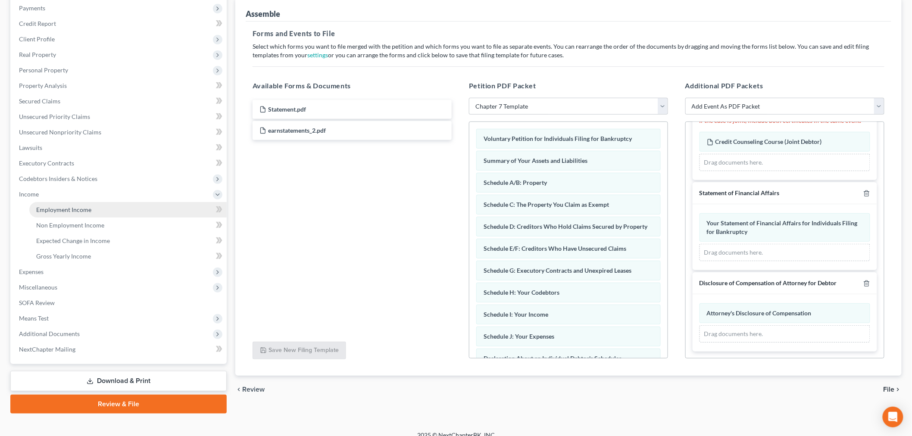
click at [50, 206] on span "Employment Income" at bounding box center [63, 209] width 55 height 7
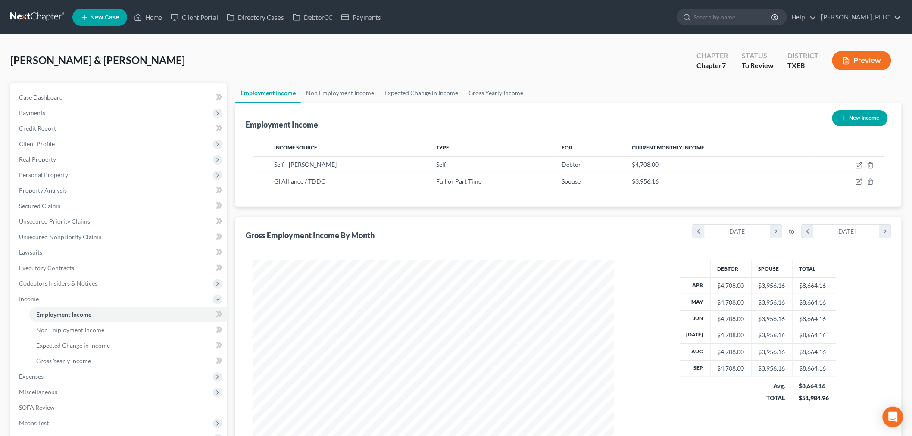
scroll to position [180, 379]
click at [334, 92] on link "Non Employment Income" at bounding box center [340, 93] width 78 height 21
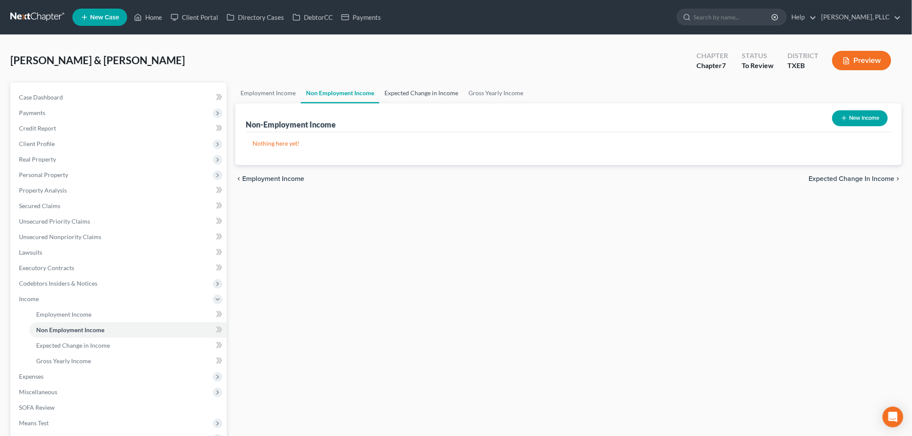
click at [411, 93] on link "Expected Change in Income" at bounding box center [421, 93] width 84 height 21
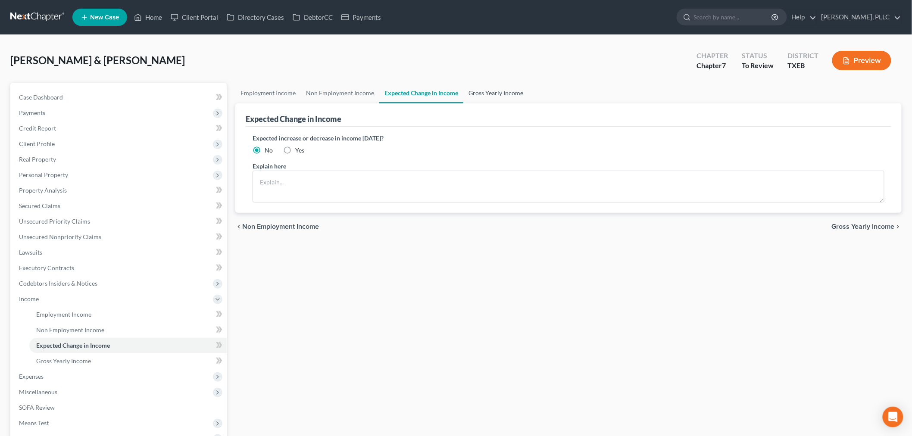
click at [496, 91] on link "Gross Yearly Income" at bounding box center [496, 93] width 65 height 21
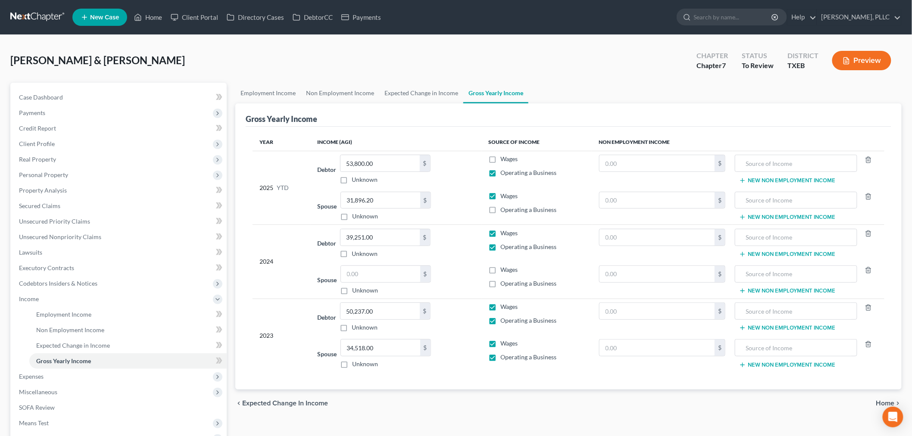
click at [614, 74] on div "Castillo, Adrian & Cervantes, Monica Upgraded Chapter Chapter 7 Status To Revie…" at bounding box center [456, 64] width 892 height 38
click at [79, 316] on span "Employment Income" at bounding box center [63, 314] width 55 height 7
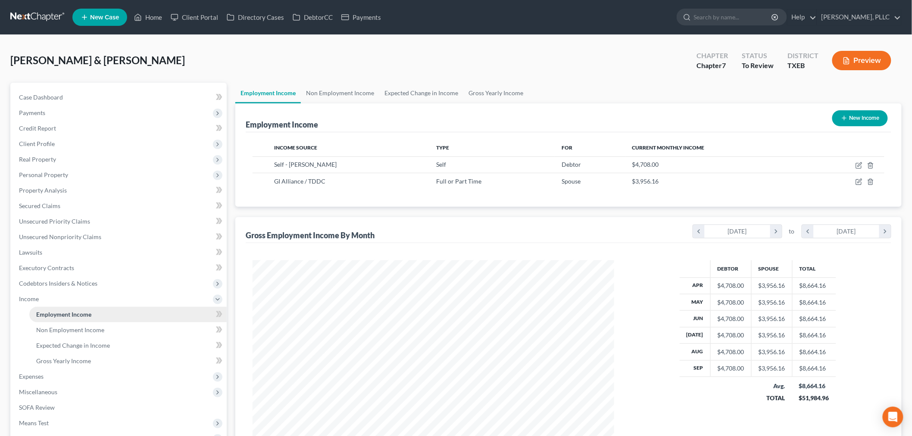
scroll to position [180, 379]
click at [55, 248] on link "Lawsuits" at bounding box center [119, 253] width 215 height 16
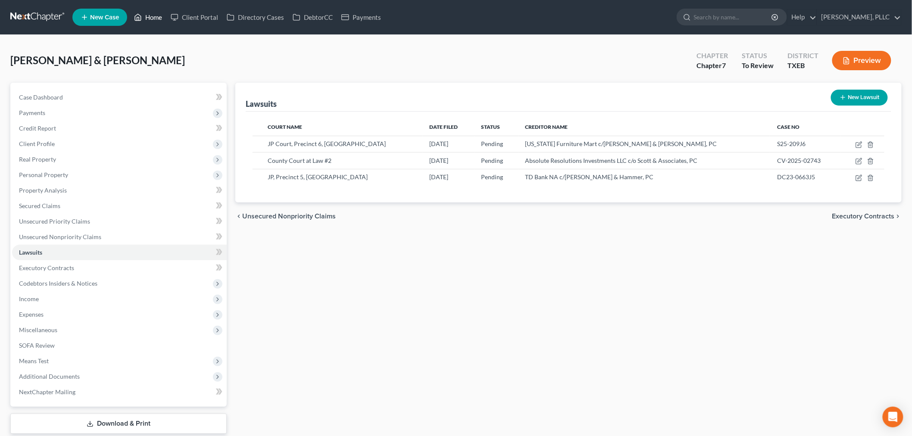
click at [156, 17] on link "Home" at bounding box center [148, 17] width 37 height 16
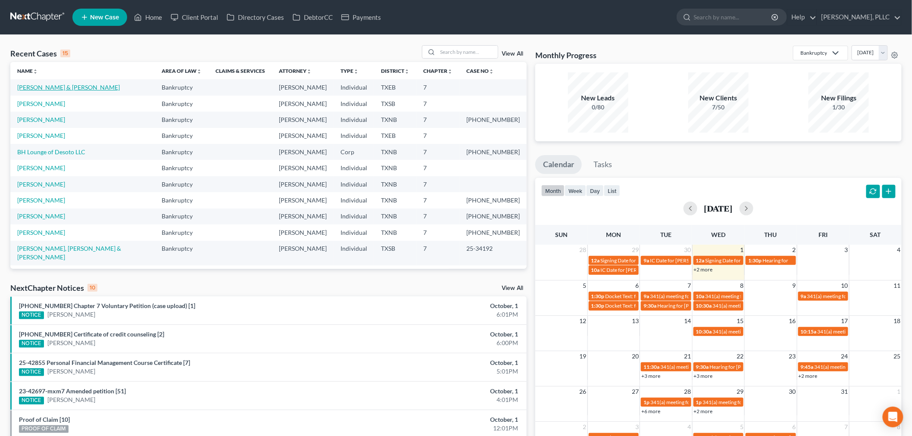
click at [82, 89] on link "[PERSON_NAME] & [PERSON_NAME]" at bounding box center [68, 87] width 103 height 7
select select "4"
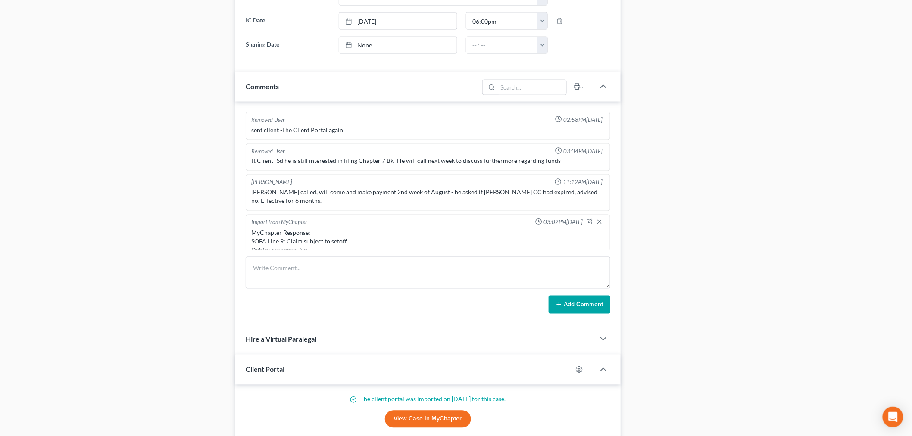
click at [720, 199] on div "Docs Tasks Events Timer 12% Completed Nothing here yet! Signed Engagement Debto…" at bounding box center [766, 46] width 282 height 980
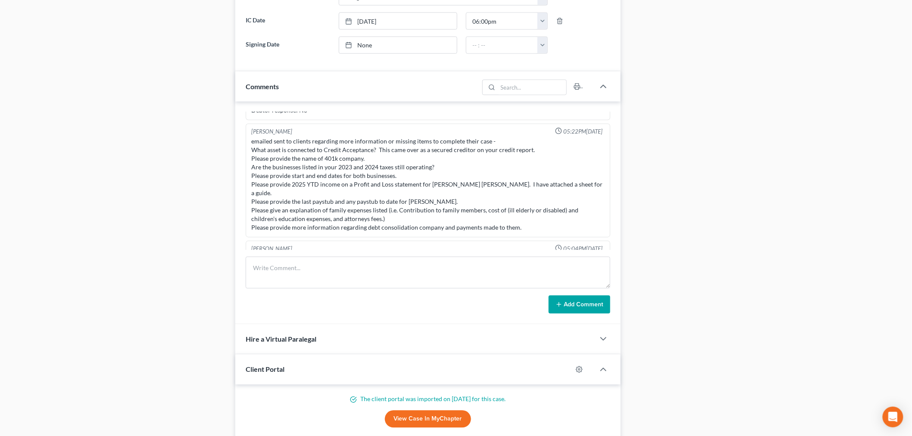
scroll to position [397, 0]
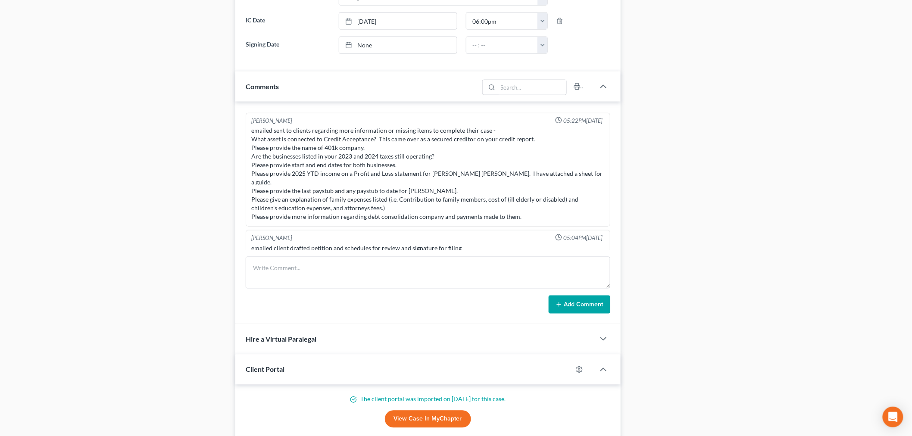
click at [659, 235] on div "Docs Tasks Events Timer 12% Completed Nothing here yet! Signed Engagement Debto…" at bounding box center [766, 46] width 282 height 980
click at [161, 225] on div "Case Dashboard Payments Invoices Payments Payments Credit Report Client Profile" at bounding box center [118, 46] width 225 height 980
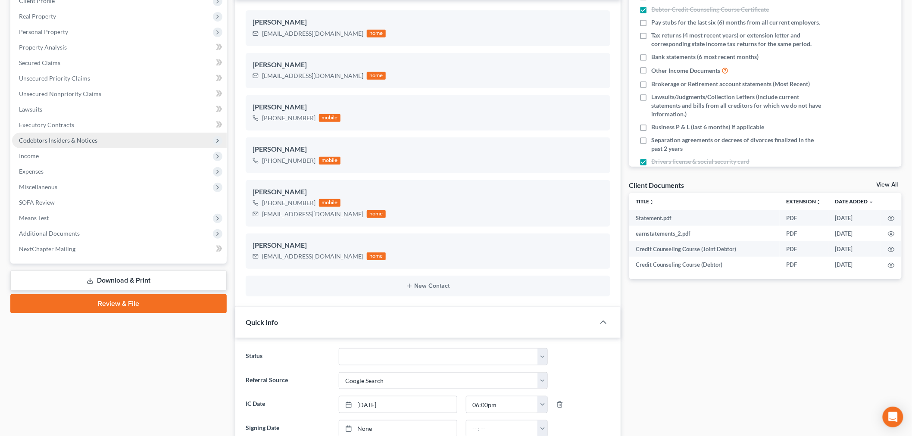
scroll to position [144, 0]
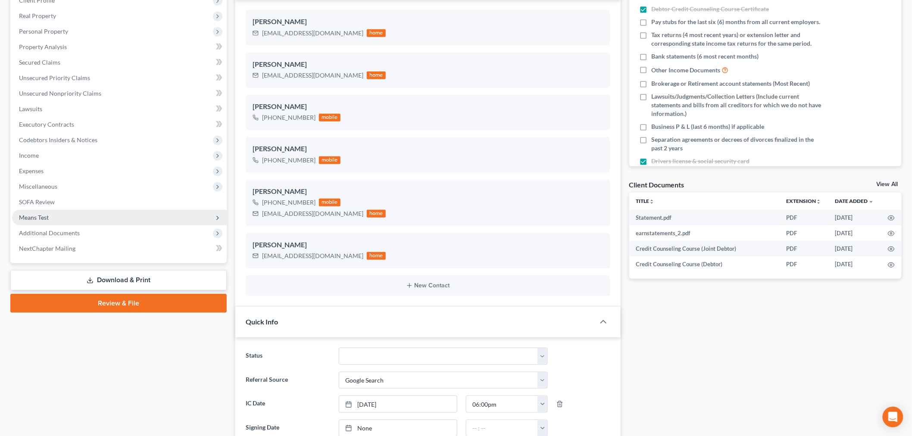
click at [136, 304] on link "Review & File" at bounding box center [118, 303] width 216 height 19
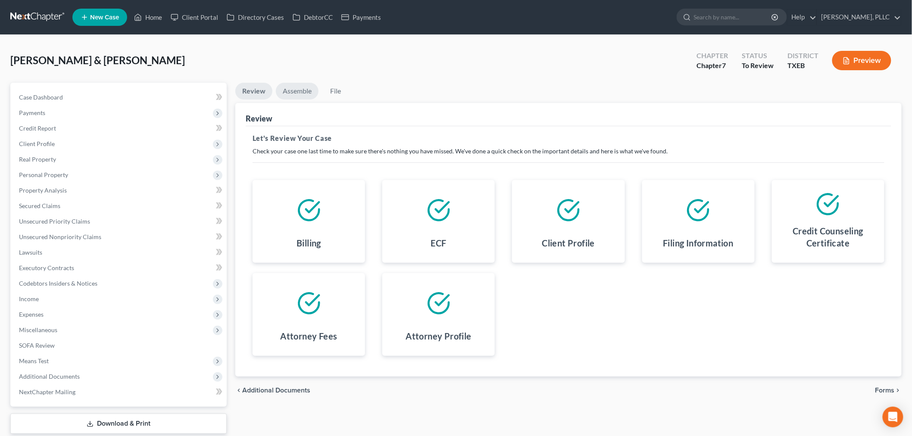
click at [294, 91] on link "Assemble" at bounding box center [297, 91] width 43 height 17
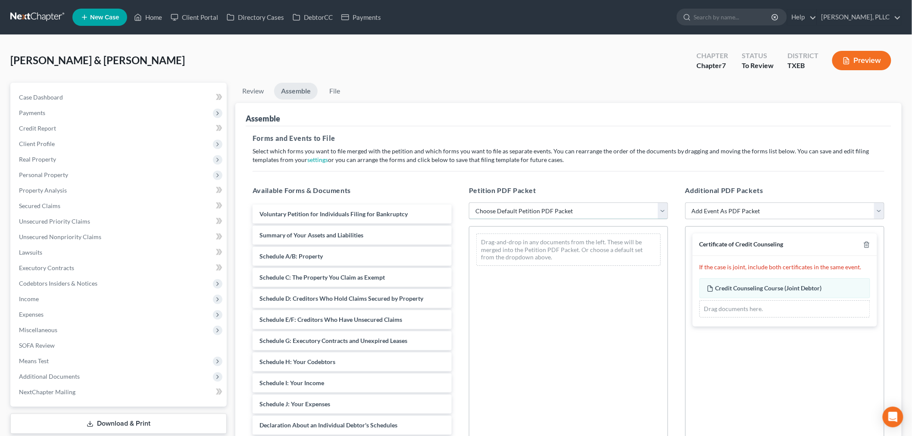
click at [500, 209] on select "Choose Default Petition PDF Packet Emergency Filing (Voluntary Petition and Cre…" at bounding box center [568, 211] width 199 height 17
select select "1"
click at [469, 203] on select "Choose Default Petition PDF Packet Emergency Filing (Voluntary Petition and Cre…" at bounding box center [568, 211] width 199 height 17
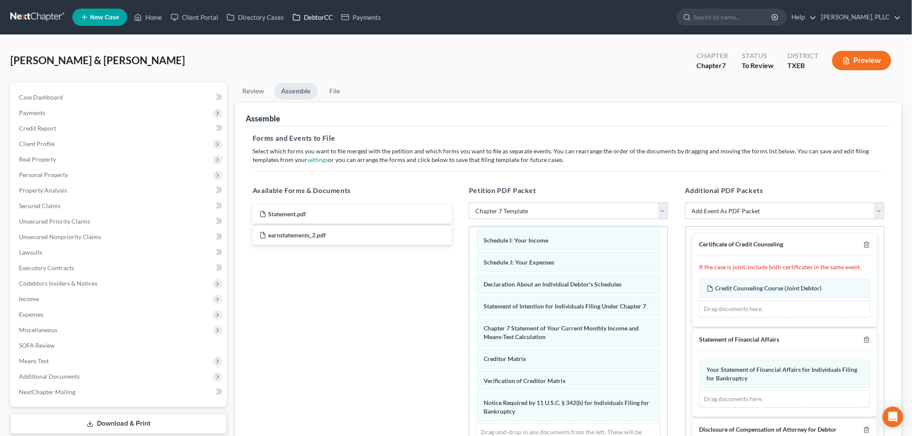
click at [319, 16] on link "DebtorCC" at bounding box center [312, 17] width 49 height 16
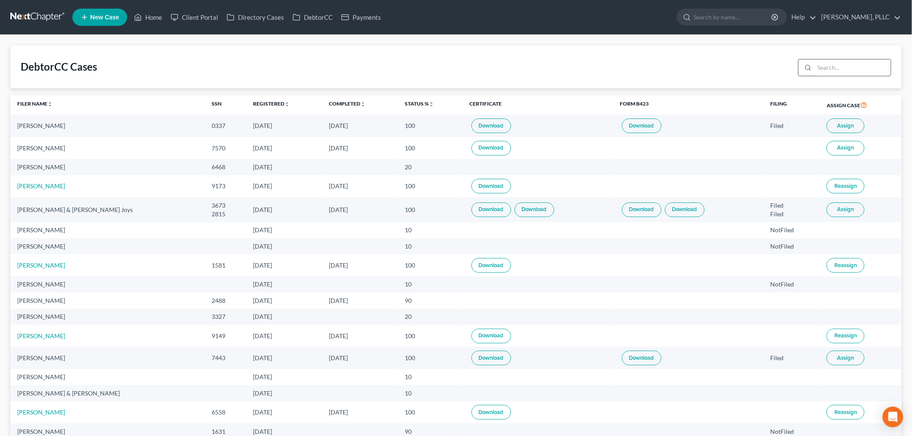
click at [833, 69] on input "search" at bounding box center [853, 68] width 76 height 16
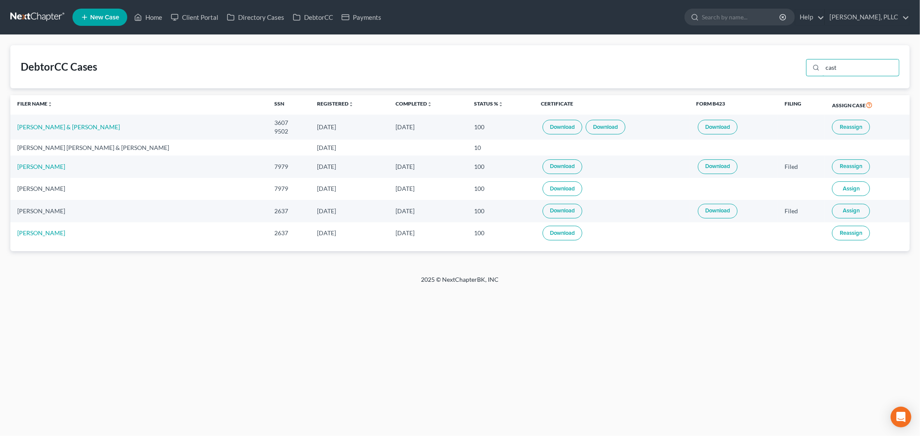
type input "cast"
click at [542, 128] on link "Download" at bounding box center [562, 127] width 40 height 15
click at [586, 128] on link "Download" at bounding box center [606, 127] width 40 height 15
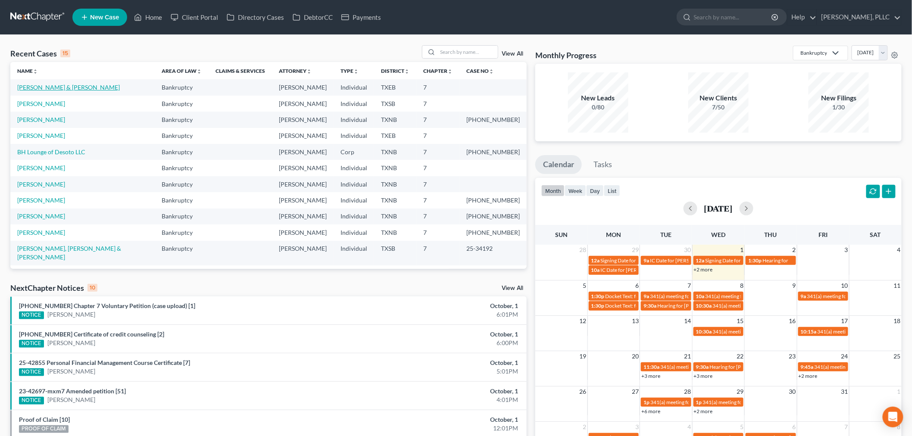
click at [76, 88] on link "[PERSON_NAME] & [PERSON_NAME]" at bounding box center [68, 87] width 103 height 7
select select "4"
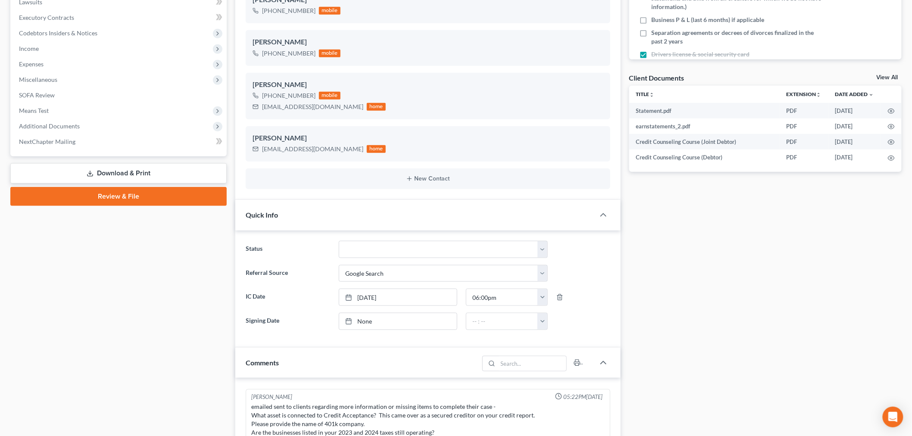
scroll to position [229, 0]
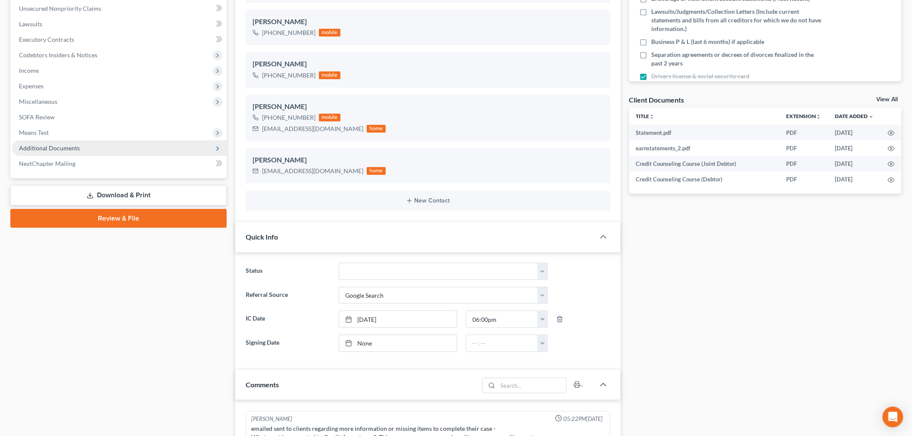
click at [58, 145] on span "Additional Documents" at bounding box center [49, 147] width 61 height 7
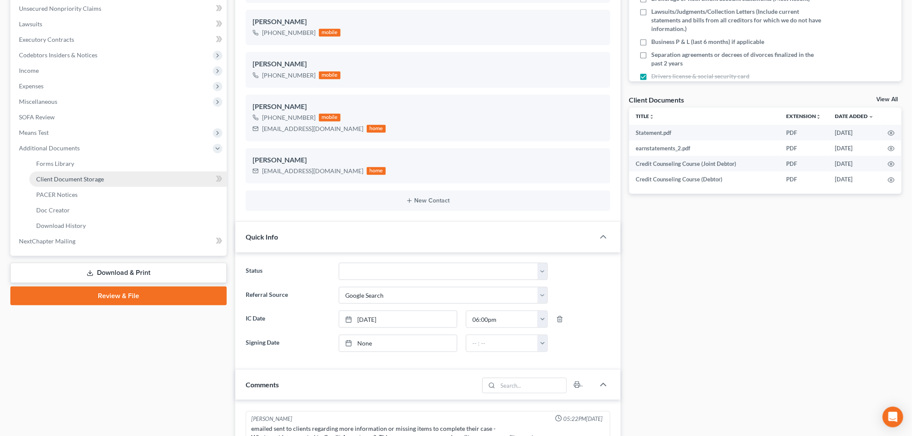
click at [66, 178] on span "Client Document Storage" at bounding box center [70, 178] width 68 height 7
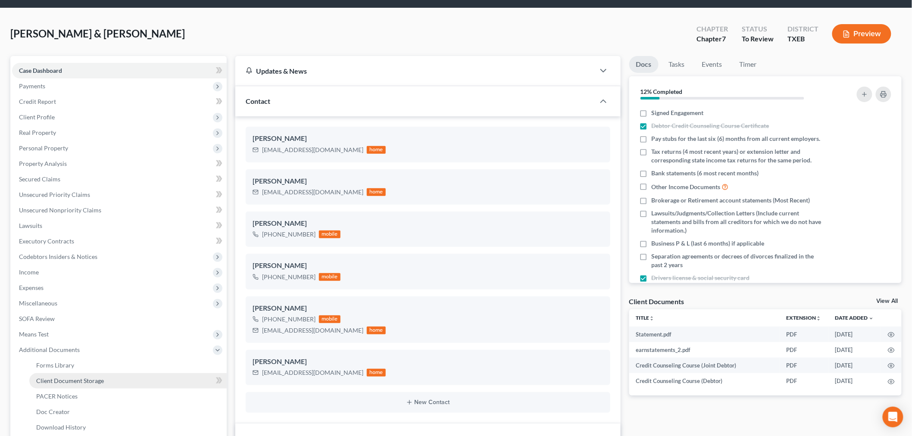
select select "10"
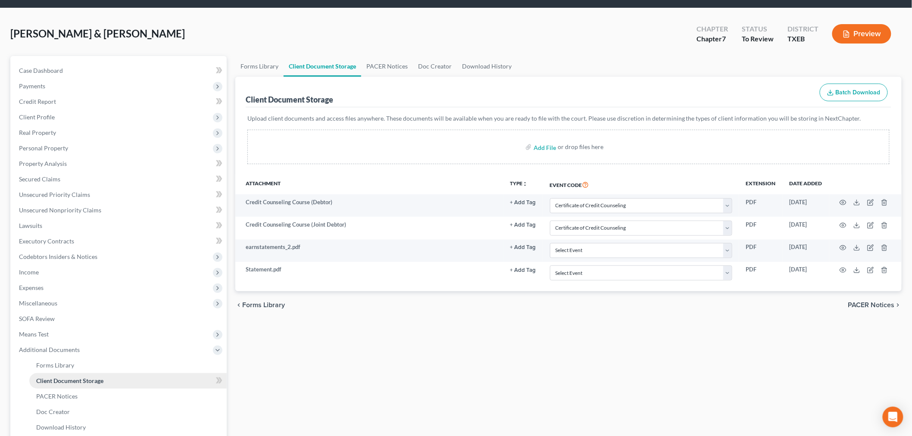
scroll to position [0, 0]
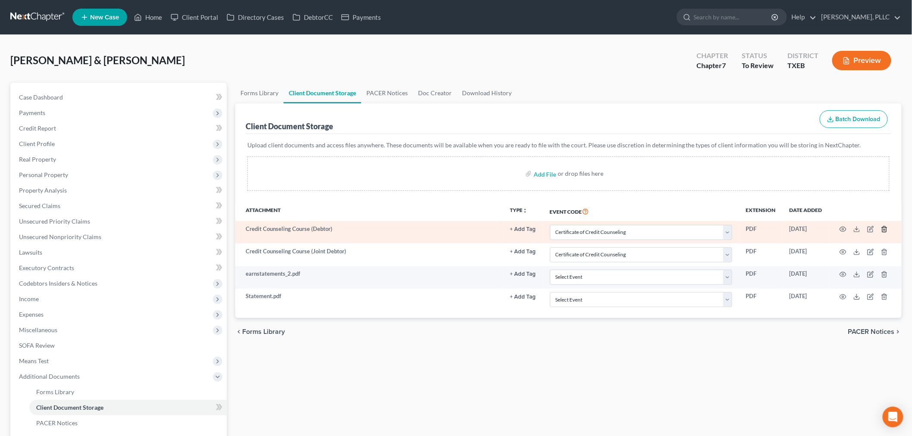
click at [884, 229] on icon "button" at bounding box center [884, 229] width 7 height 7
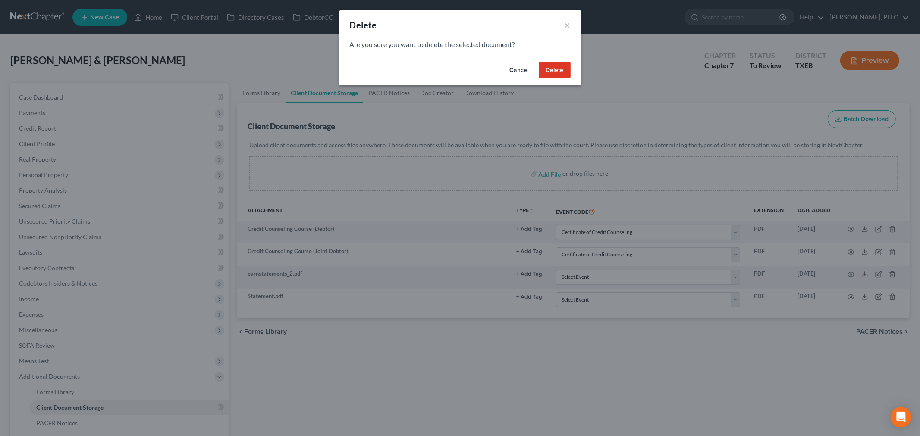
click at [549, 72] on button "Delete" at bounding box center [554, 70] width 31 height 17
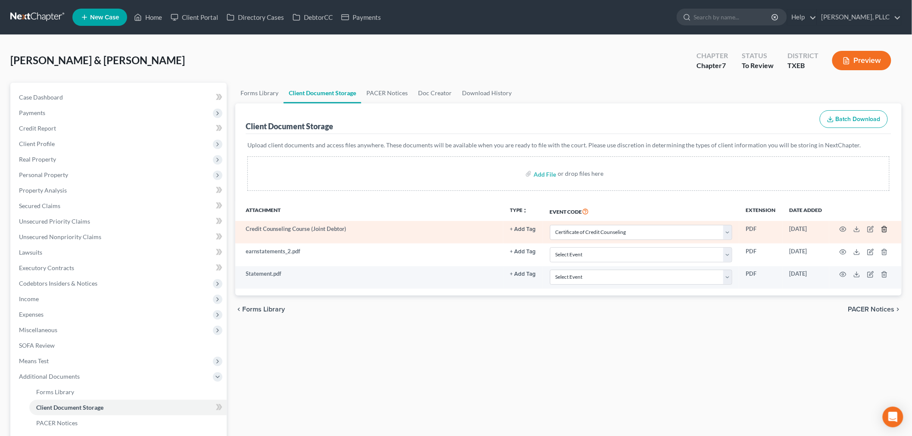
click at [882, 231] on icon "button" at bounding box center [884, 229] width 7 height 7
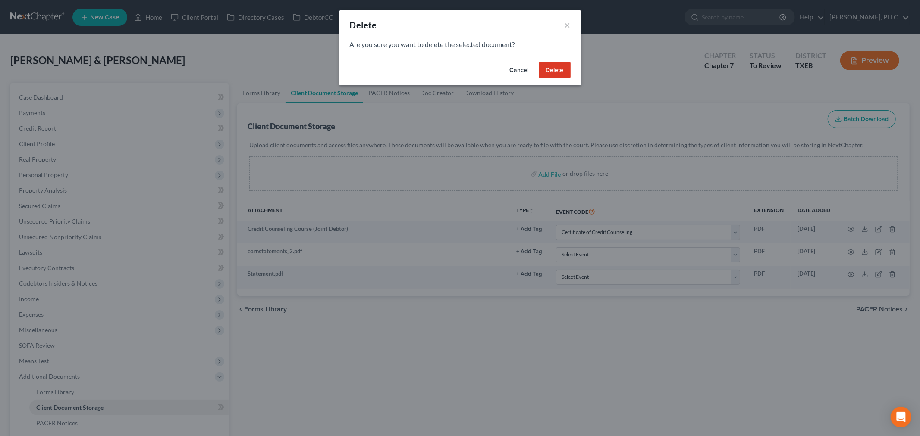
click at [552, 75] on button "Delete" at bounding box center [554, 70] width 31 height 17
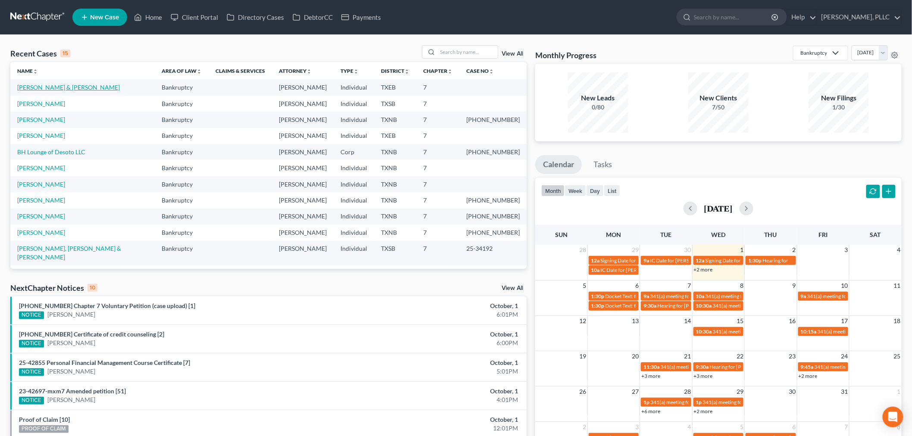
click at [84, 90] on link "[PERSON_NAME] & [PERSON_NAME]" at bounding box center [68, 87] width 103 height 7
select select "4"
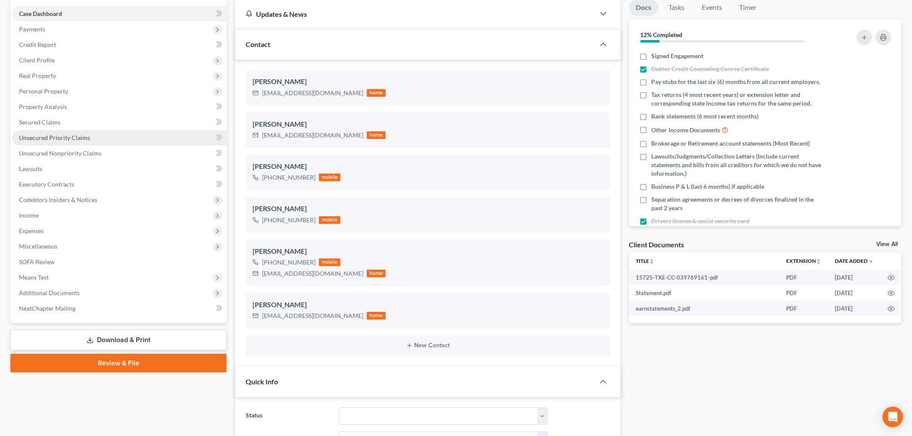
scroll to position [96, 0]
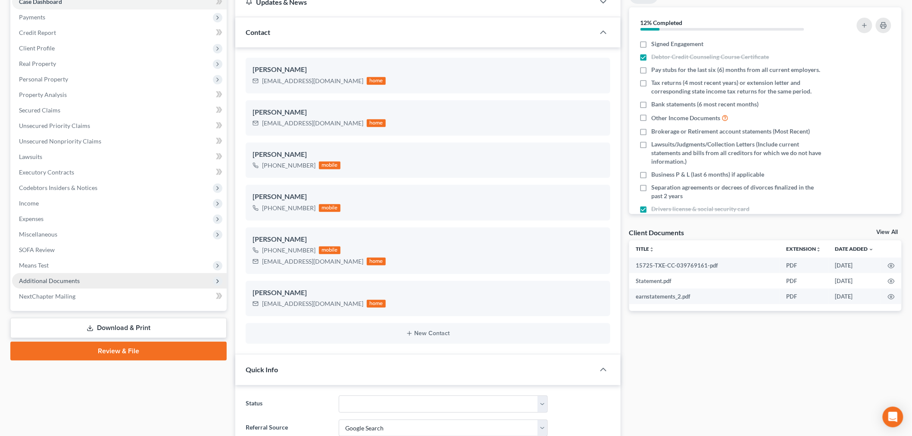
click at [78, 276] on span "Additional Documents" at bounding box center [119, 281] width 215 height 16
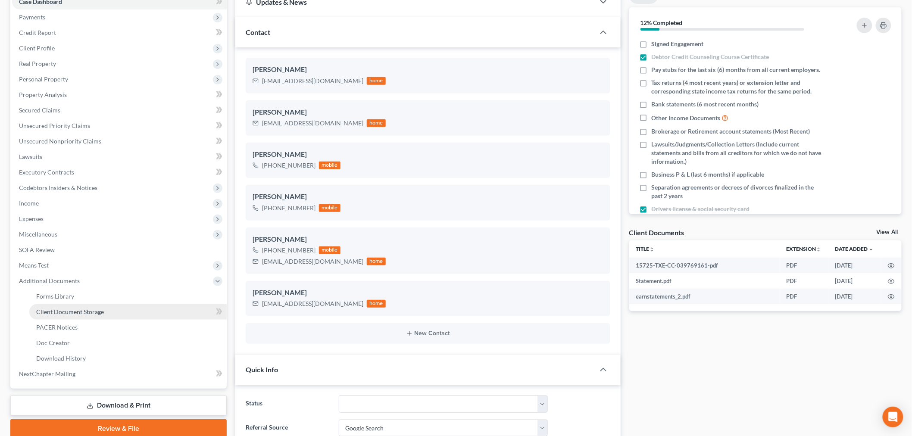
click at [79, 313] on span "Client Document Storage" at bounding box center [70, 311] width 68 height 7
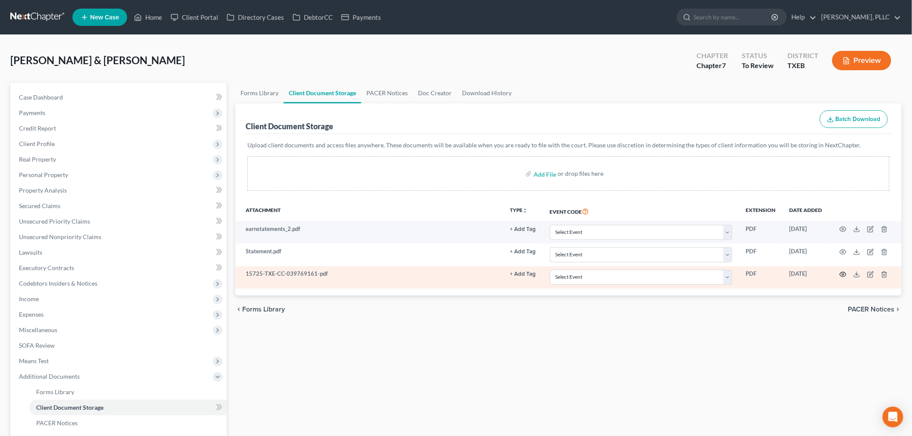
click at [842, 273] on icon "button" at bounding box center [843, 274] width 7 height 7
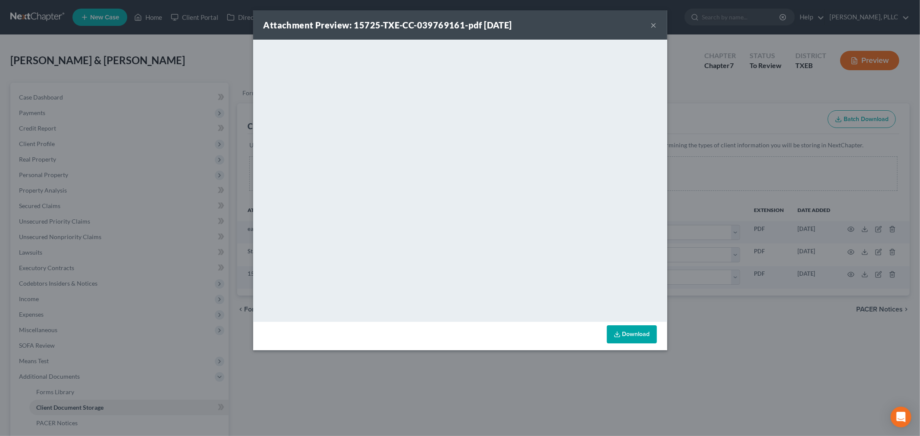
click at [653, 27] on button "×" at bounding box center [654, 25] width 6 height 10
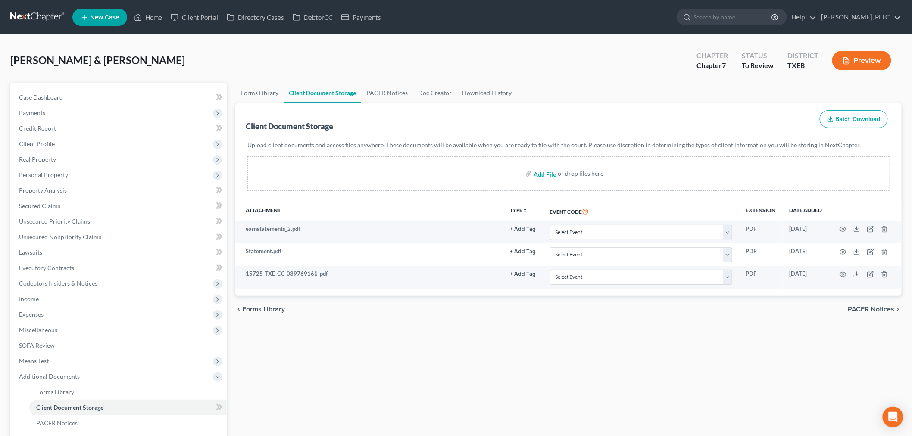
click at [545, 174] on input "file" at bounding box center [544, 174] width 21 height 16
type input "C:\fakepath\15725-TXE-CC-039769162.pdf"
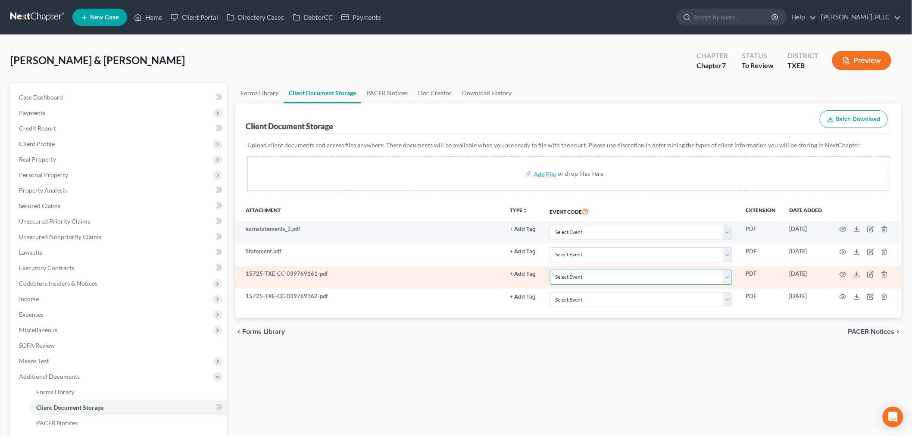
click at [715, 278] on select "Select Event 20 Largest Unsecured Creditors Amended (CONVERSION) Schedules and …" at bounding box center [641, 277] width 182 height 15
select select "10"
click at [550, 270] on select "Select Event 20 Largest Unsecured Creditors Amended (CONVERSION) Schedules and …" at bounding box center [641, 277] width 182 height 15
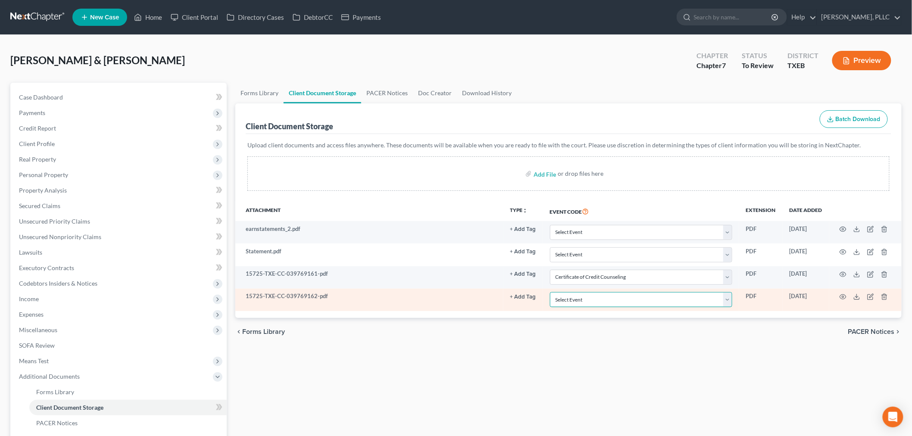
click at [623, 296] on select "Select Event 20 Largest Unsecured Creditors Amended (CONVERSION) Schedules and …" at bounding box center [641, 299] width 182 height 15
select select "10"
click at [550, 292] on select "Select Event 20 Largest Unsecured Creditors Amended (CONVERSION) Schedules and …" at bounding box center [641, 299] width 182 height 15
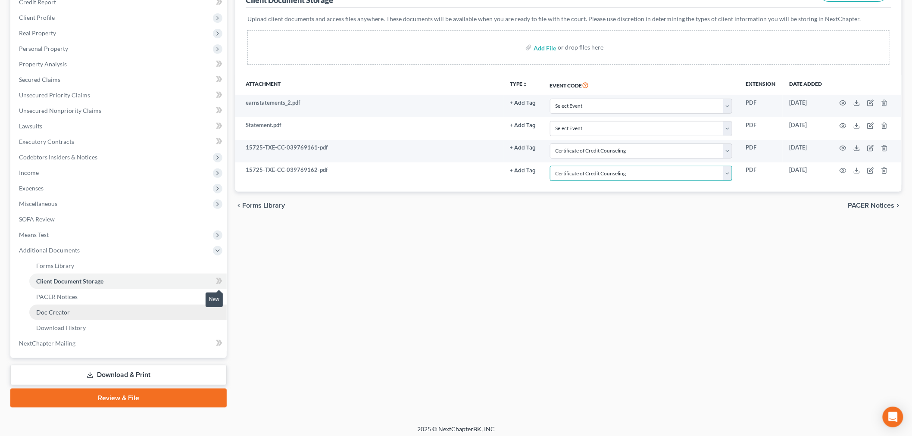
scroll to position [130, 0]
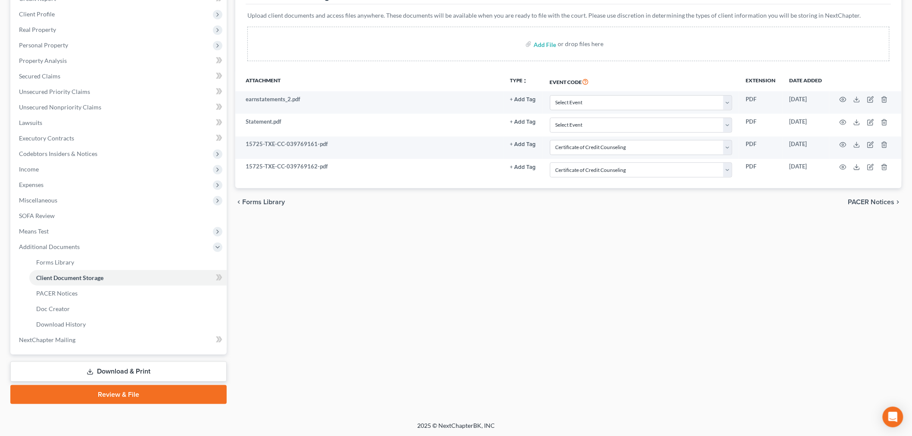
click at [153, 393] on link "Review & File" at bounding box center [118, 394] width 216 height 19
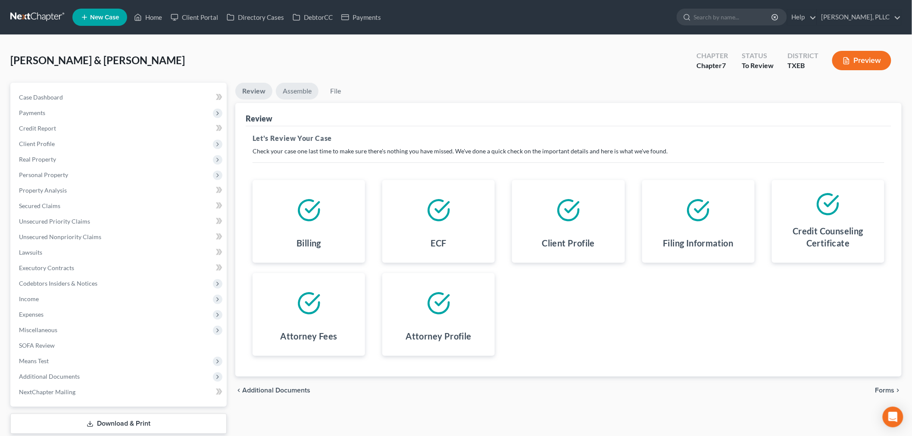
click at [303, 89] on link "Assemble" at bounding box center [297, 91] width 43 height 17
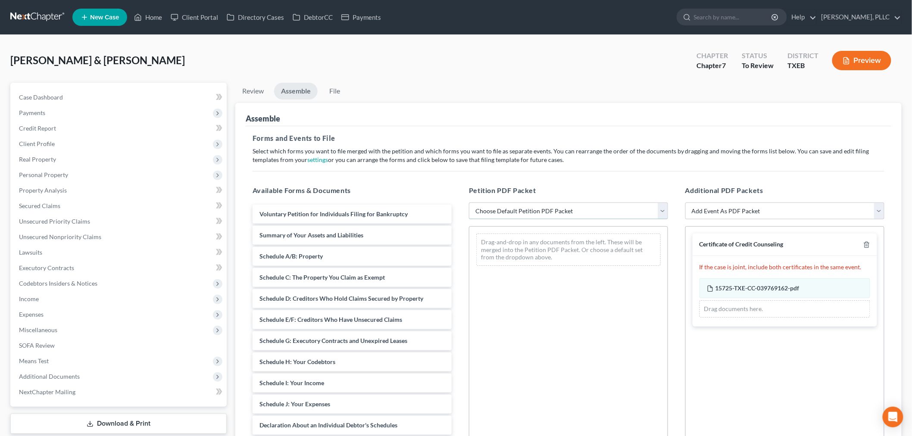
click at [542, 210] on select "Choose Default Petition PDF Packet Emergency Filing (Voluntary Petition and Cre…" at bounding box center [568, 211] width 199 height 17
select select "1"
click at [469, 203] on select "Choose Default Petition PDF Packet Emergency Filing (Voluntary Petition and Cre…" at bounding box center [568, 211] width 199 height 17
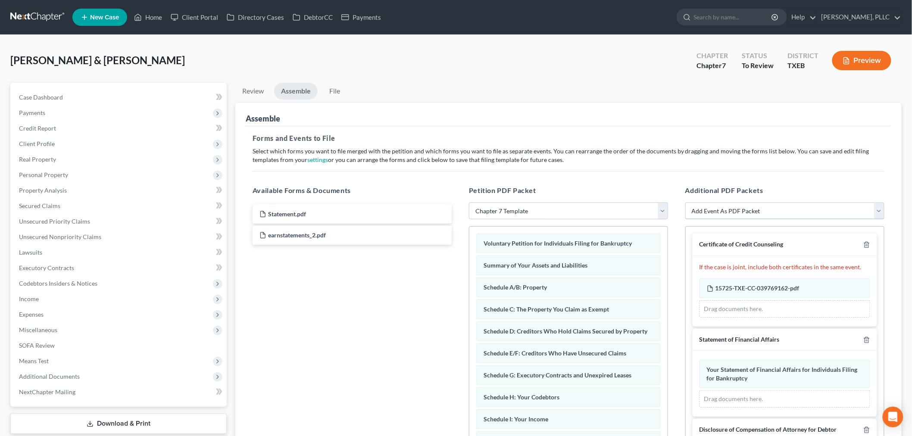
click at [878, 210] on select "Add Event As PDF Packet 20 Largest Unsecured Creditors Amended (CONVERSION) Sch…" at bounding box center [785, 211] width 199 height 17
click at [368, 56] on div "Castillo, Adrian & Cervantes, Monica Upgraded Chapter Chapter 7 Status To Revie…" at bounding box center [456, 64] width 892 height 38
click at [48, 100] on span "Case Dashboard" at bounding box center [41, 97] width 44 height 7
select select "4"
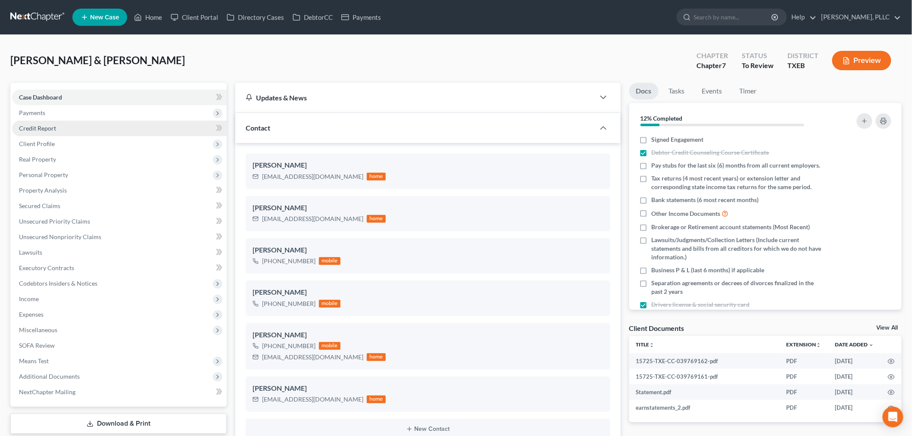
scroll to position [397, 0]
click at [42, 96] on span "Case Dashboard" at bounding box center [40, 97] width 43 height 7
click at [42, 140] on span "Client Profile" at bounding box center [37, 143] width 36 height 7
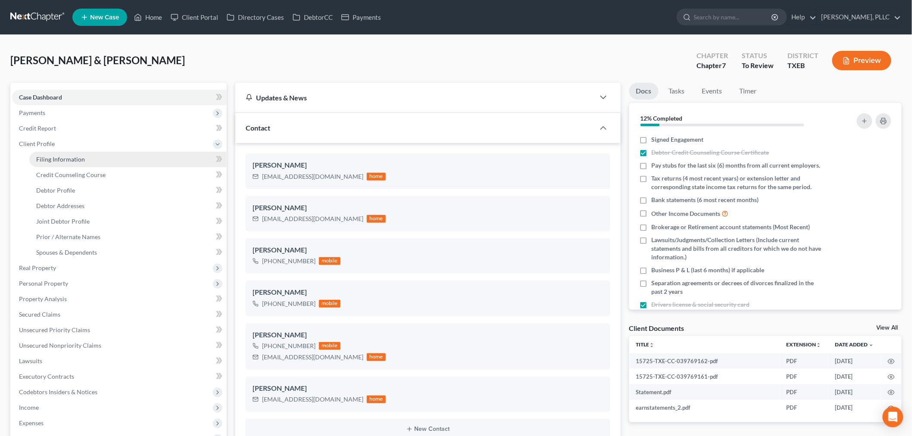
click at [59, 161] on span "Filing Information" at bounding box center [60, 159] width 49 height 7
select select "1"
select select "0"
select select "45"
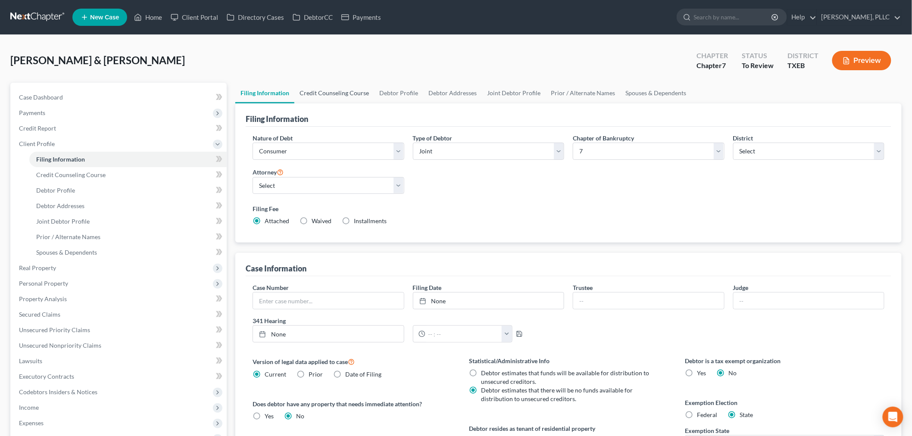
click at [347, 94] on link "Credit Counseling Course" at bounding box center [334, 93] width 80 height 21
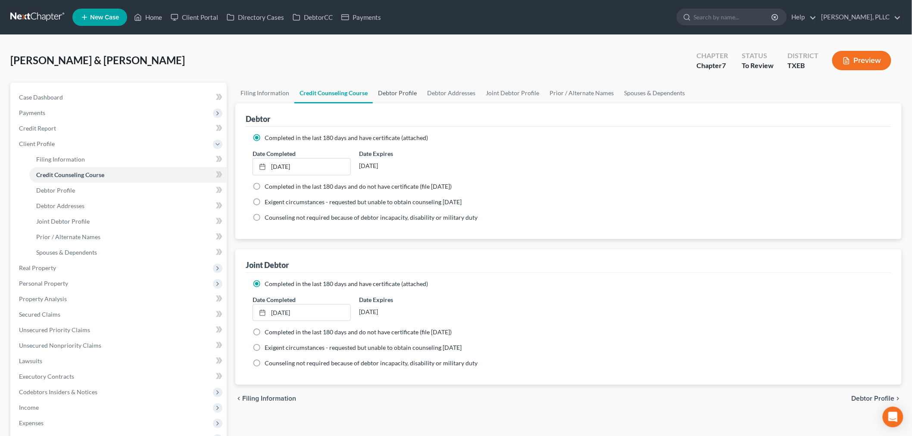
click at [391, 91] on link "Debtor Profile" at bounding box center [397, 93] width 49 height 21
select select "1"
select select "4"
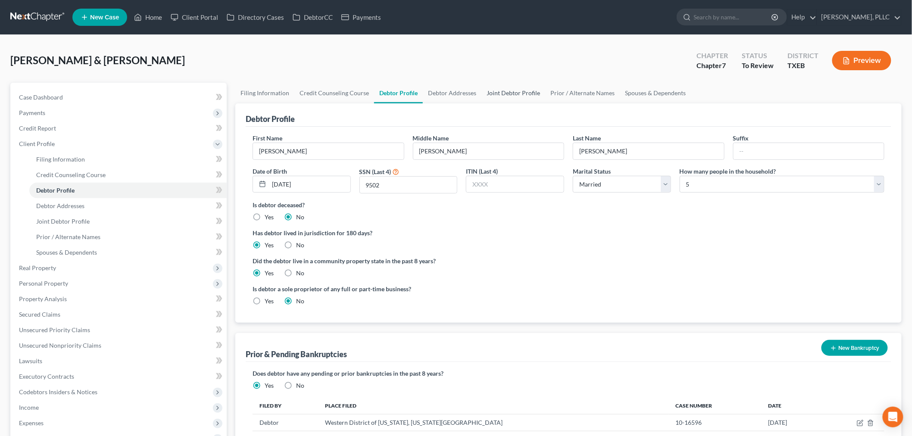
click at [519, 93] on link "Joint Debtor Profile" at bounding box center [514, 93] width 64 height 21
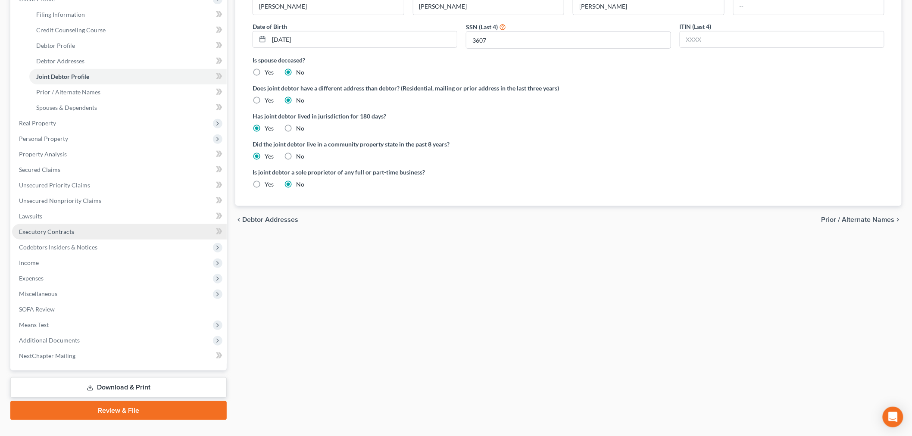
scroll to position [160, 0]
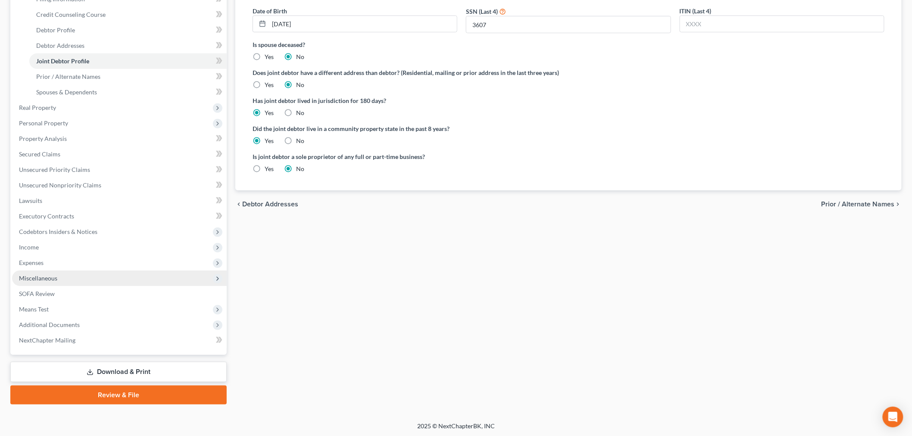
click at [69, 279] on span "Miscellaneous" at bounding box center [119, 279] width 215 height 16
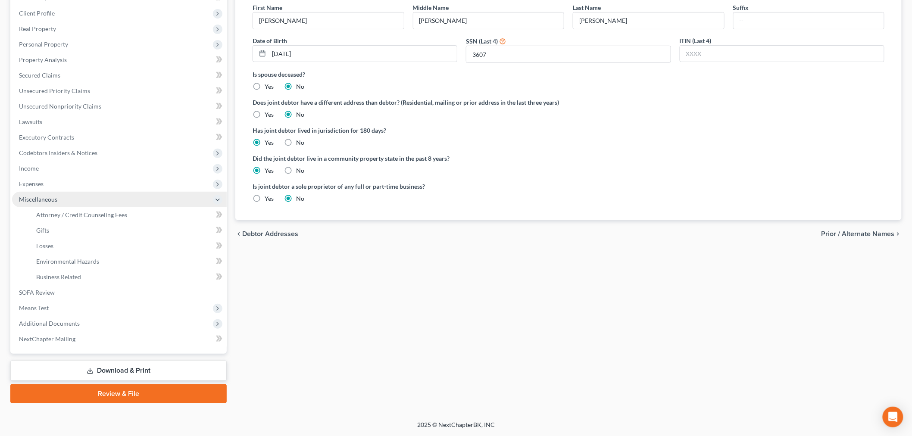
scroll to position [130, 0]
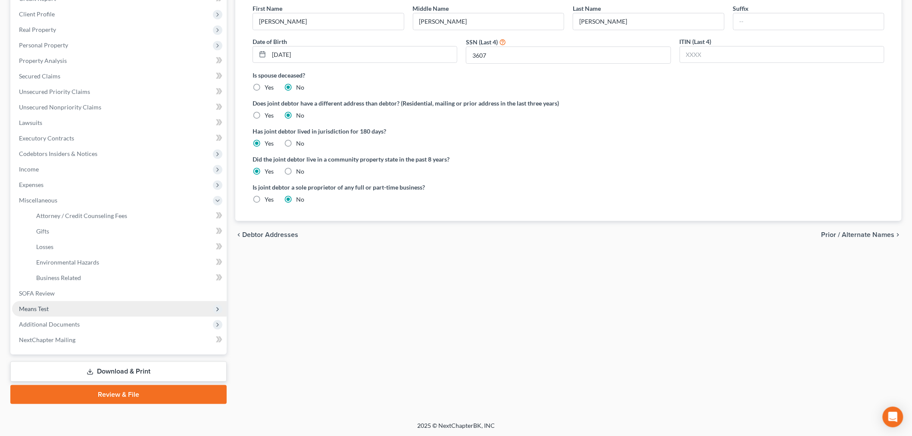
click at [71, 305] on span "Means Test" at bounding box center [119, 309] width 215 height 16
click at [144, 395] on link "Review & File" at bounding box center [118, 394] width 216 height 19
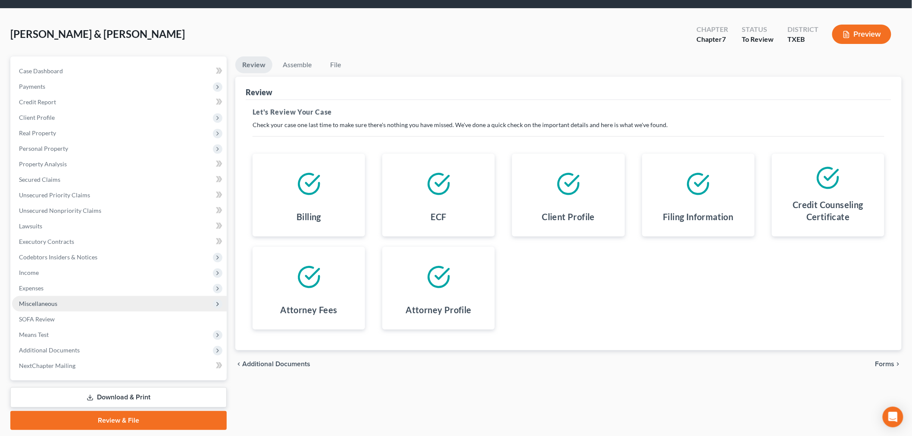
scroll to position [52, 0]
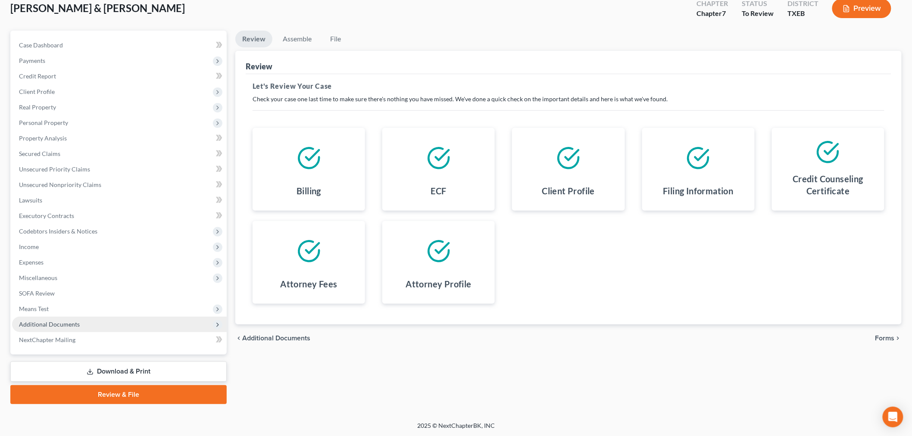
click at [67, 326] on span "Additional Documents" at bounding box center [49, 324] width 61 height 7
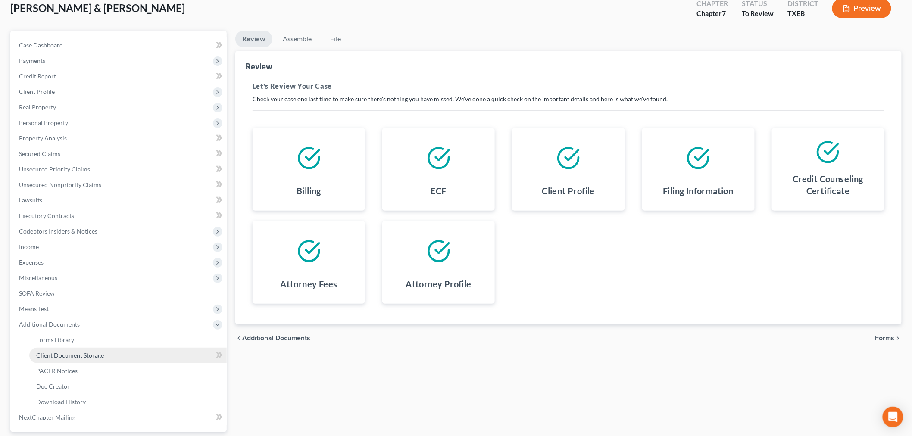
click at [71, 357] on span "Client Document Storage" at bounding box center [70, 355] width 68 height 7
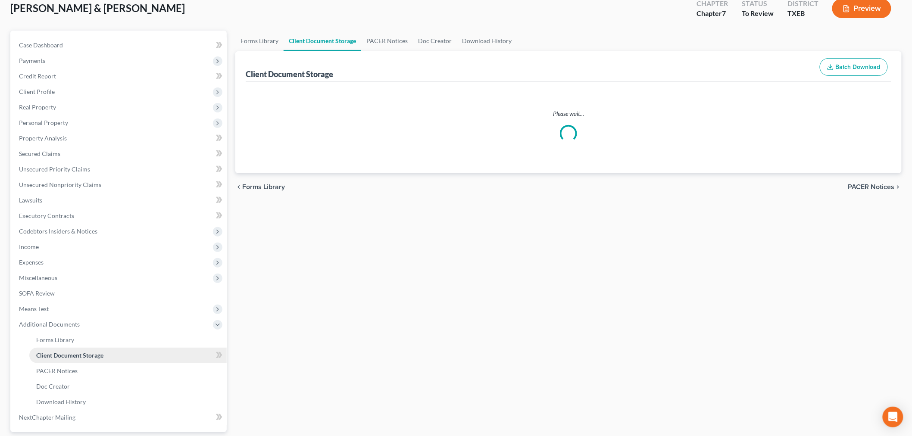
scroll to position [0, 0]
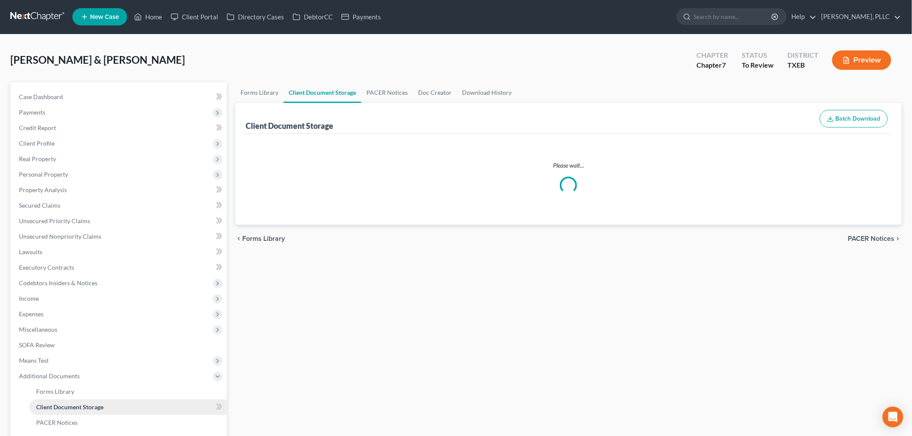
select select "10"
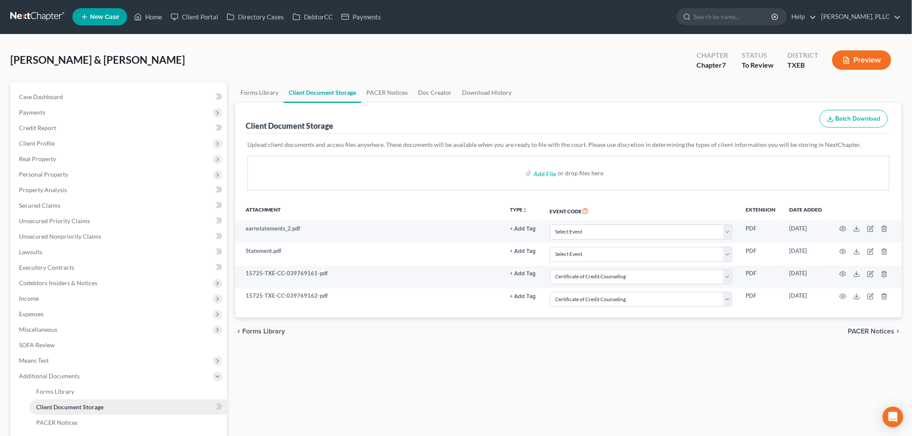
scroll to position [0, 0]
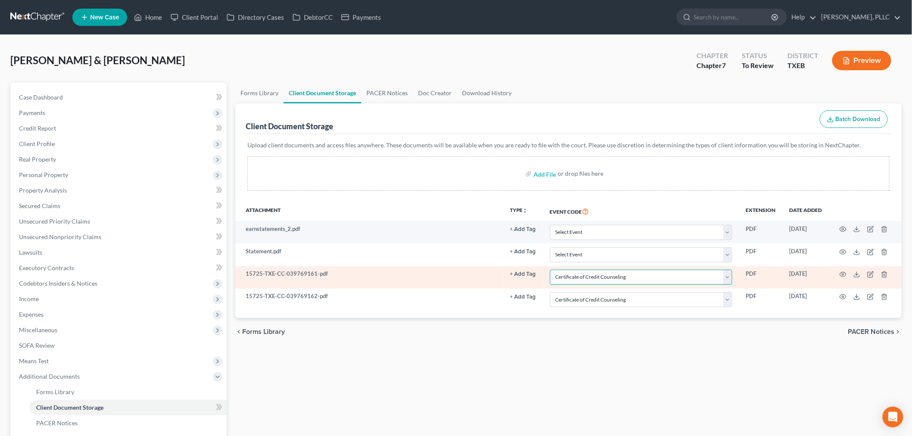
click at [730, 278] on select "Select Event 20 Largest Unsecured Creditors Amended (CONVERSION) Schedules and …" at bounding box center [641, 277] width 182 height 15
click at [550, 270] on select "Select Event 20 Largest Unsecured Creditors Amended (CONVERSION) Schedules and …" at bounding box center [641, 277] width 182 height 15
click at [593, 279] on select "Select Event 20 Largest Unsecured Creditors Amended (CONVERSION) Schedules and …" at bounding box center [641, 277] width 182 height 15
select select "10"
click at [550, 270] on select "Select Event 20 Largest Unsecured Creditors Amended (CONVERSION) Schedules and …" at bounding box center [641, 277] width 182 height 15
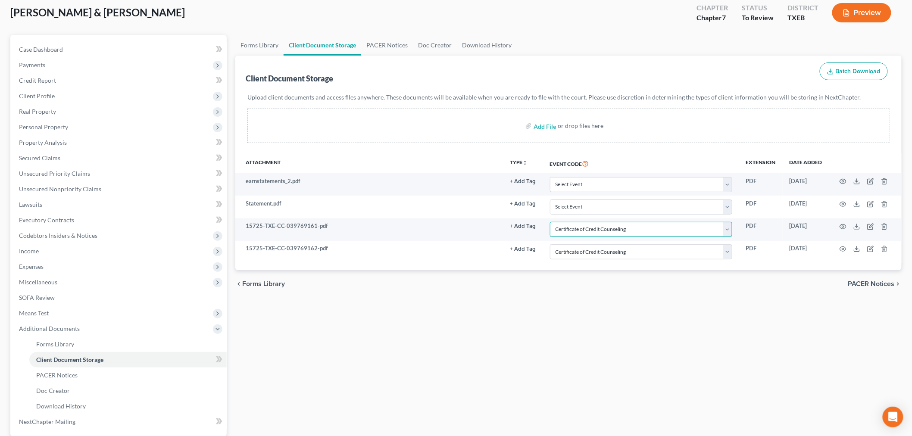
scroll to position [130, 0]
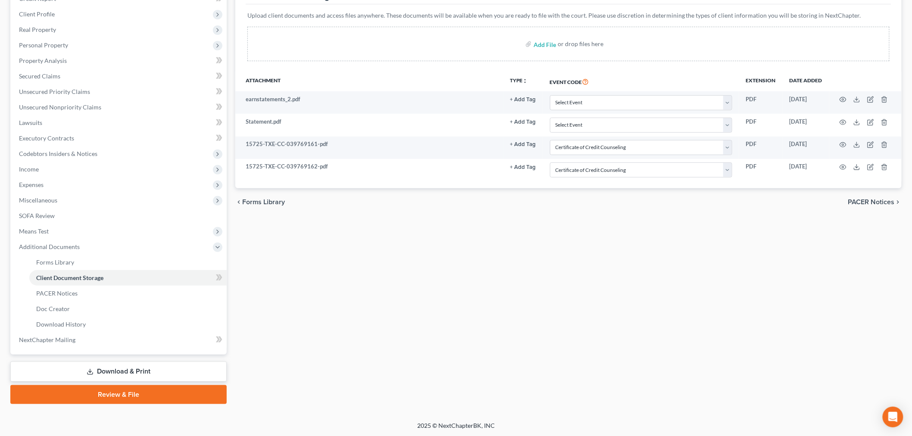
click at [139, 394] on link "Review & File" at bounding box center [118, 394] width 216 height 19
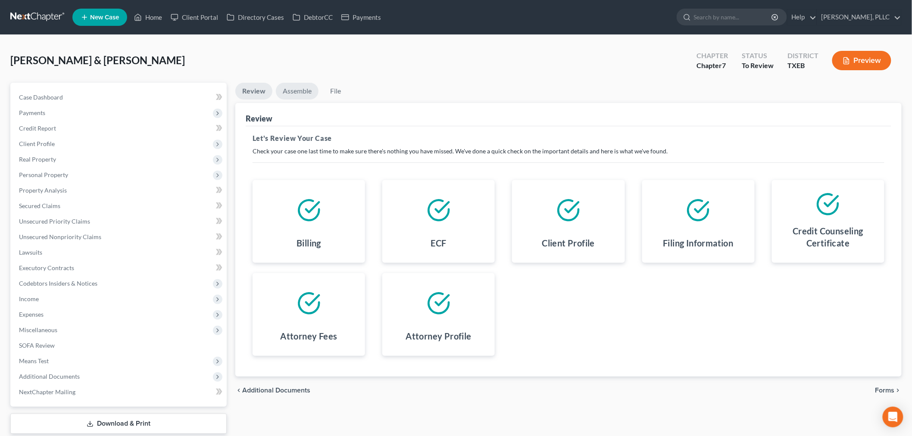
click at [294, 93] on link "Assemble" at bounding box center [297, 91] width 43 height 17
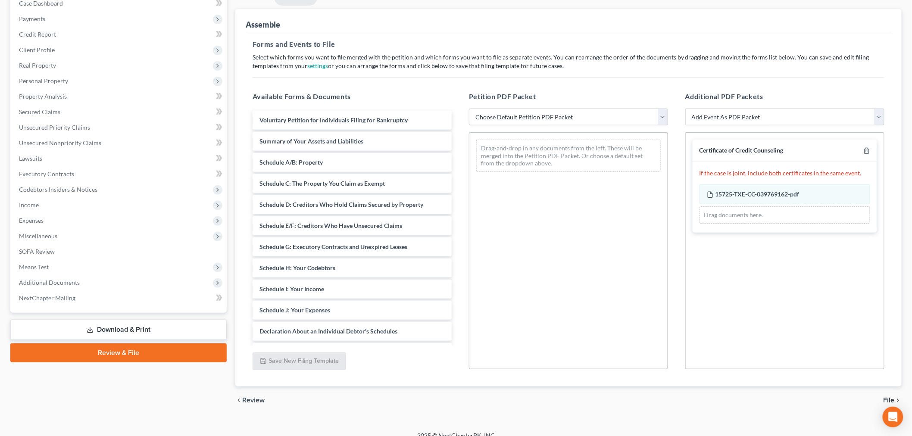
scroll to position [105, 0]
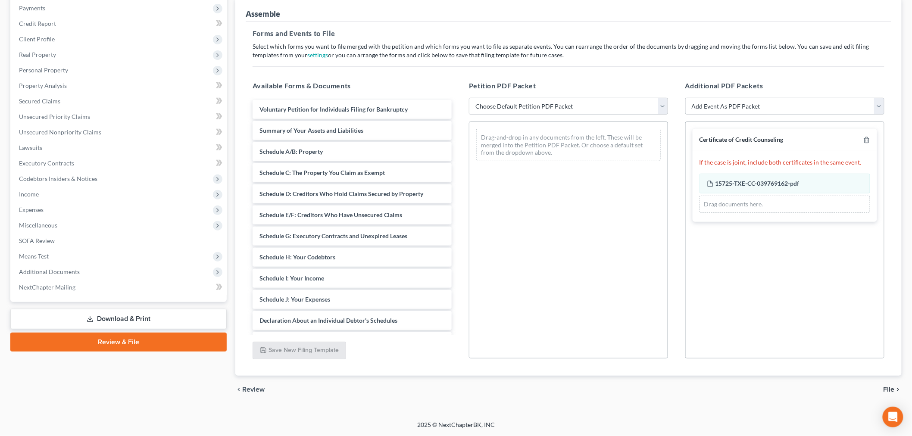
click at [878, 105] on select "Add Event As PDF Packet 20 Largest Unsecured Creditors Amended (CONVERSION) Sch…" at bounding box center [785, 106] width 199 height 17
select select "10"
click at [686, 98] on select "Add Event As PDF Packet 20 Largest Unsecured Creditors Amended (CONVERSION) Sch…" at bounding box center [785, 106] width 199 height 17
select select
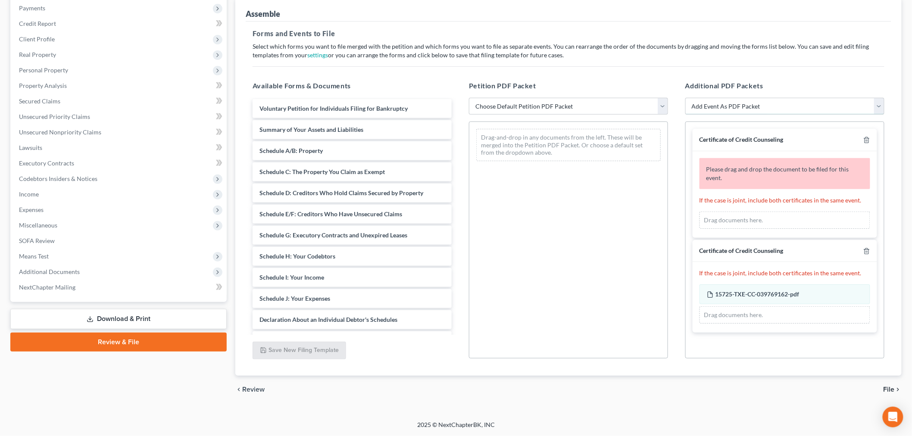
scroll to position [0, 0]
click at [867, 139] on icon "button" at bounding box center [867, 140] width 7 height 7
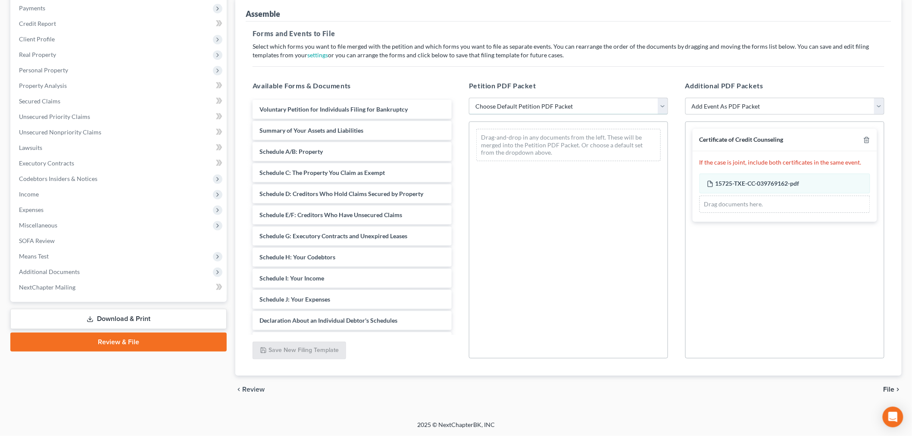
click at [613, 109] on select "Choose Default Petition PDF Packet Emergency Filing (Voluntary Petition and Cre…" at bounding box center [568, 106] width 199 height 17
select select "1"
click at [469, 98] on select "Choose Default Petition PDF Packet Emergency Filing (Voluntary Petition and Cre…" at bounding box center [568, 106] width 199 height 17
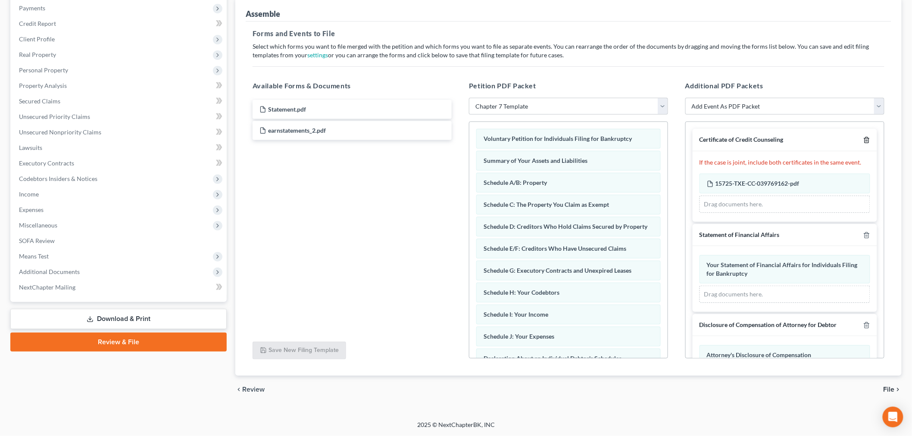
click at [864, 139] on icon "button" at bounding box center [867, 140] width 7 height 7
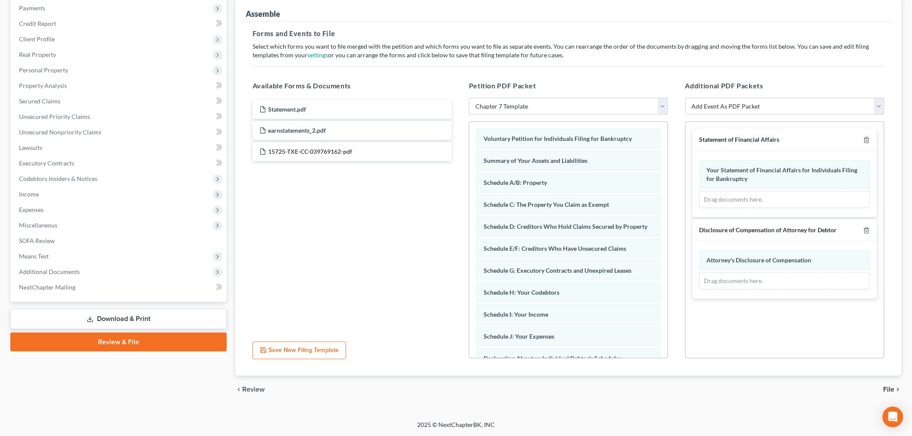
click at [147, 341] on link "Review & File" at bounding box center [118, 342] width 216 height 19
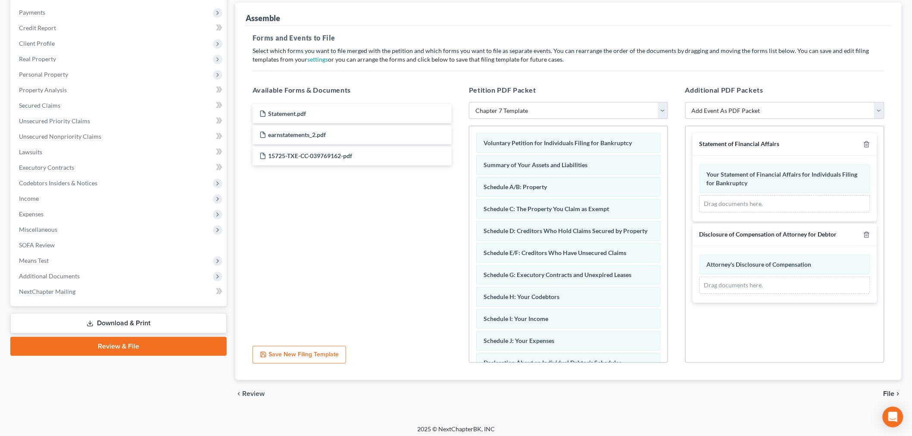
scroll to position [105, 0]
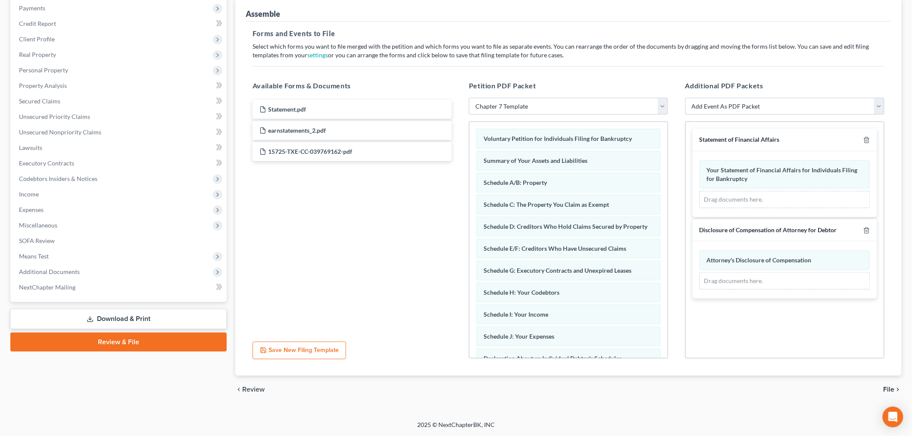
click at [147, 343] on link "Review & File" at bounding box center [118, 342] width 216 height 19
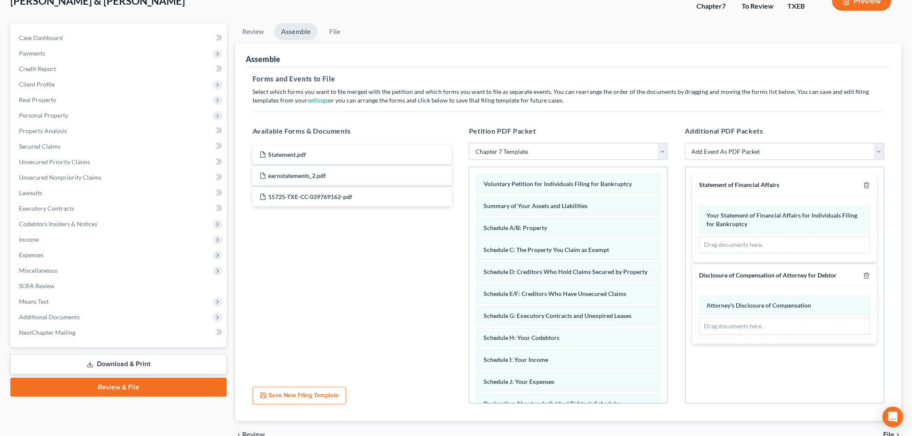
scroll to position [0, 0]
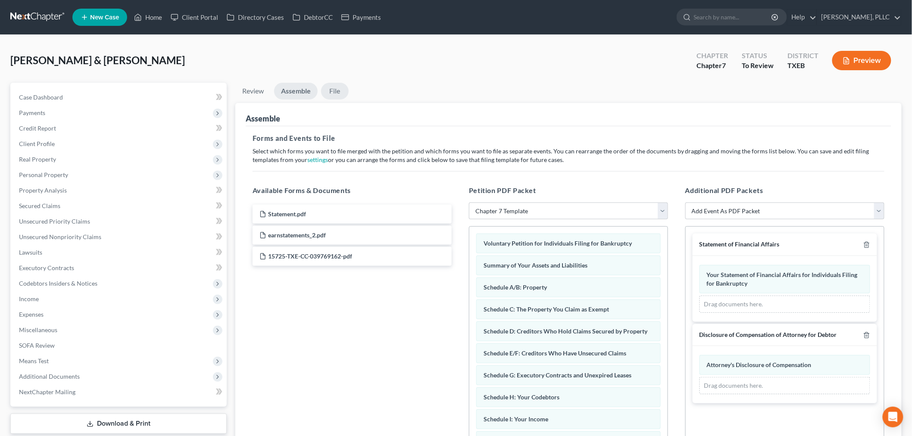
click at [332, 92] on link "File" at bounding box center [335, 91] width 28 height 17
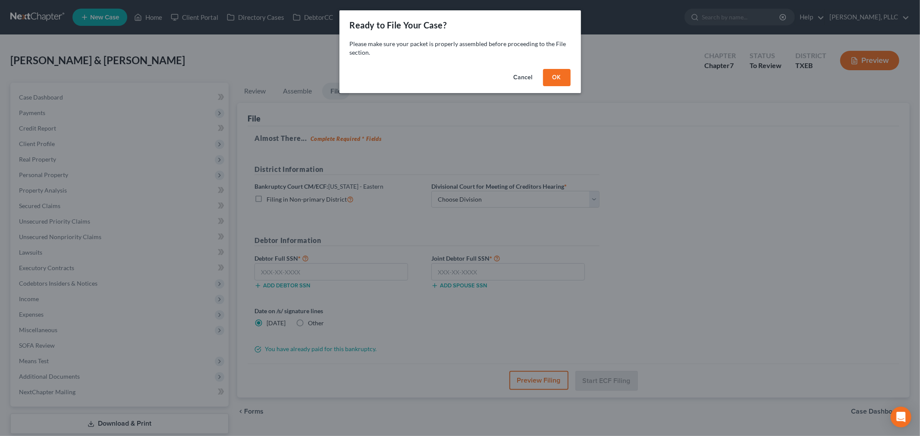
click at [554, 79] on button "OK" at bounding box center [557, 77] width 28 height 17
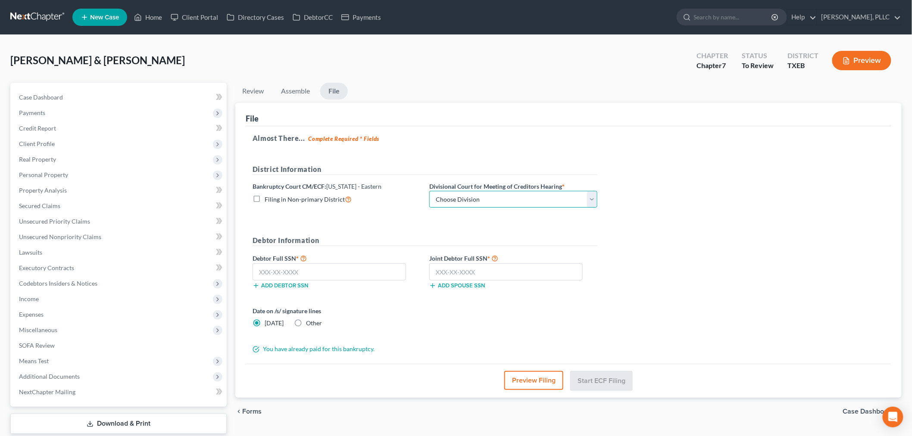
click at [517, 202] on select "Choose Division Beaumont Lufkin Marshall Sherman (Paris) Texarkana Tyler" at bounding box center [513, 199] width 168 height 17
select select "3"
click at [429, 191] on select "Choose Division Beaumont Lufkin Marshall Sherman (Paris) Texarkana Tyler" at bounding box center [513, 199] width 168 height 17
click at [382, 274] on input "text" at bounding box center [329, 271] width 153 height 17
type input "553-63-9502"
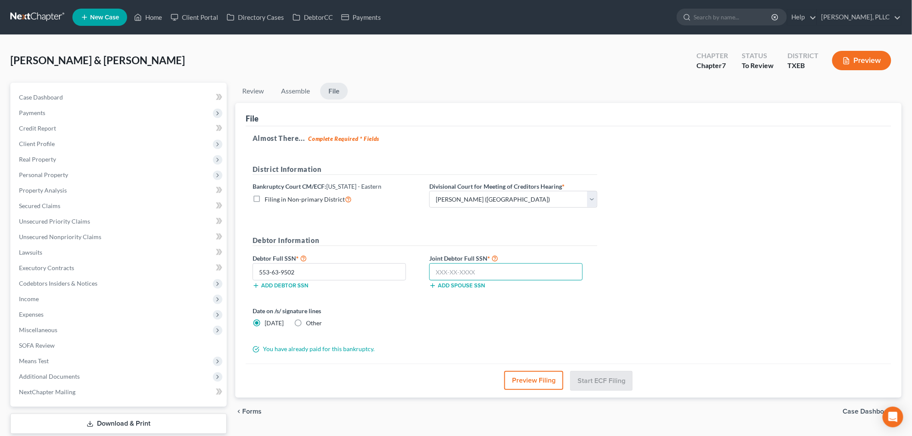
click at [477, 277] on input "text" at bounding box center [505, 271] width 153 height 17
type input "460-43-3607"
click at [598, 382] on button "Start ECF Filing" at bounding box center [602, 380] width 62 height 19
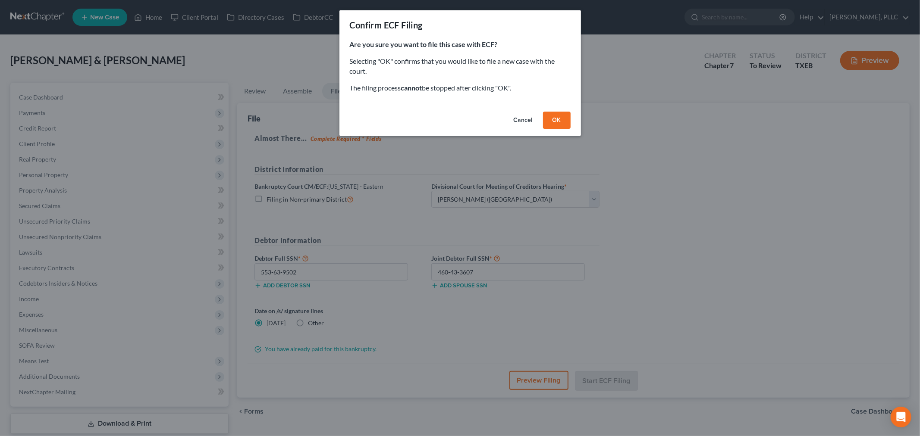
click at [555, 122] on button "OK" at bounding box center [557, 120] width 28 height 17
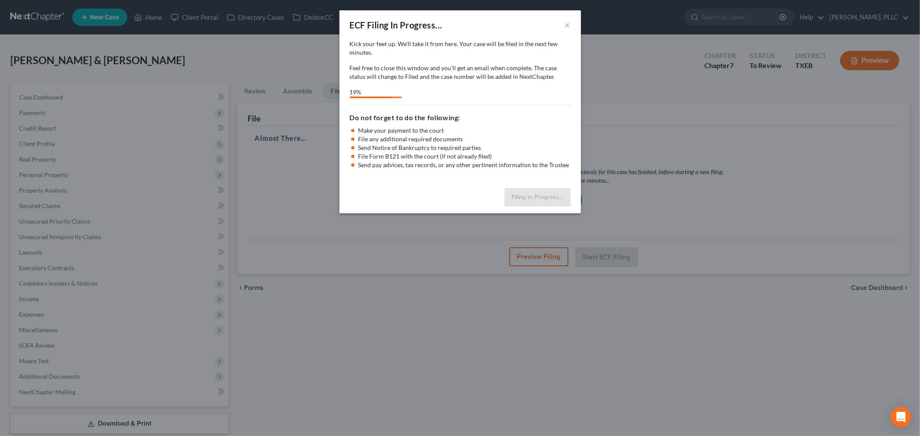
select select "3"
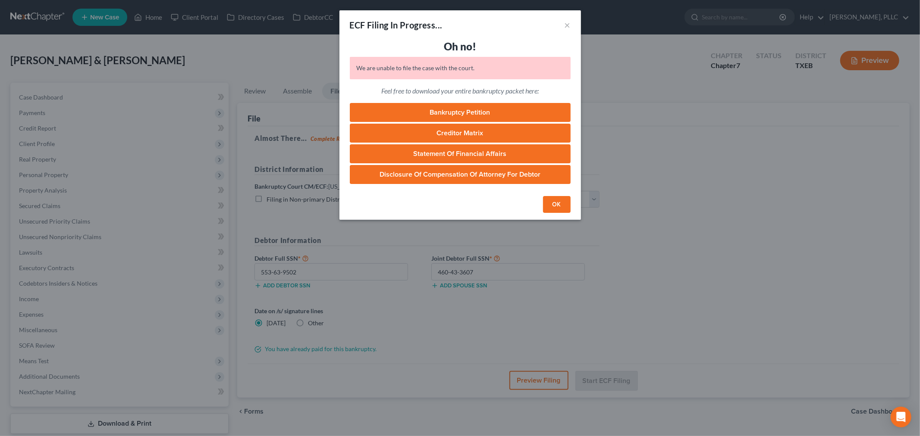
click at [553, 204] on button "OK" at bounding box center [557, 204] width 28 height 17
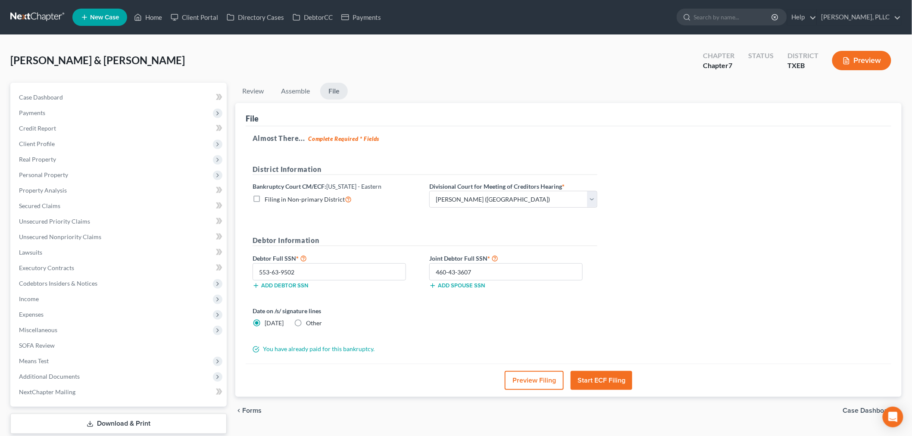
click at [600, 379] on button "Start ECF Filing" at bounding box center [602, 380] width 62 height 19
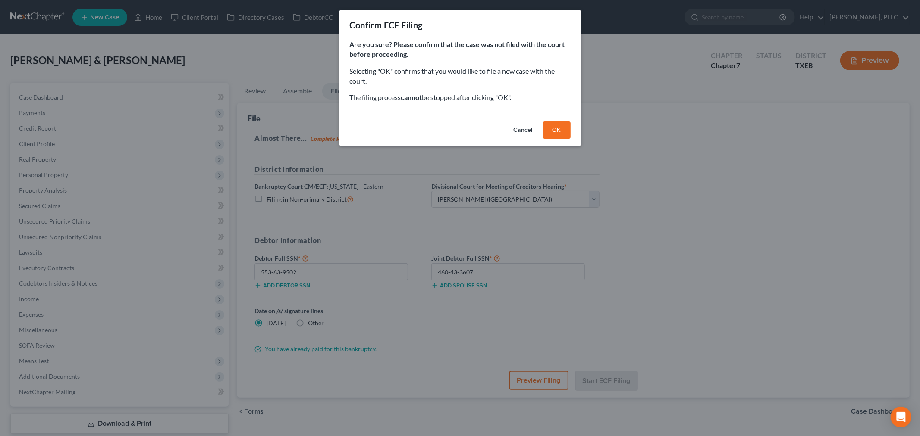
click at [555, 131] on button "OK" at bounding box center [557, 130] width 28 height 17
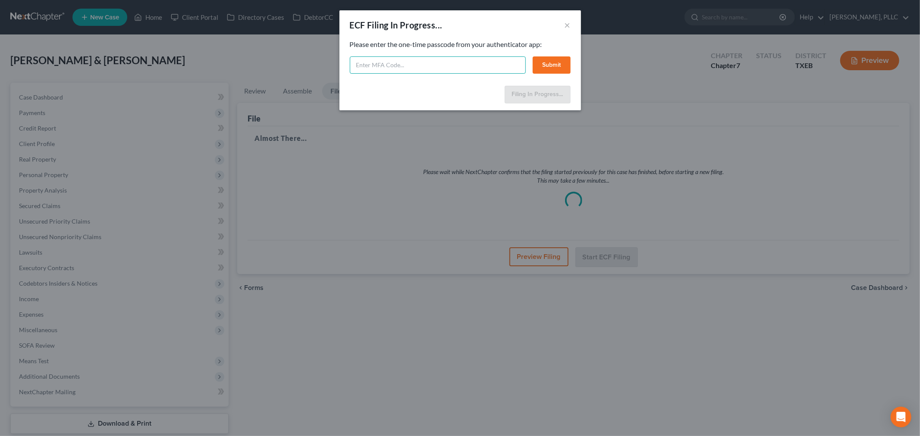
click at [447, 64] on input "text" at bounding box center [438, 64] width 176 height 17
paste input "457289"
type input "457289"
click at [538, 68] on button "Submit" at bounding box center [551, 64] width 38 height 17
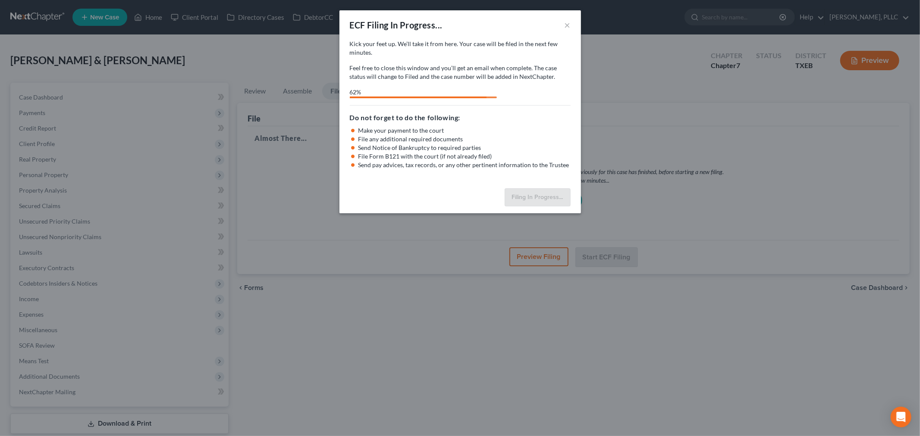
click at [695, 201] on div "ECF Filing In Progress... × Kick your feet up. We’ll take it from here. Your ca…" at bounding box center [460, 218] width 920 height 436
click at [655, 188] on div "ECF Filing In Progress... × Kick your feet up. We’ll take it from here. Your ca…" at bounding box center [460, 218] width 920 height 436
drag, startPoint x: 655, startPoint y: 188, endPoint x: 826, endPoint y: 153, distance: 175.2
click at [825, 153] on div "ECF Filing In Progress... × Kick your feet up. We’ll take it from here. Your ca…" at bounding box center [460, 218] width 920 height 436
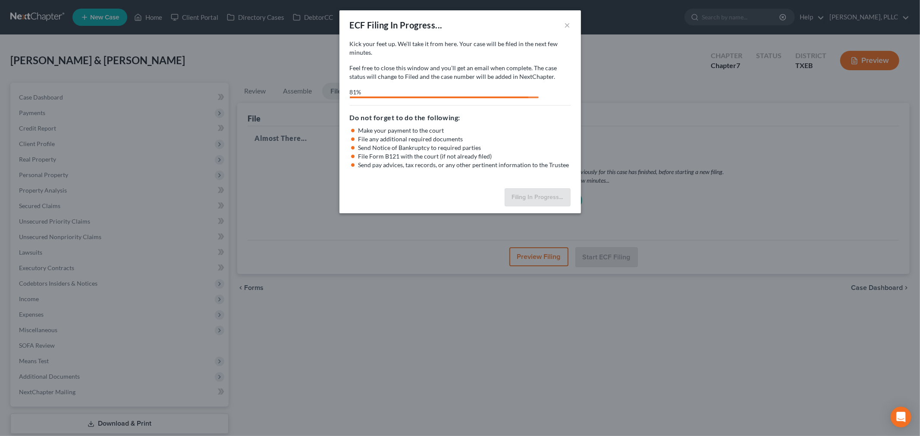
select select "3"
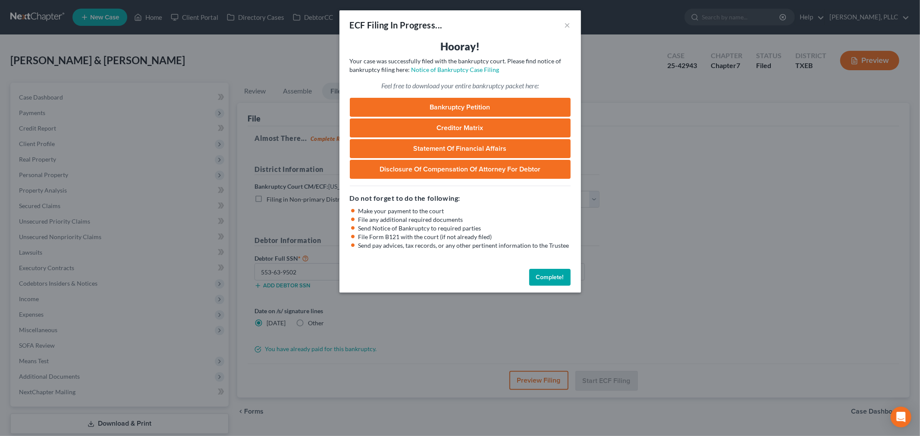
click at [549, 273] on button "Complete!" at bounding box center [549, 277] width 41 height 17
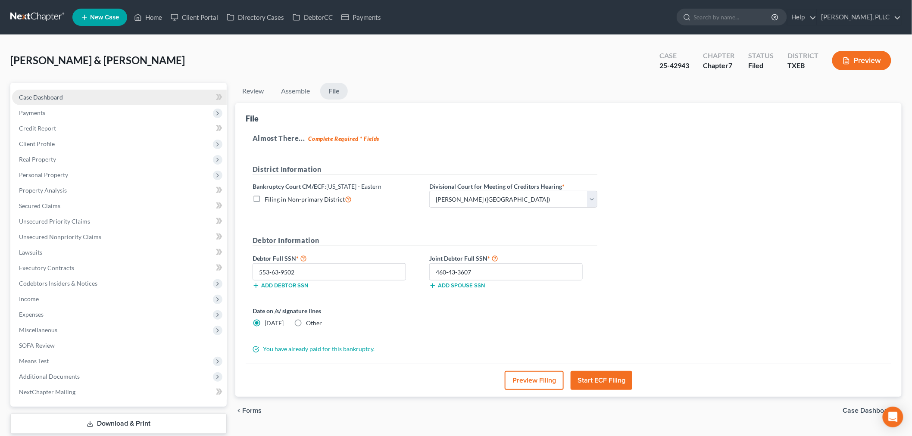
click at [69, 96] on link "Case Dashboard" at bounding box center [119, 98] width 215 height 16
select select "4"
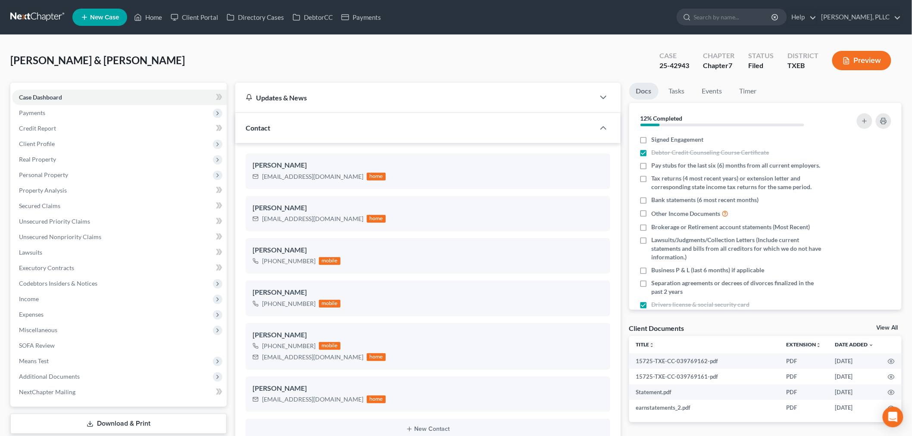
scroll to position [397, 0]
click at [69, 374] on span "Additional Documents" at bounding box center [49, 376] width 61 height 7
click at [74, 404] on span "Client Document Storage" at bounding box center [70, 407] width 68 height 7
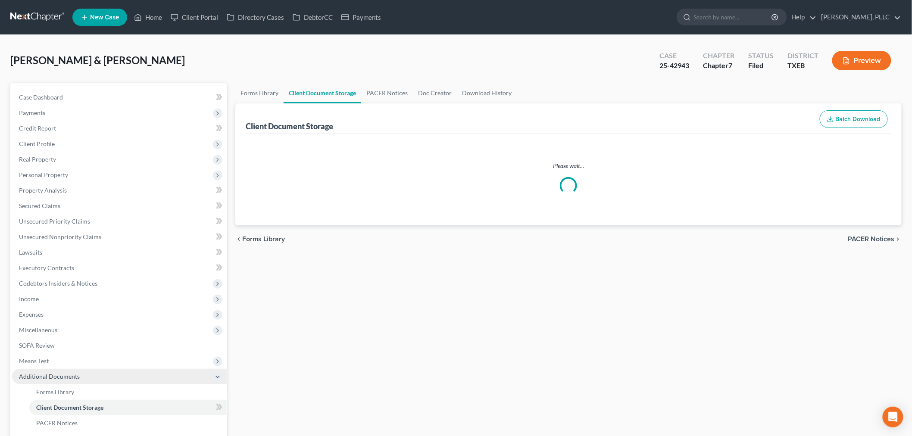
select select "10"
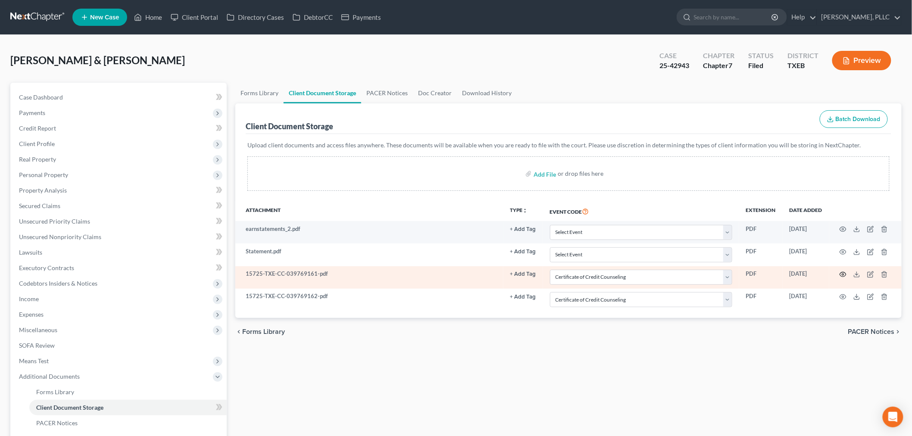
click at [844, 275] on circle "button" at bounding box center [844, 275] width 2 height 2
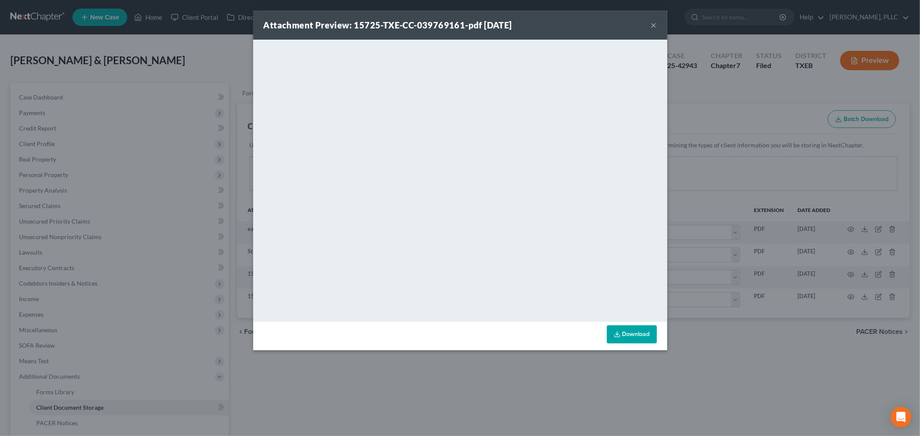
click at [654, 26] on button "×" at bounding box center [654, 25] width 6 height 10
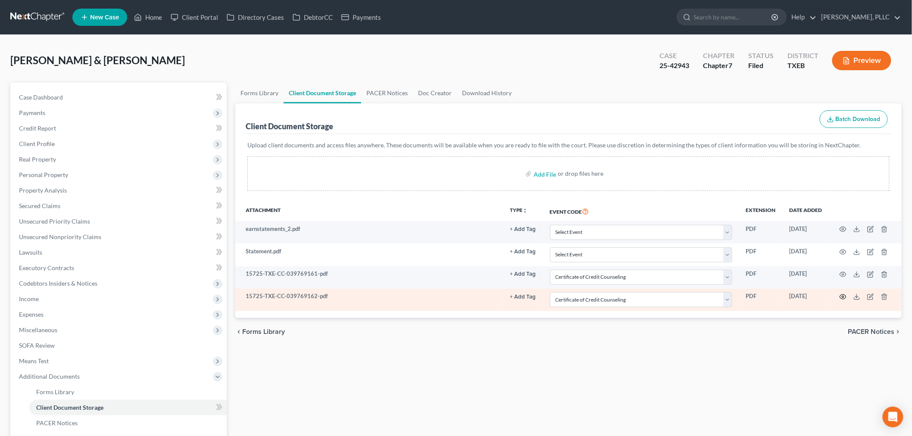
click at [843, 297] on icon "button" at bounding box center [843, 297] width 7 height 7
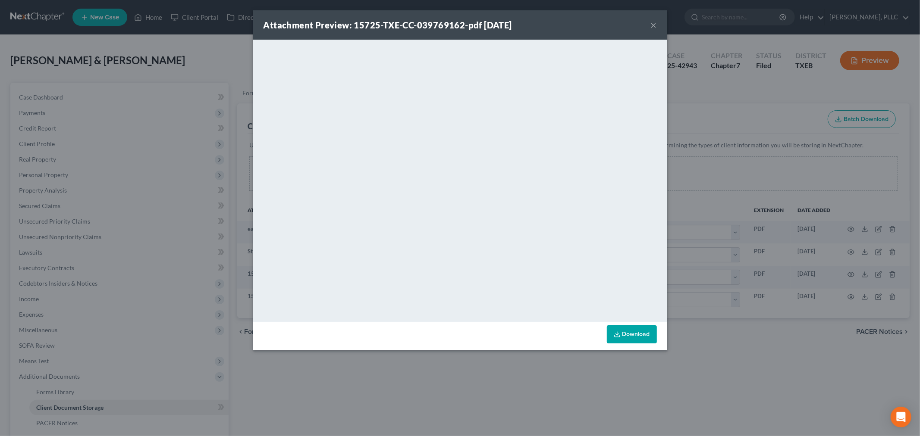
click at [655, 25] on button "×" at bounding box center [654, 25] width 6 height 10
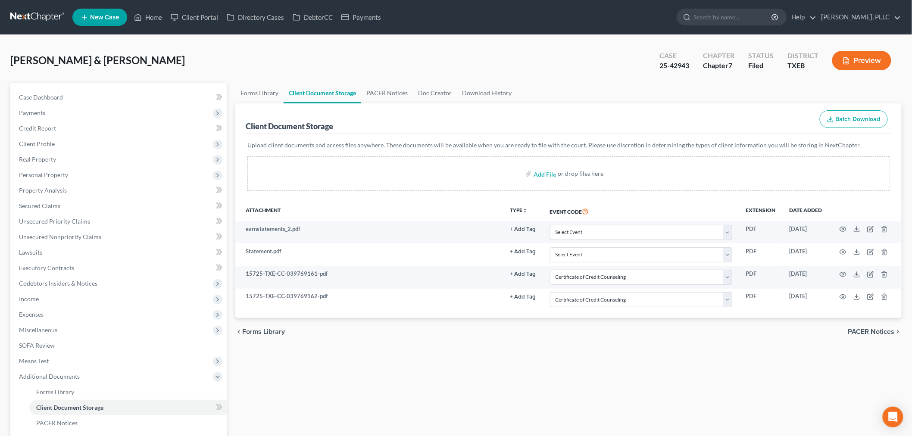
click at [615, 97] on ul "Forms Library Client Document Storage PACER Notices Doc Creator Download History" at bounding box center [568, 93] width 667 height 21
click at [158, 16] on link "Home" at bounding box center [148, 17] width 37 height 16
